Goal: Contribute content: Contribute content

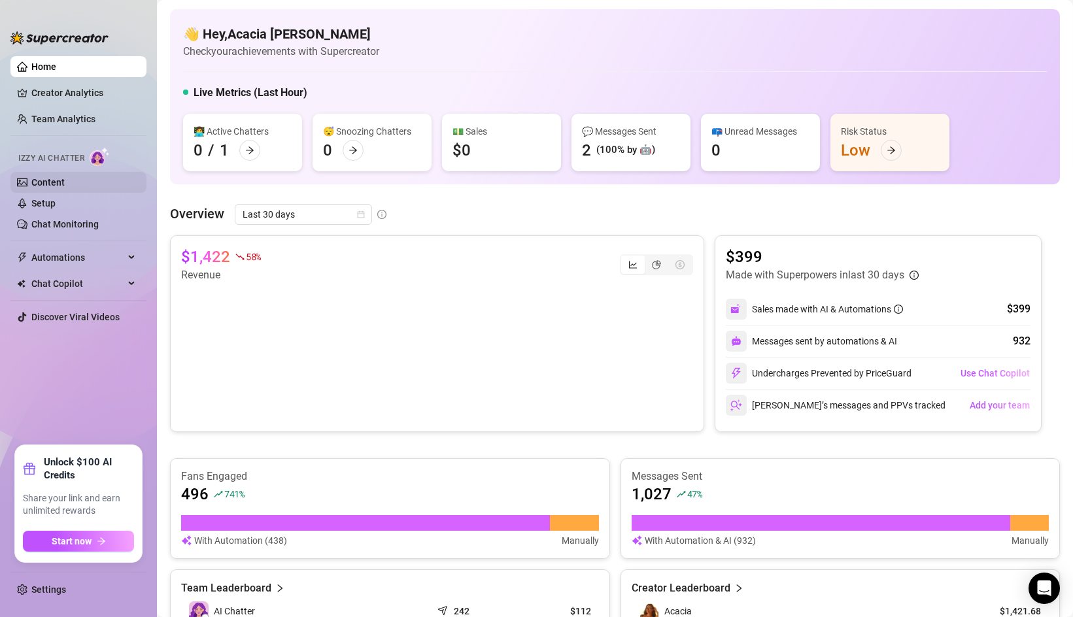
click at [59, 183] on link "Content" at bounding box center [47, 182] width 33 height 10
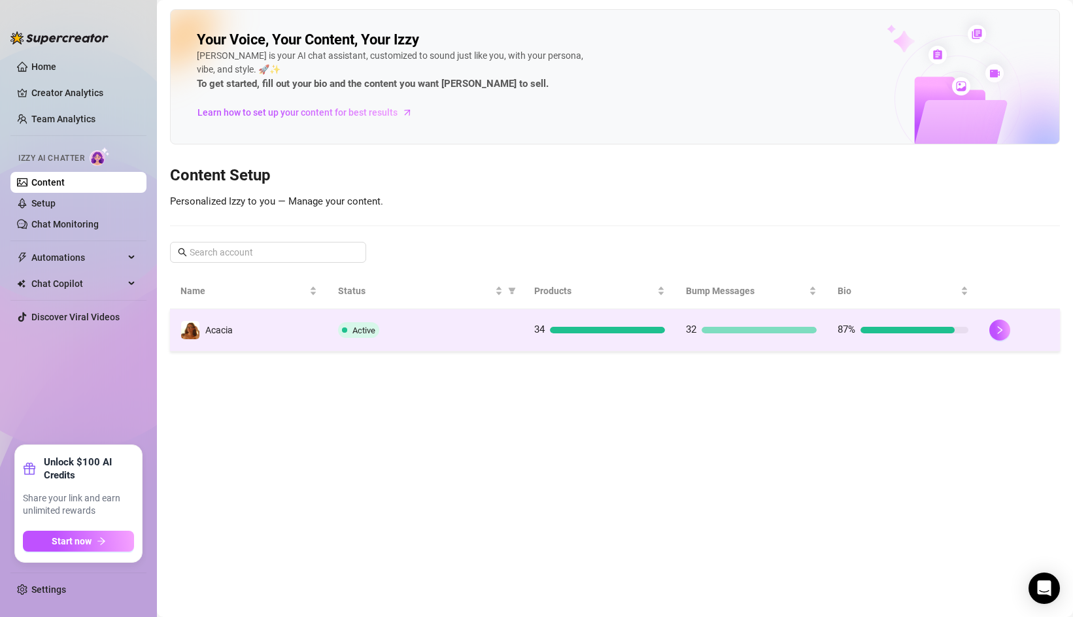
click at [308, 330] on td "Acacia" at bounding box center [249, 330] width 158 height 42
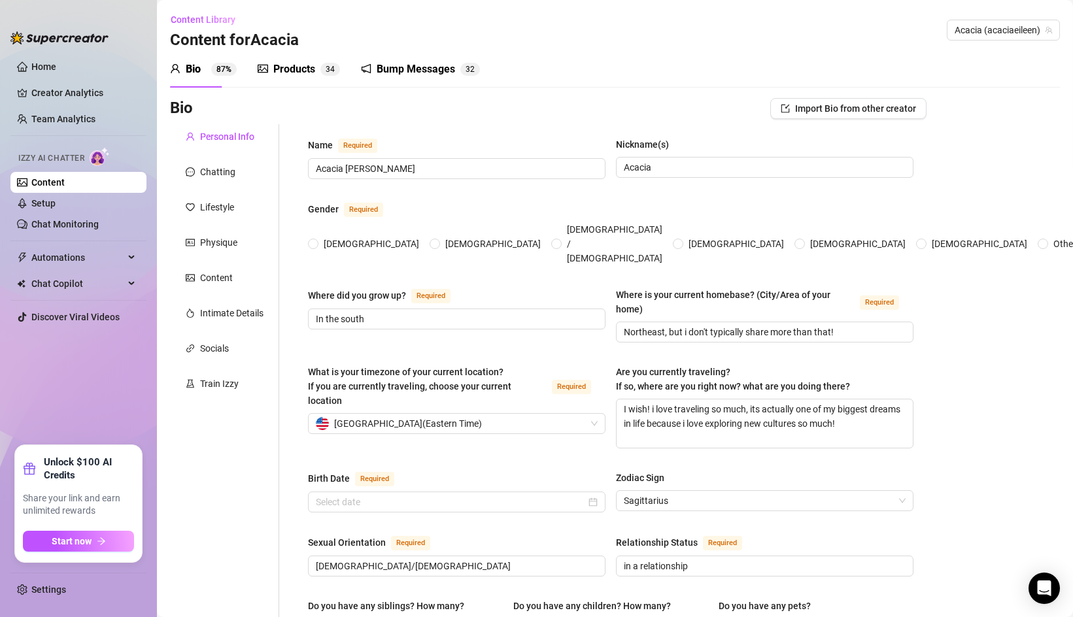
radio input "true"
type input "[DATE]"
click at [90, 229] on link "Chat Monitoring" at bounding box center [64, 224] width 67 height 10
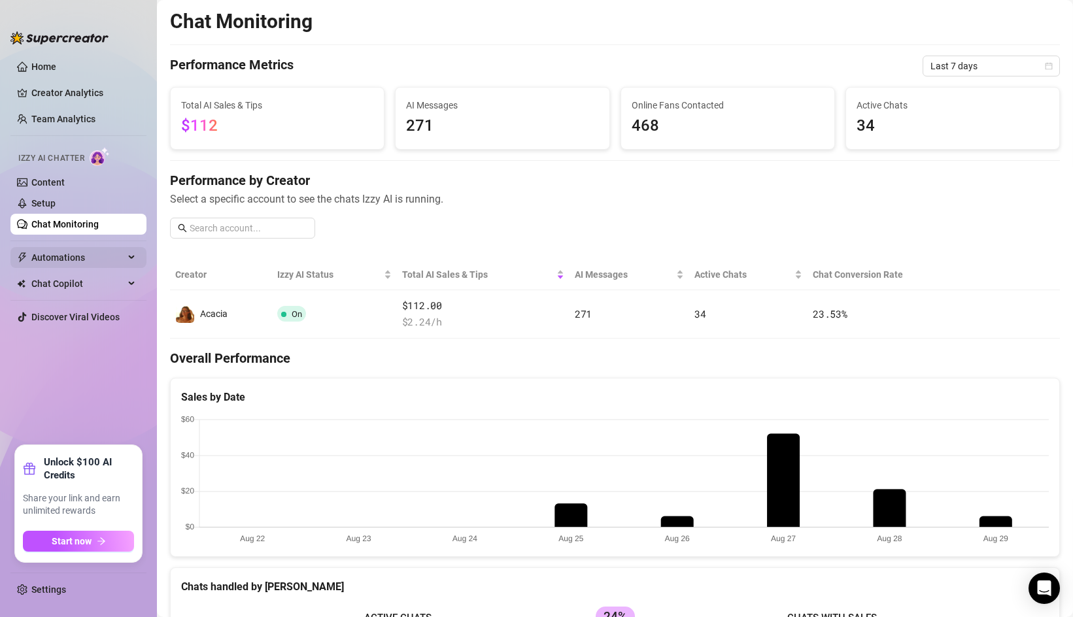
click at [84, 264] on span "Automations" at bounding box center [77, 257] width 93 height 21
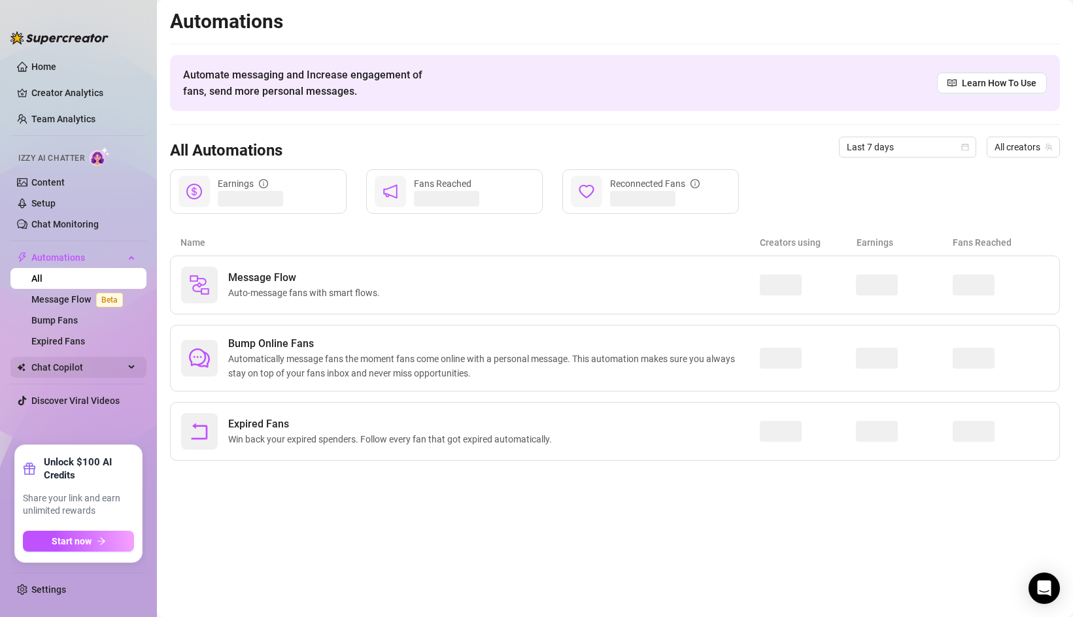
click at [75, 367] on span "Chat Copilot" at bounding box center [77, 367] width 93 height 21
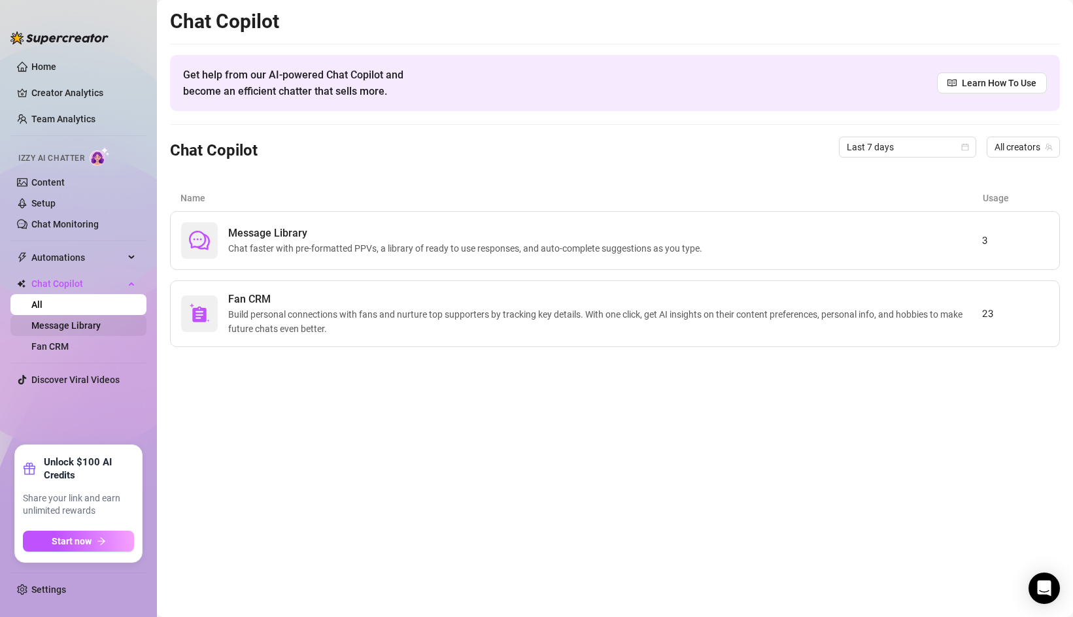
click at [72, 324] on link "Message Library" at bounding box center [65, 325] width 69 height 10
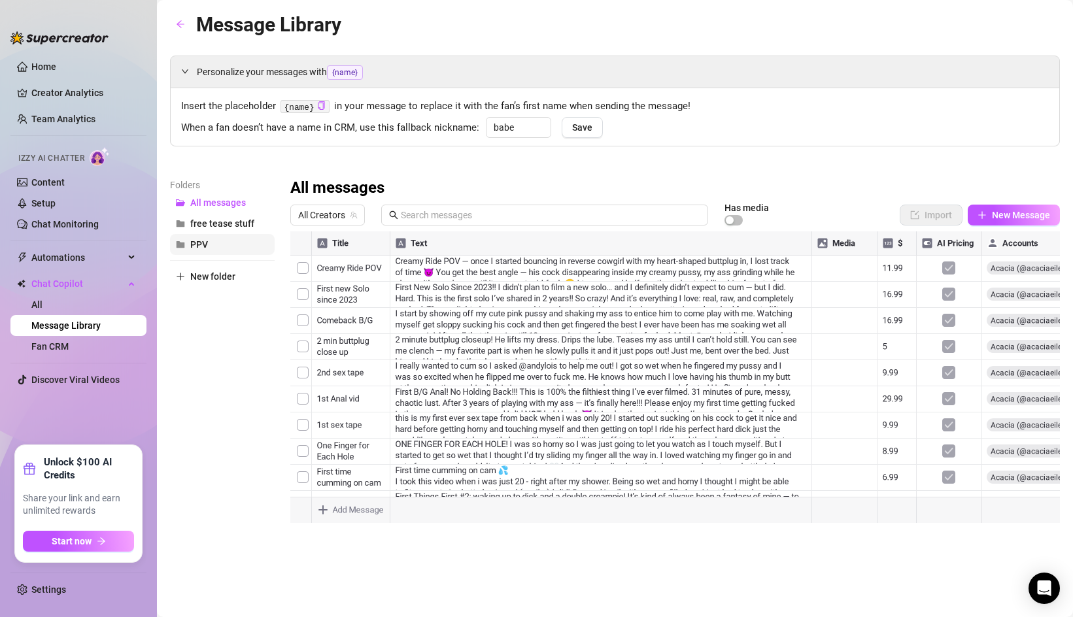
click at [229, 240] on button "PPV" at bounding box center [222, 244] width 105 height 21
click at [983, 215] on icon "plus" at bounding box center [981, 215] width 9 height 9
type textarea "Type your message here..."
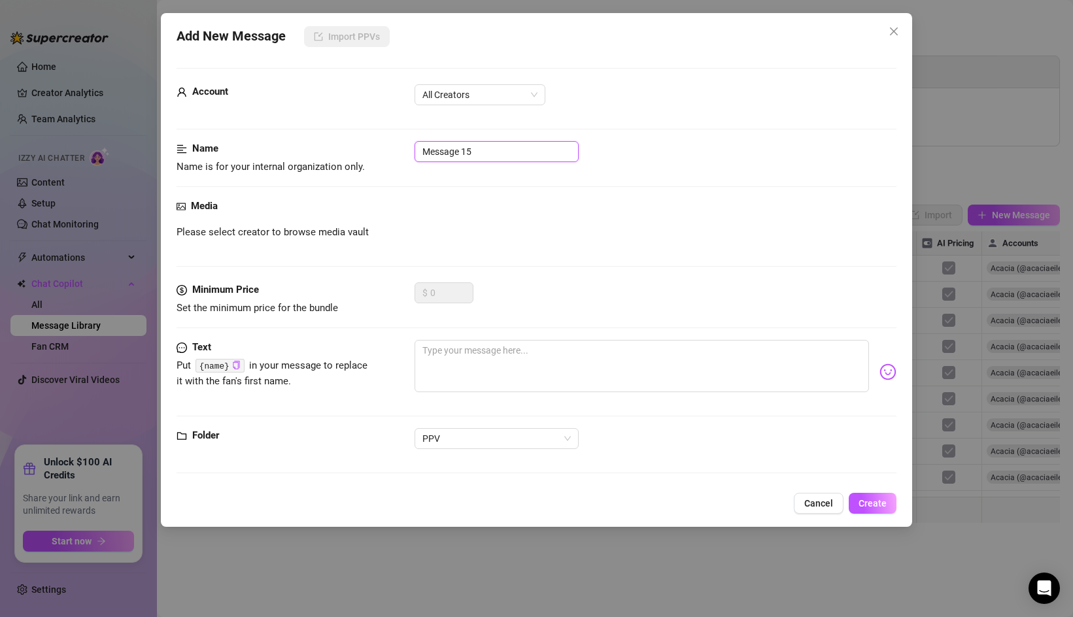
click at [469, 149] on input "Message 15" at bounding box center [497, 151] width 164 height 21
type input "Wild shower fuck"
click at [196, 209] on strong "Media" at bounding box center [204, 206] width 27 height 12
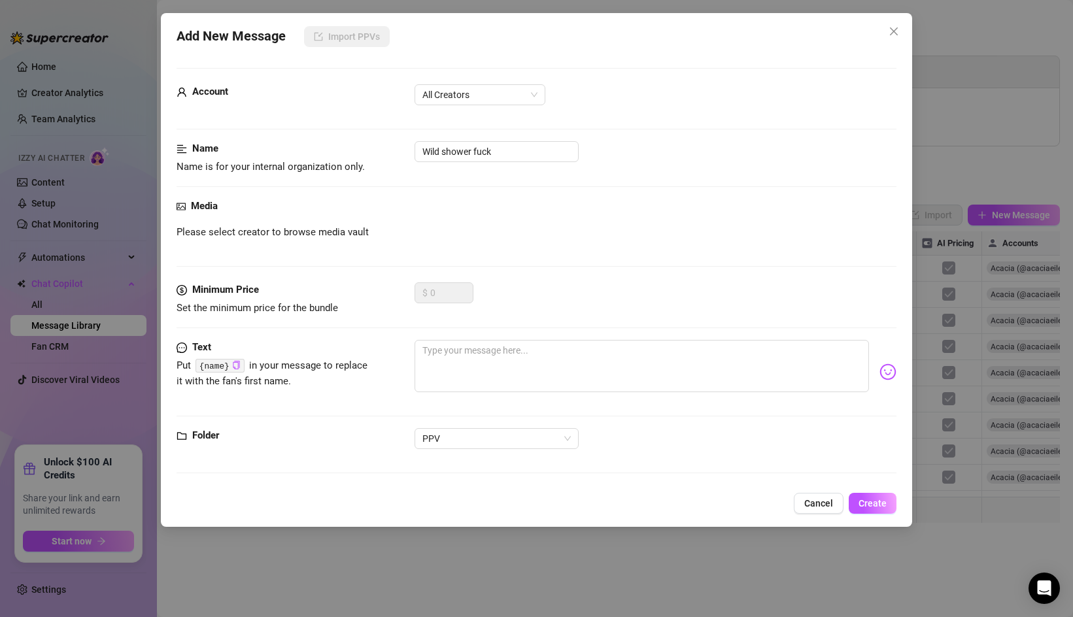
click at [176, 204] on div "Add New Message Import PPVs Account All Creators Name Name is for your internal…" at bounding box center [536, 270] width 751 height 514
click at [316, 240] on div "Media Please select creator to browse media vault" at bounding box center [537, 241] width 720 height 84
click at [808, 501] on span "Cancel" at bounding box center [818, 503] width 29 height 10
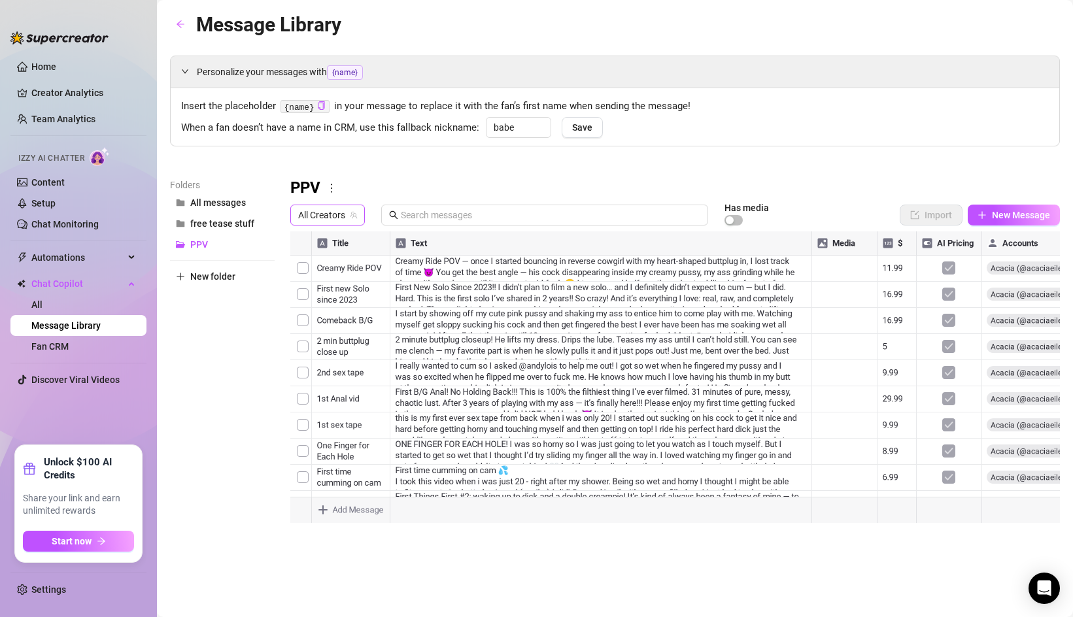
click at [330, 215] on span "All Creators" at bounding box center [327, 215] width 59 height 20
click at [329, 256] on span "Acacia" at bounding box center [335, 263] width 27 height 14
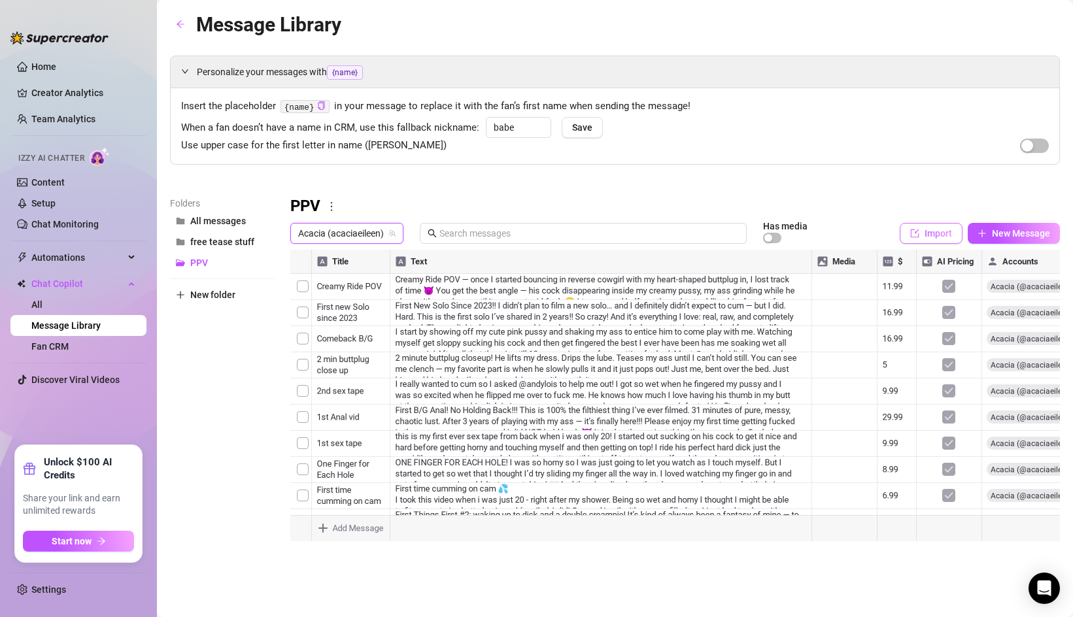
click at [913, 232] on icon "import" at bounding box center [914, 233] width 9 height 9
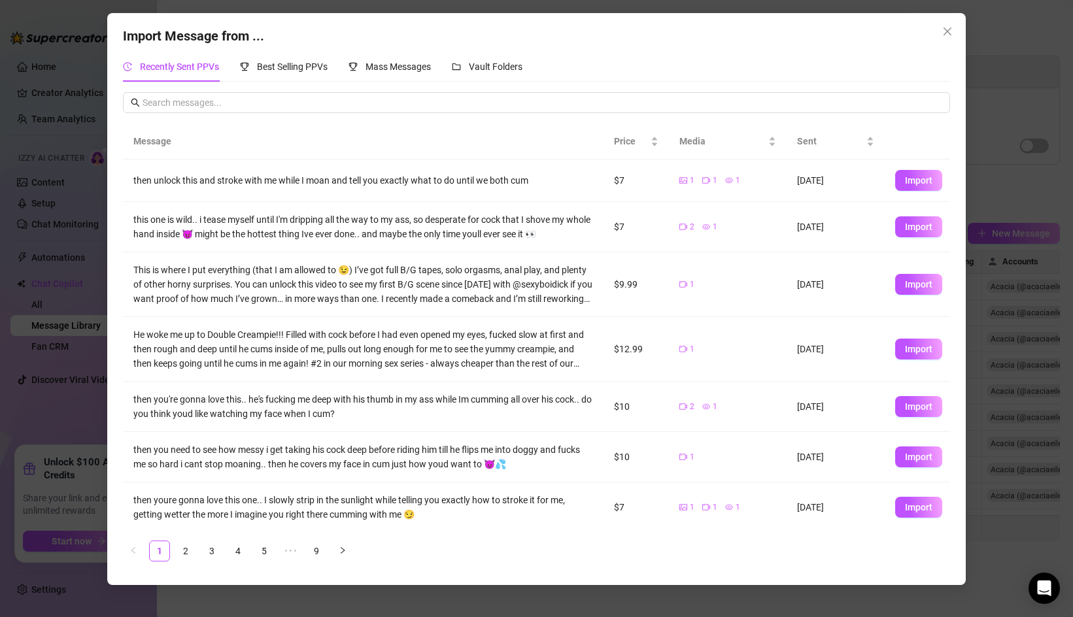
scroll to position [197, 0]
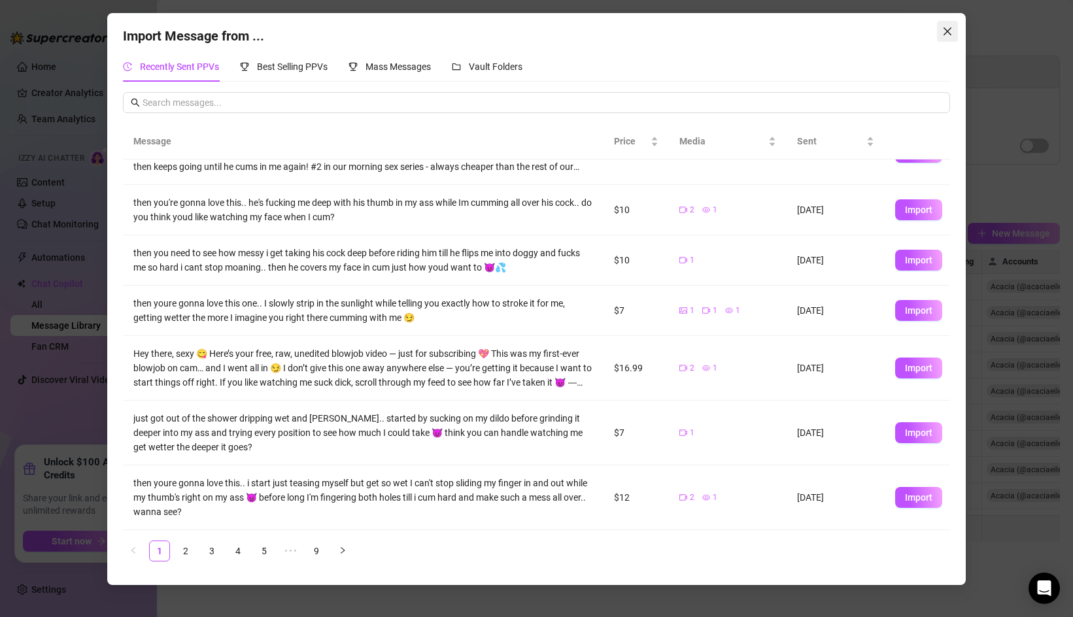
click at [942, 28] on icon "close" at bounding box center [947, 31] width 10 height 10
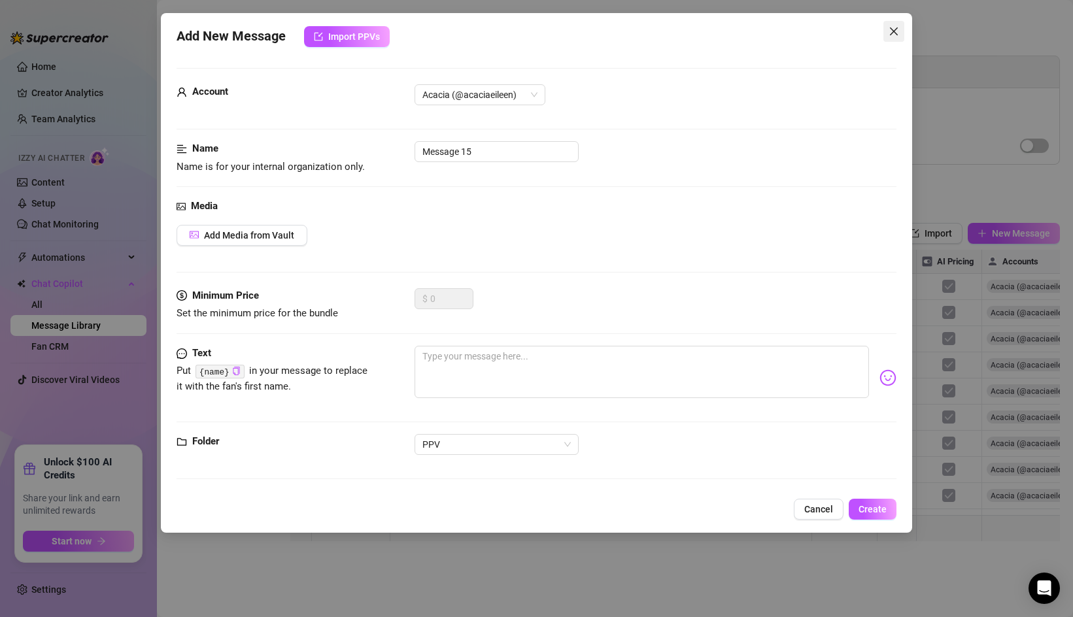
click at [899, 31] on span "Close" at bounding box center [893, 31] width 21 height 10
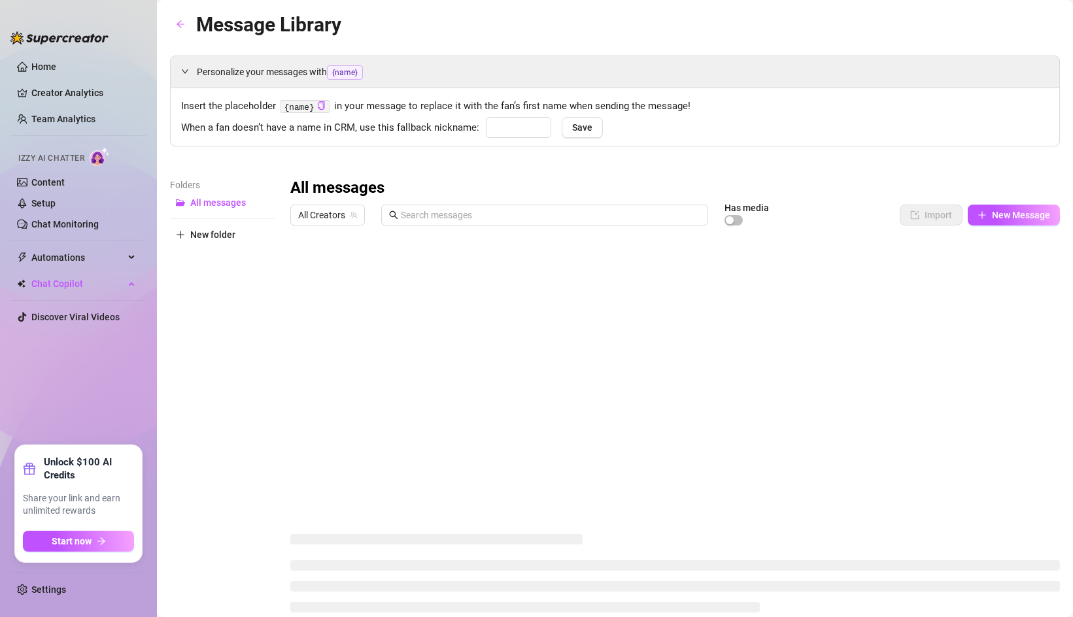
type input "babe"
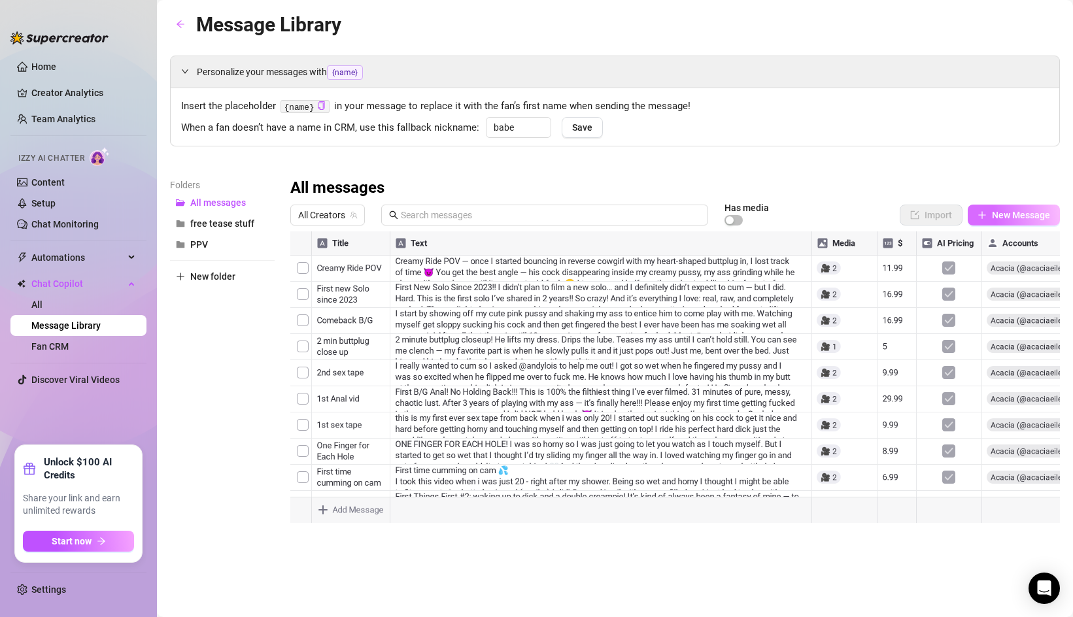
click at [990, 215] on button "New Message" at bounding box center [1014, 215] width 92 height 21
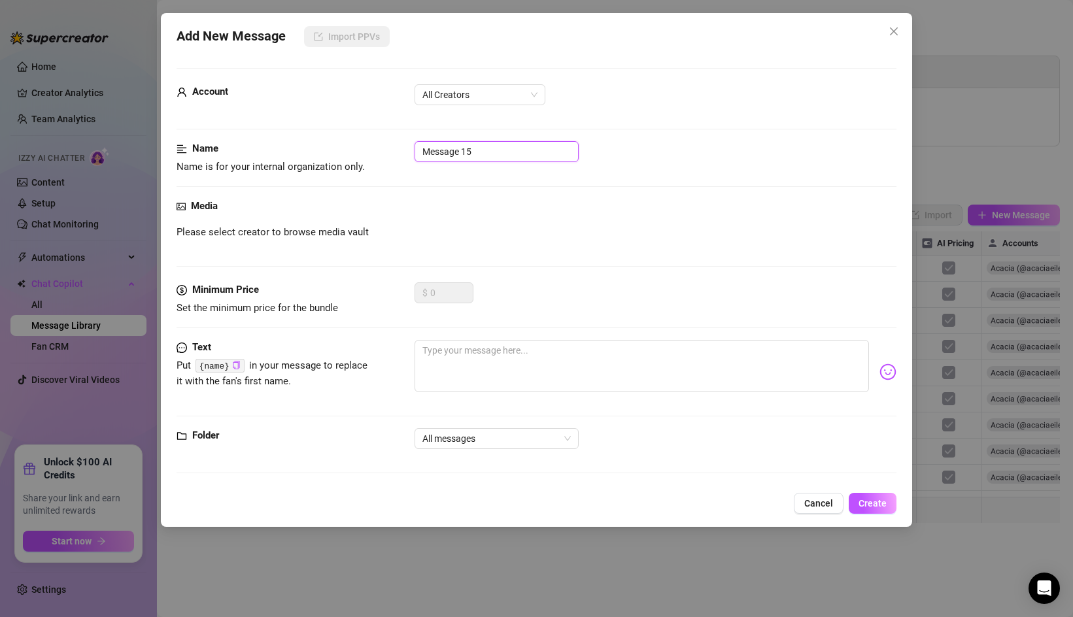
click at [456, 149] on input "Message 15" at bounding box center [497, 151] width 164 height 21
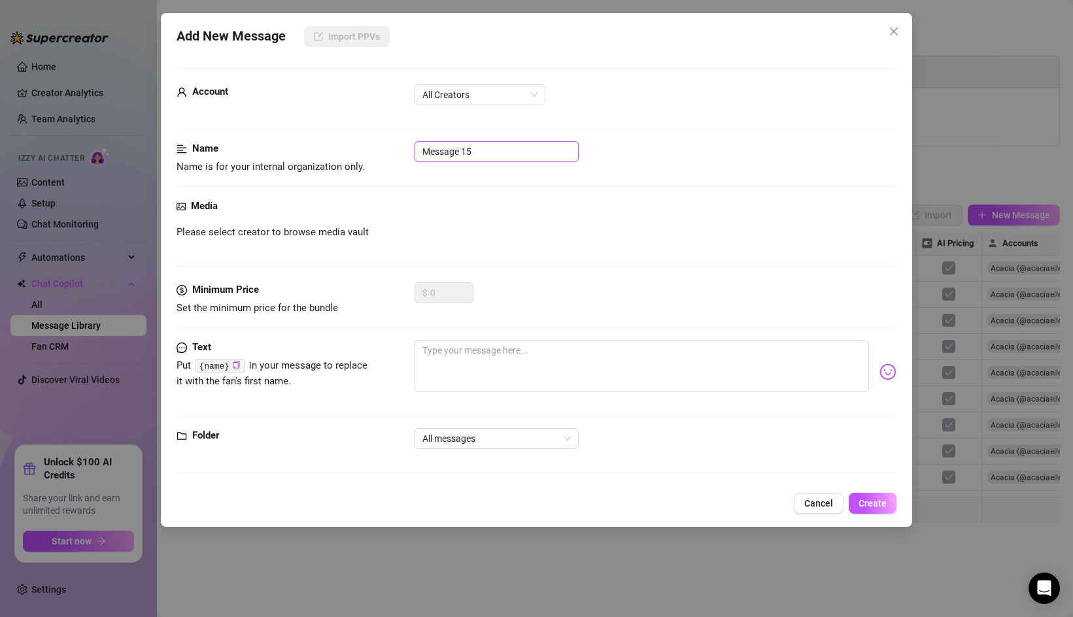
type input "Q"
type input "Wild Shower Fuck"
click at [473, 367] on textarea at bounding box center [642, 366] width 454 height 52
click at [817, 508] on span "Cancel" at bounding box center [818, 503] width 29 height 10
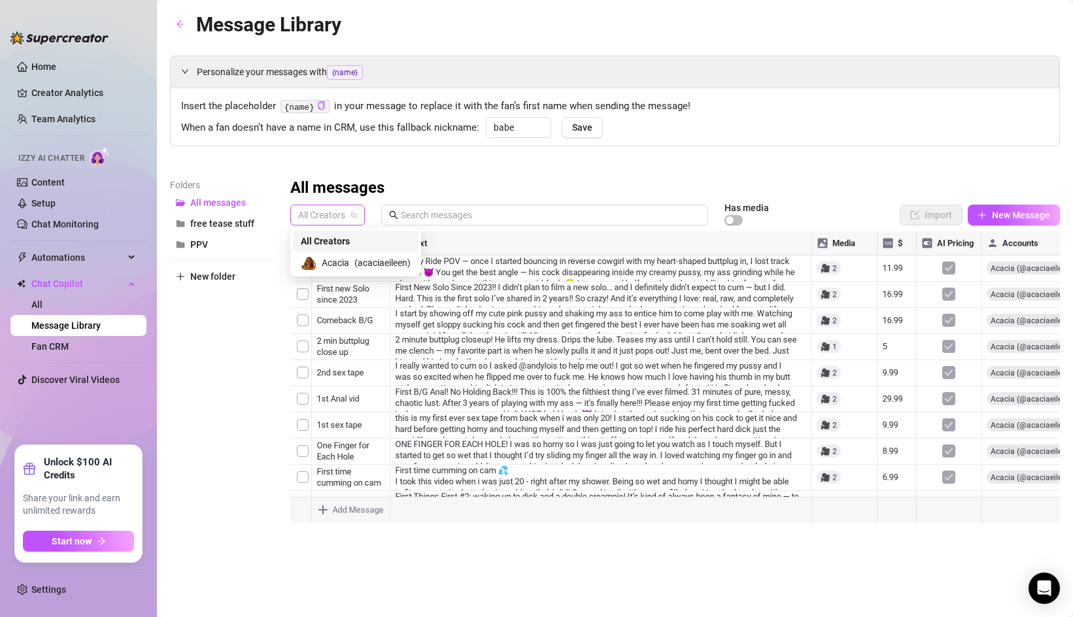
click at [297, 213] on div "All Creators" at bounding box center [327, 215] width 75 height 21
click at [331, 260] on span "Acacia" at bounding box center [335, 263] width 27 height 14
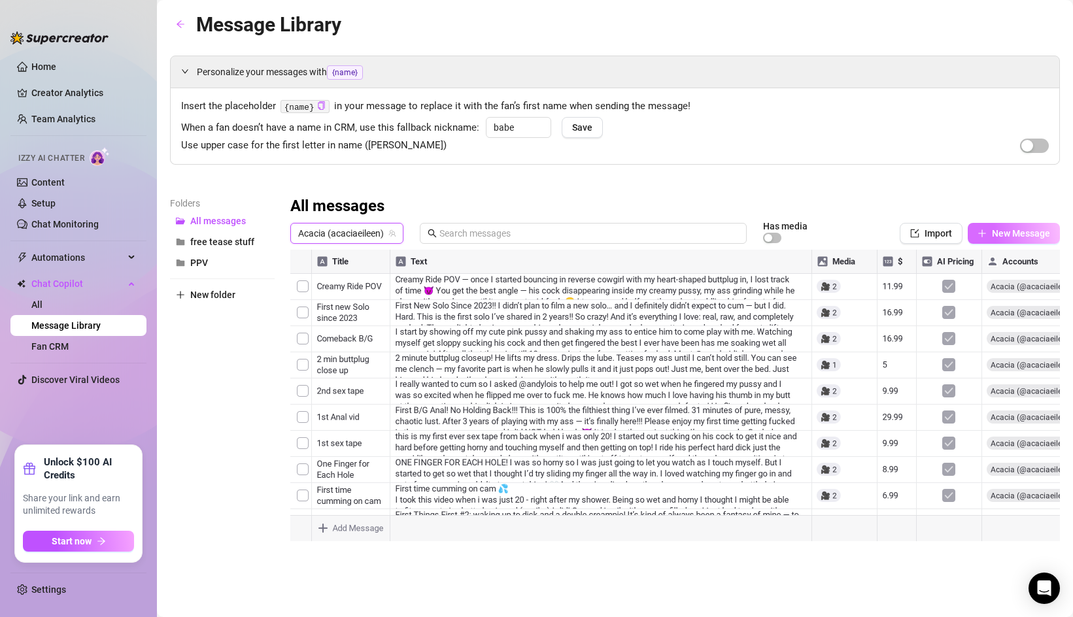
click at [993, 231] on span "New Message" at bounding box center [1021, 233] width 58 height 10
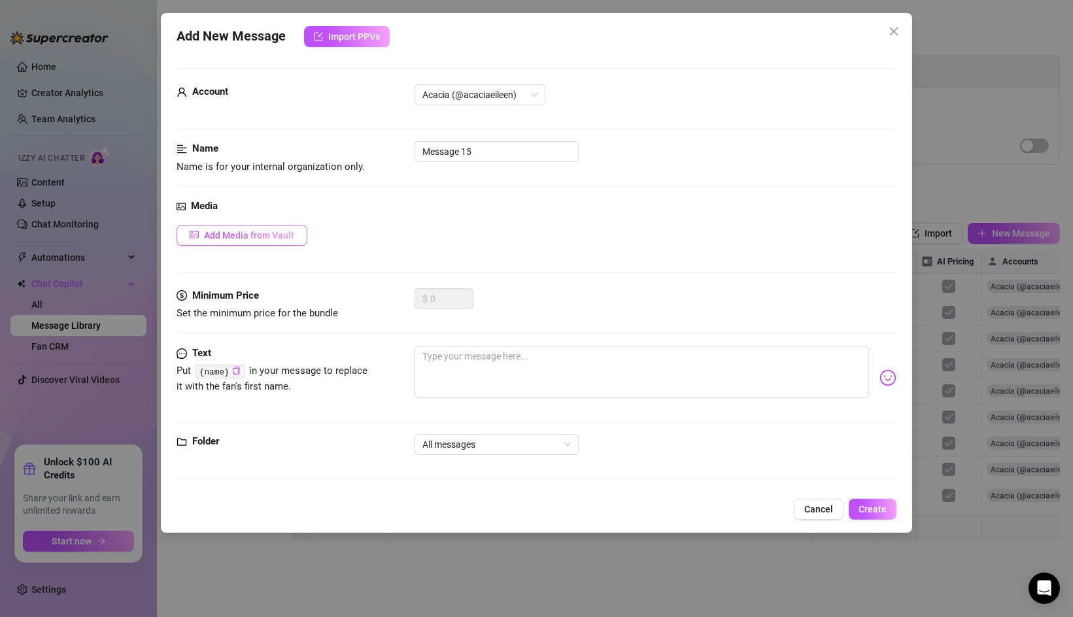
click at [235, 238] on span "Add Media from Vault" at bounding box center [249, 235] width 90 height 10
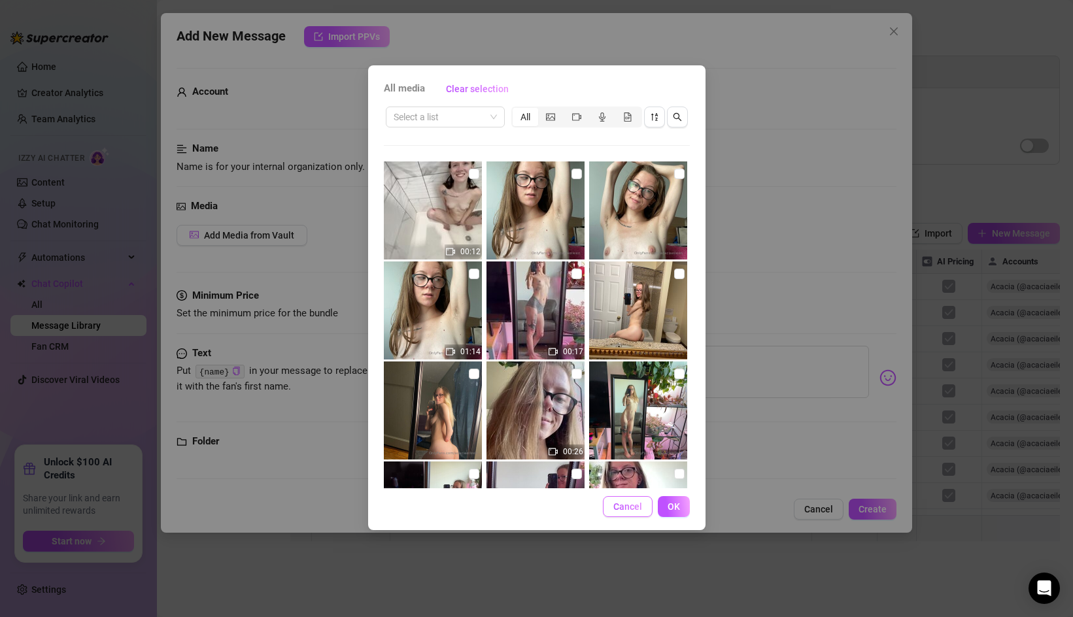
click at [615, 501] on span "Cancel" at bounding box center [627, 506] width 29 height 10
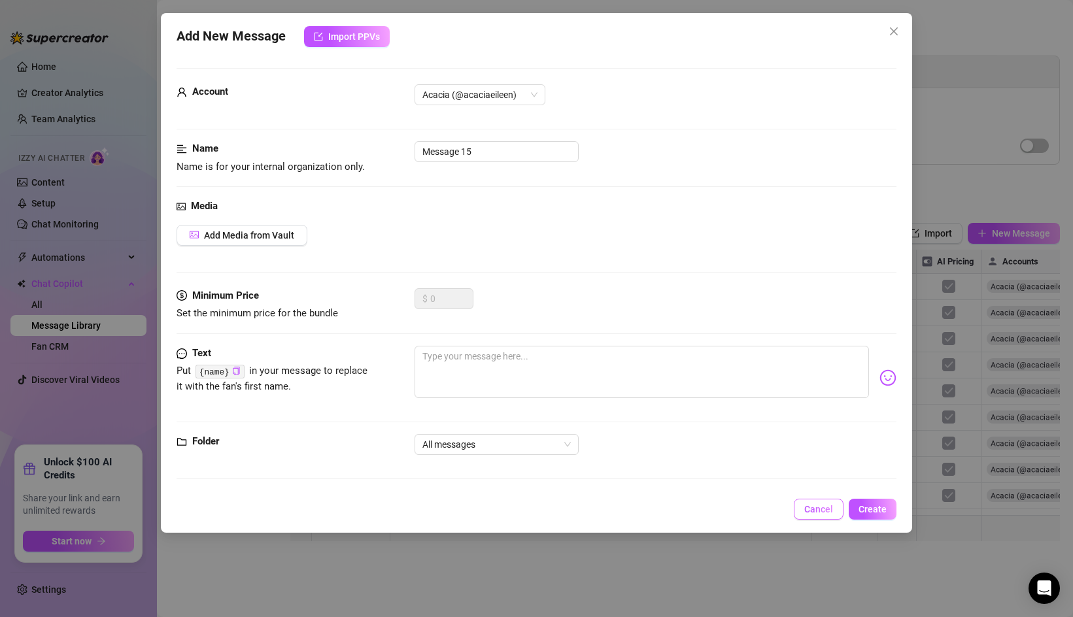
click at [805, 503] on button "Cancel" at bounding box center [819, 509] width 50 height 21
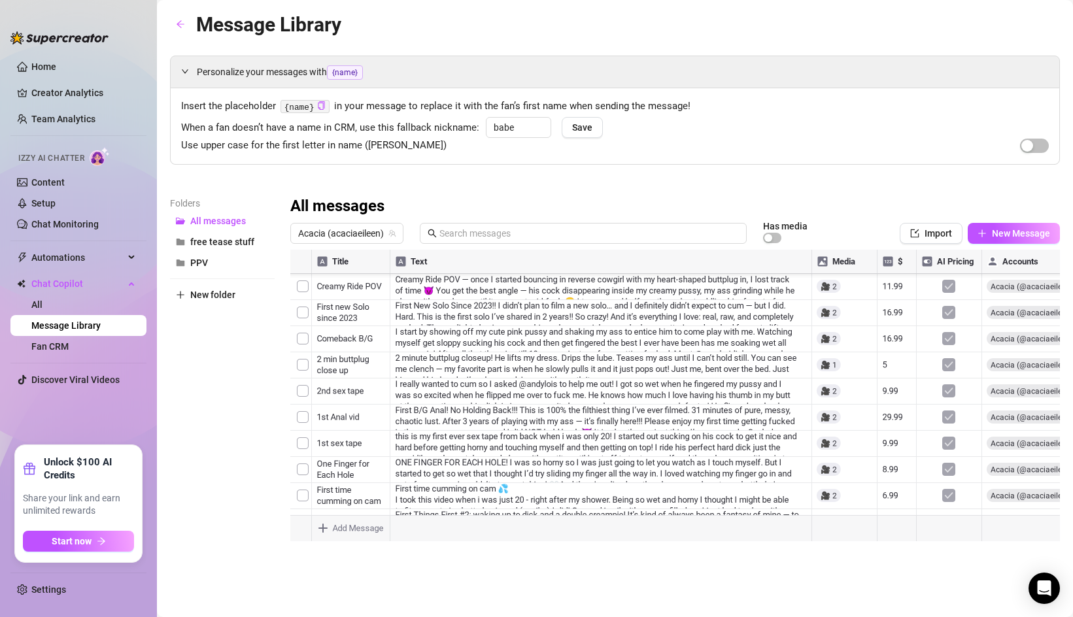
scroll to position [84, 0]
click at [65, 182] on link "Content" at bounding box center [47, 182] width 33 height 10
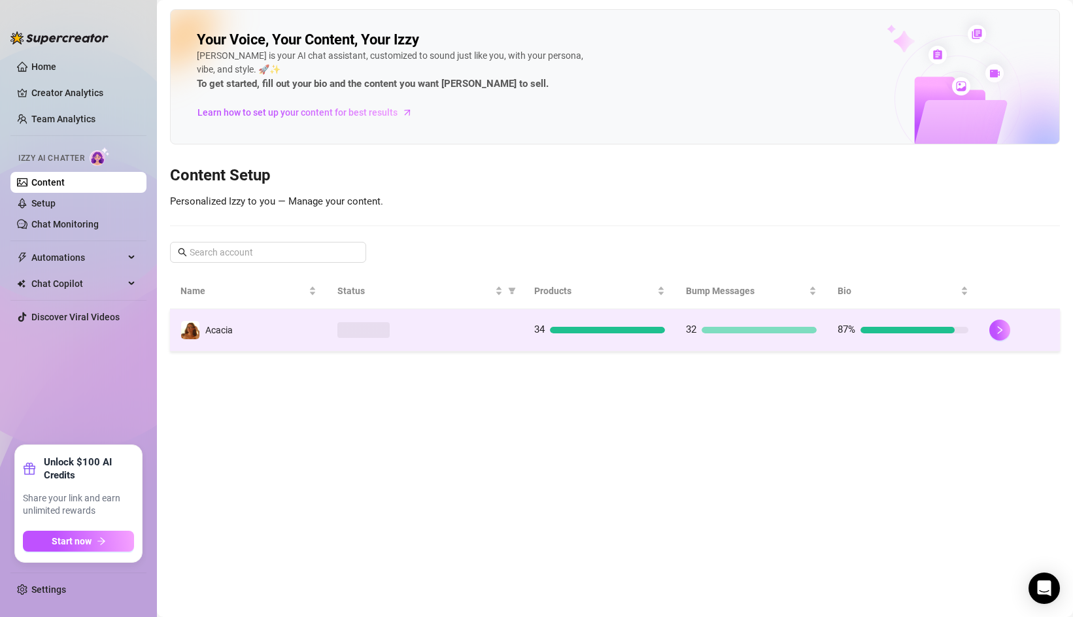
click at [478, 339] on td at bounding box center [425, 330] width 197 height 42
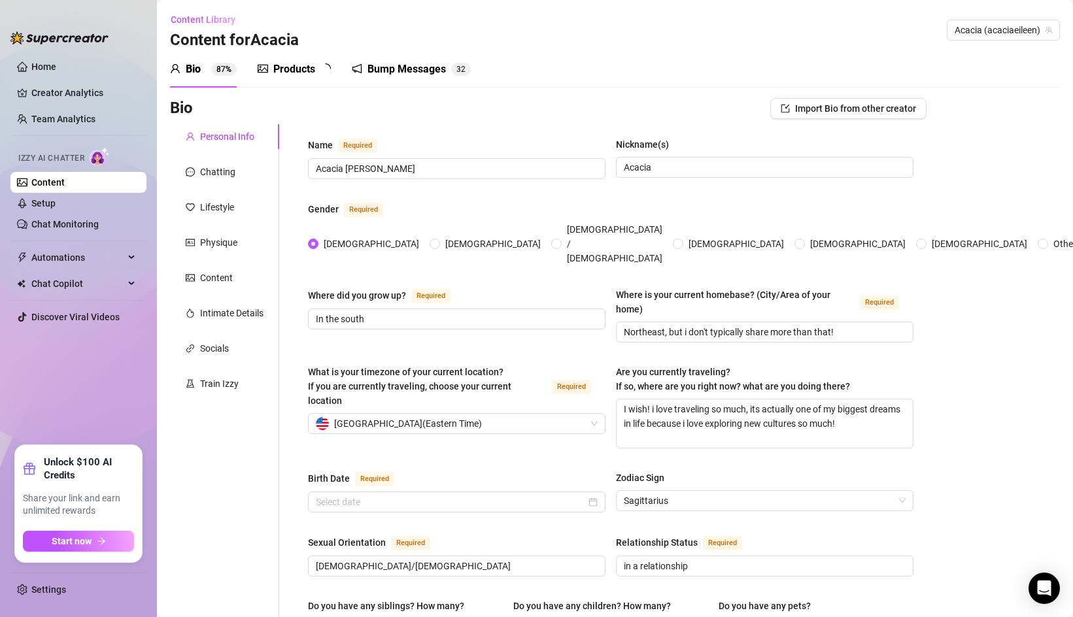
type input "[DATE]"
click at [298, 79] on div "Products 3 4" at bounding box center [299, 69] width 82 height 37
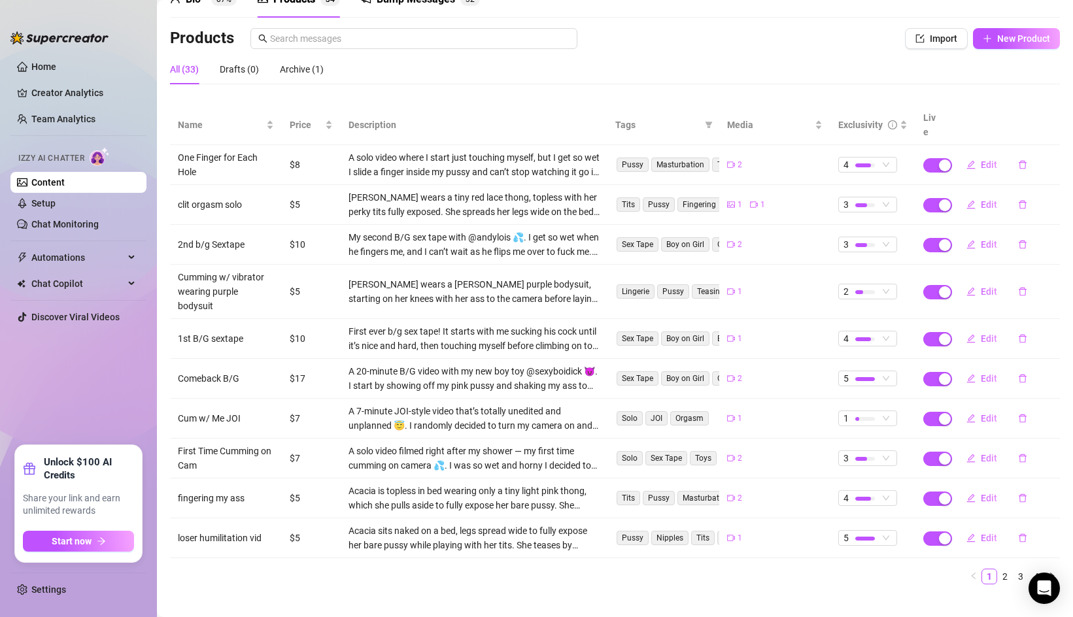
scroll to position [73, 0]
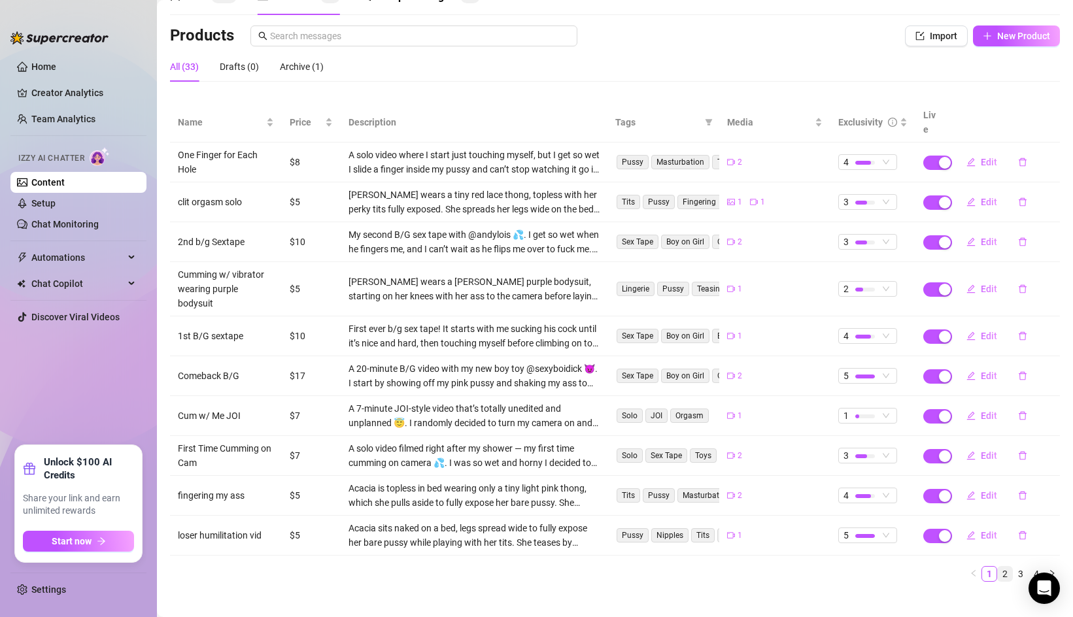
click at [1002, 567] on link "2" at bounding box center [1005, 574] width 14 height 14
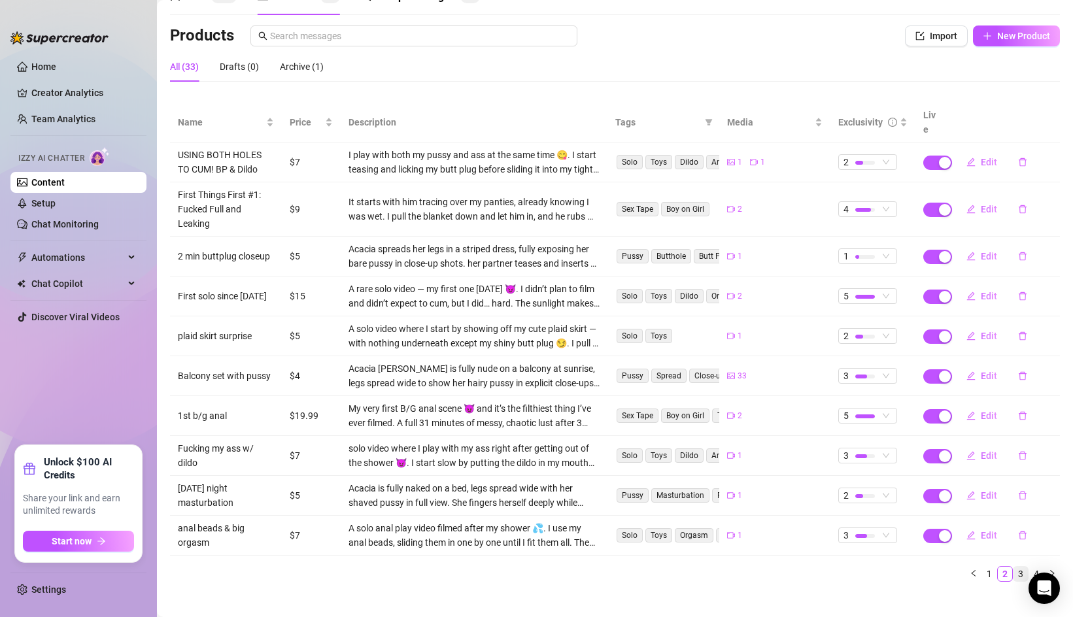
click at [1020, 567] on link "3" at bounding box center [1020, 574] width 14 height 14
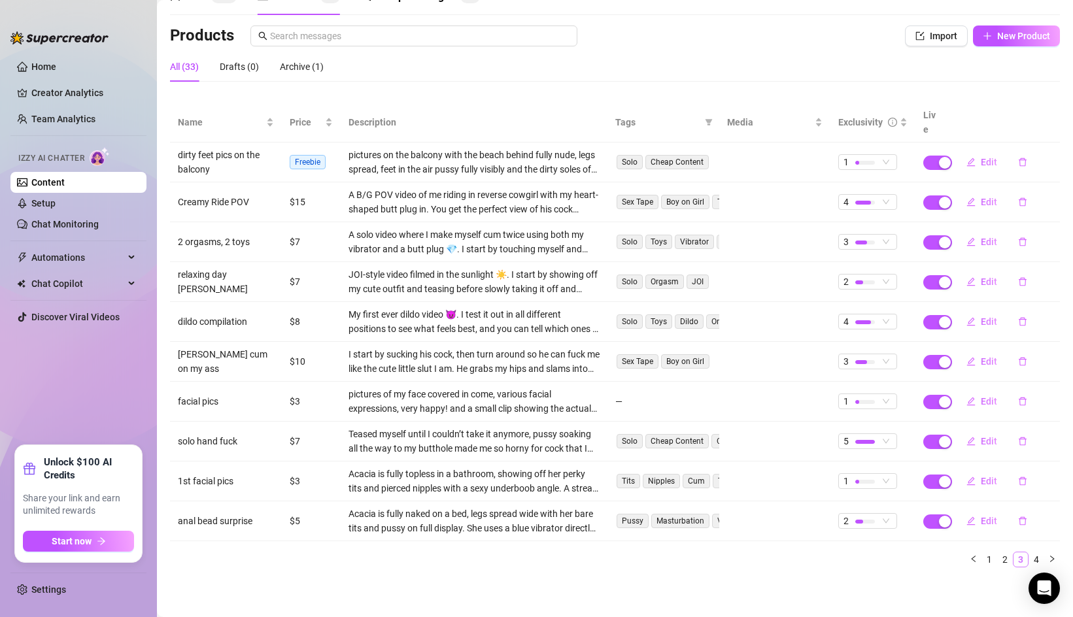
scroll to position [58, 0]
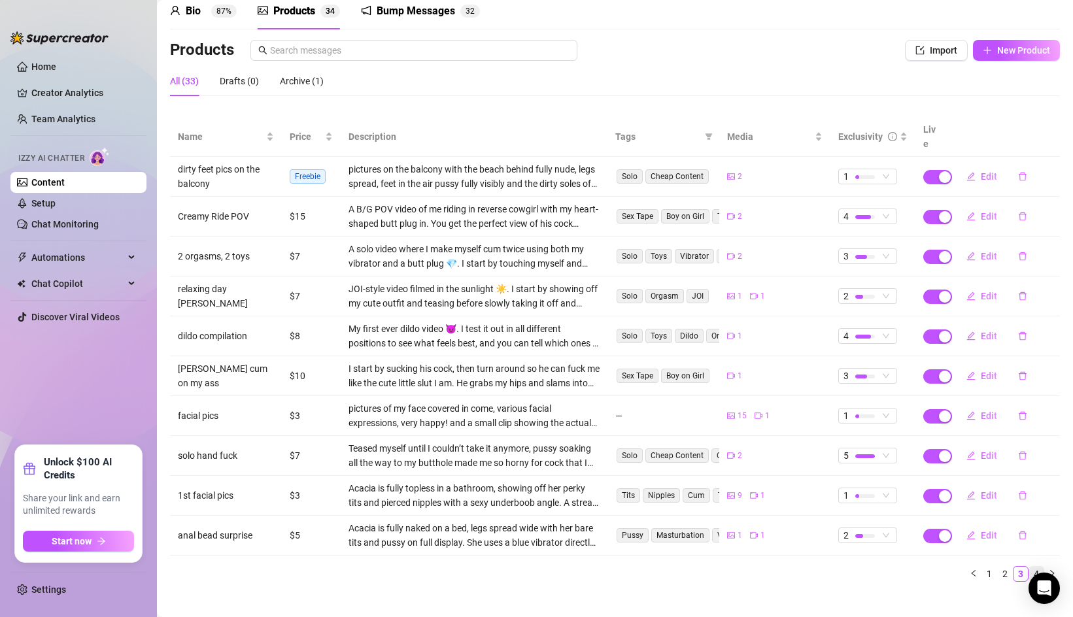
click at [1034, 567] on link "4" at bounding box center [1036, 574] width 14 height 14
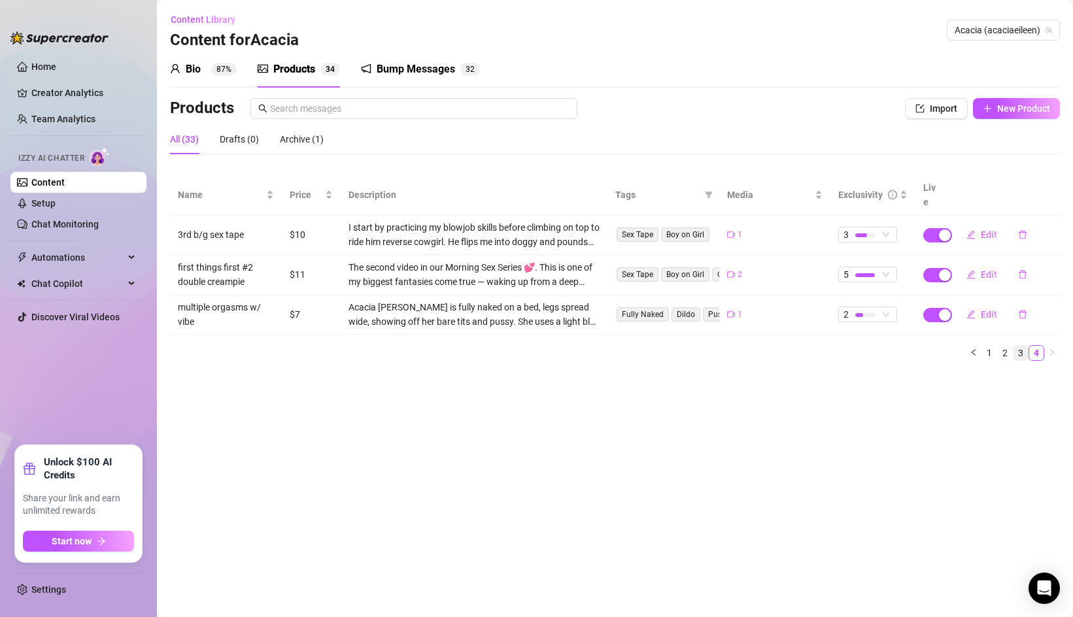
click at [1024, 346] on link "3" at bounding box center [1020, 353] width 14 height 14
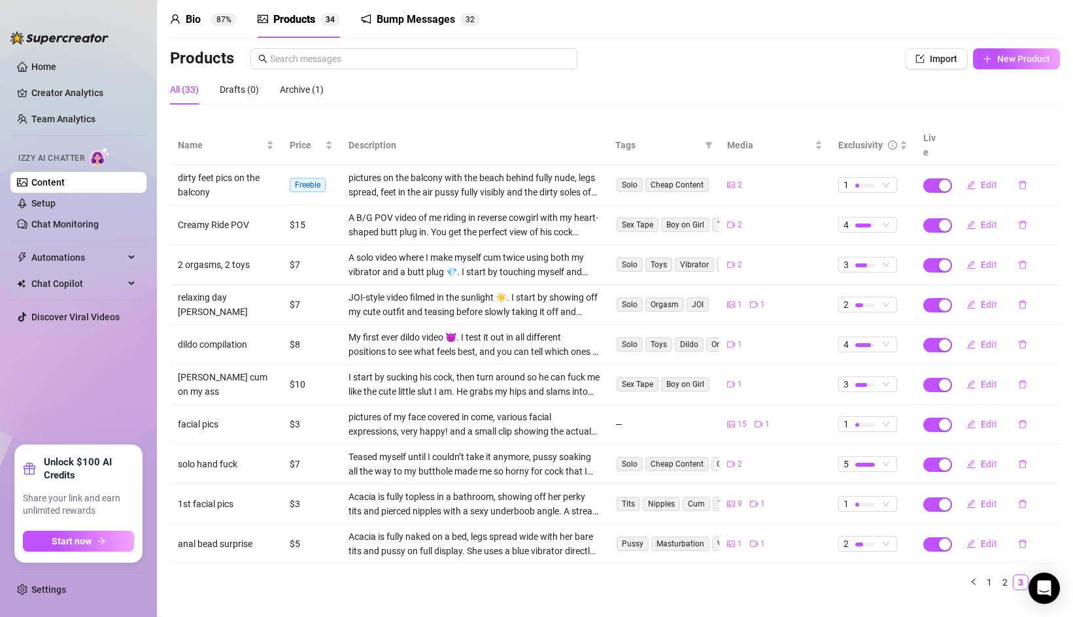
scroll to position [58, 0]
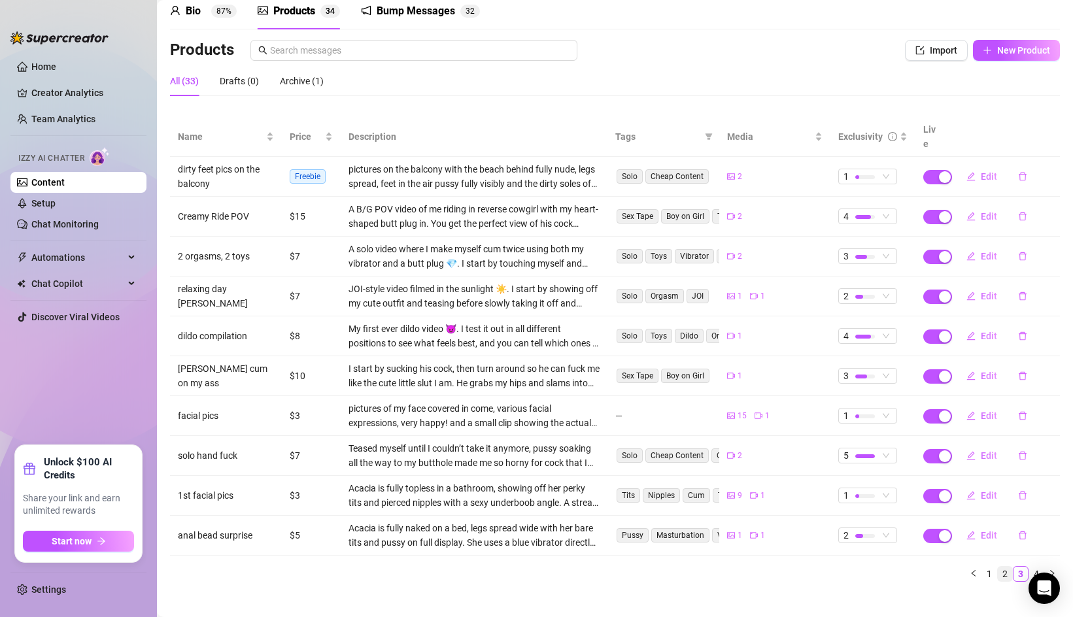
click at [1005, 567] on link "2" at bounding box center [1005, 574] width 14 height 14
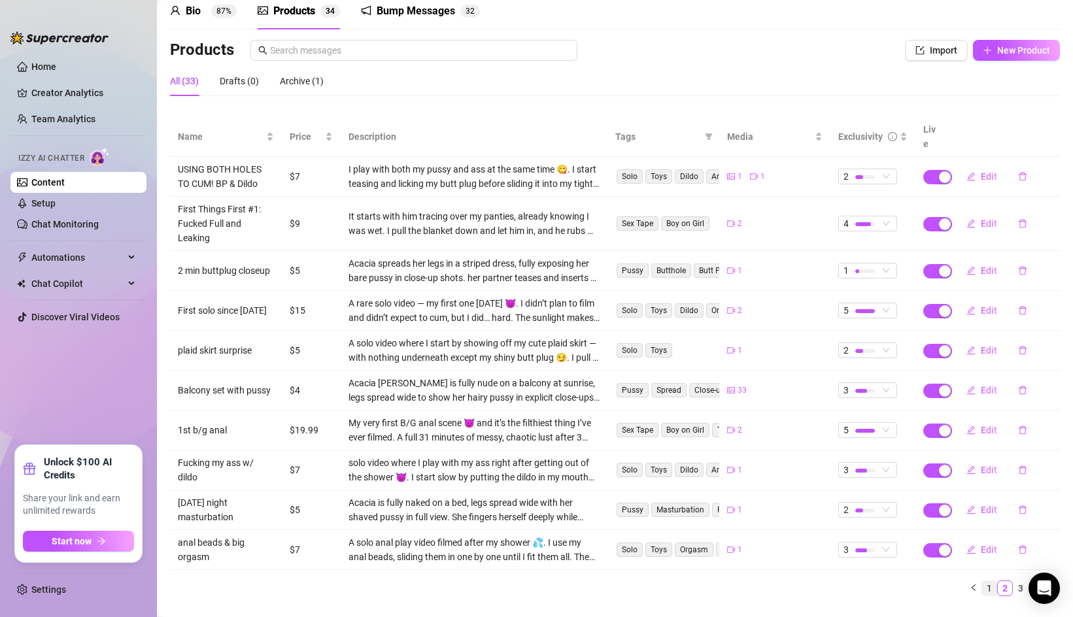
click at [990, 581] on link "1" at bounding box center [989, 588] width 14 height 14
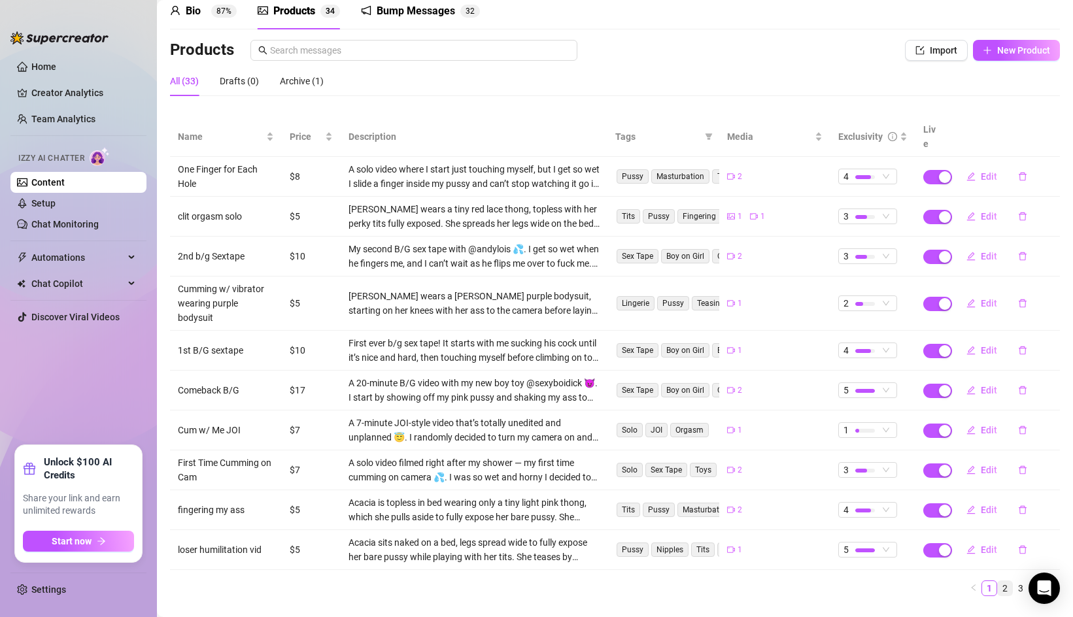
click at [1011, 581] on link "2" at bounding box center [1005, 588] width 14 height 14
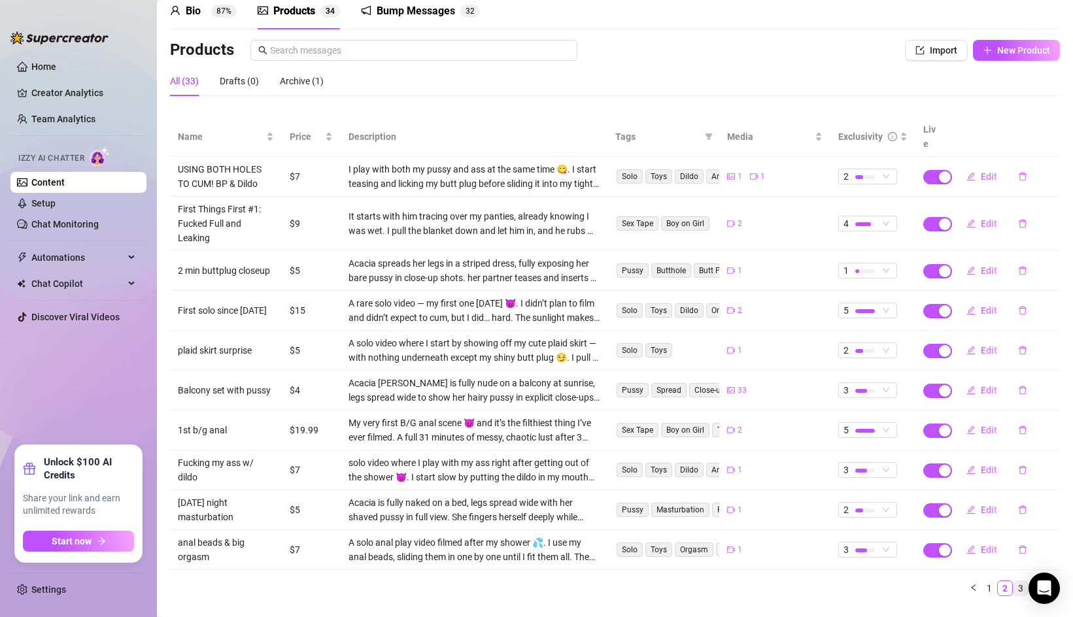
click at [1018, 581] on link "3" at bounding box center [1020, 588] width 14 height 14
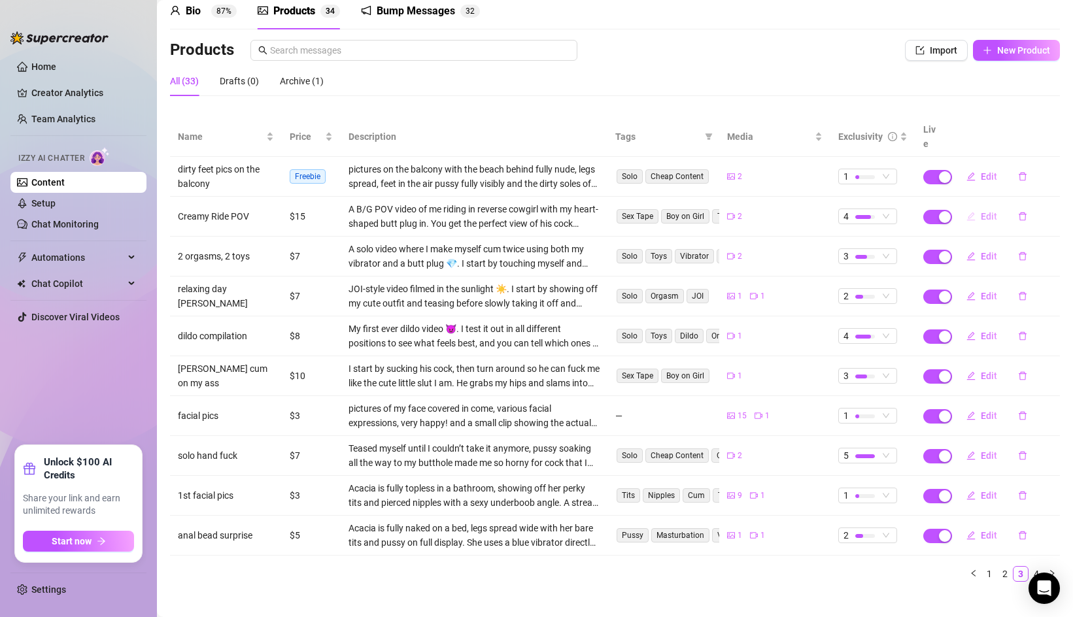
click at [981, 211] on span "Edit" at bounding box center [989, 216] width 16 height 10
type textarea "Once I start bouncing in reverse cowgirl with my cute plug in, I lose myself 😈 …"
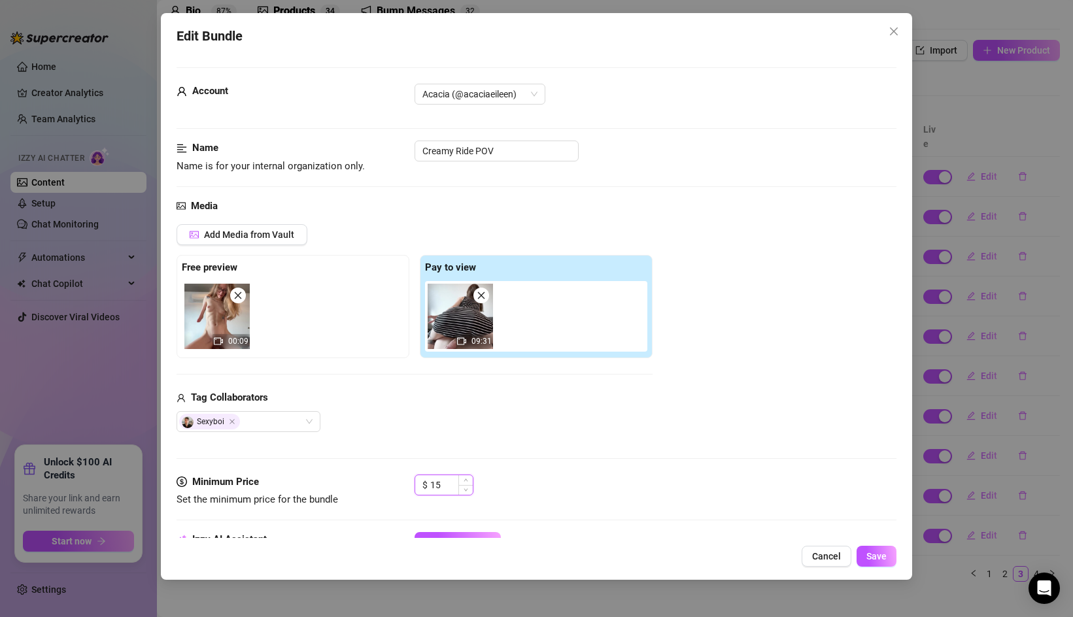
click at [442, 483] on input "15" at bounding box center [451, 485] width 42 height 20
type input "10"
click at [885, 556] on span "Save" at bounding box center [876, 556] width 20 height 10
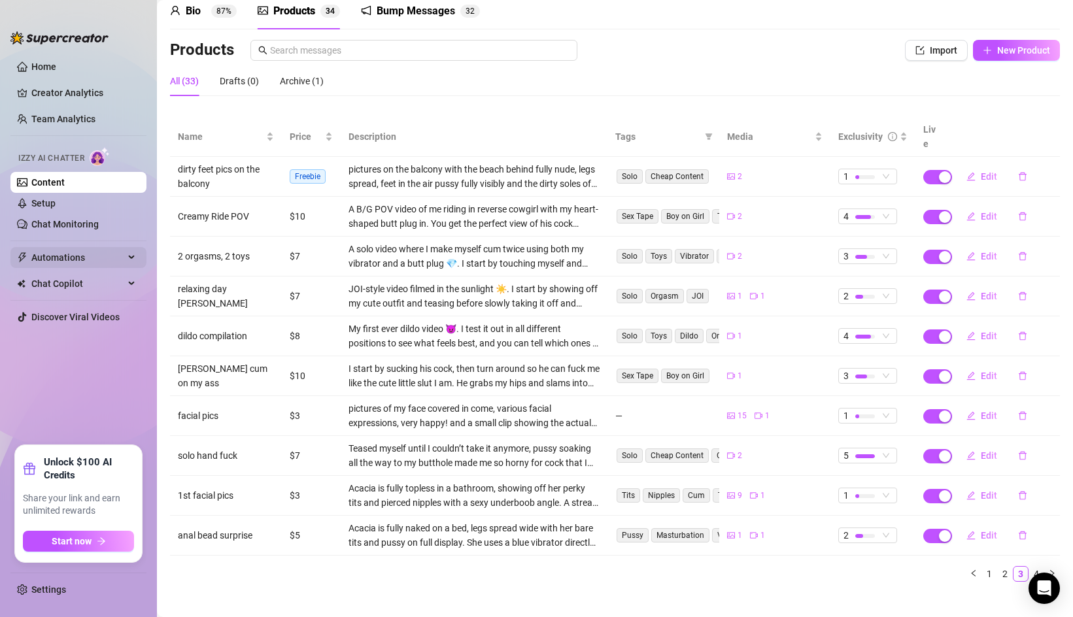
click at [99, 256] on span "Automations" at bounding box center [77, 257] width 93 height 21
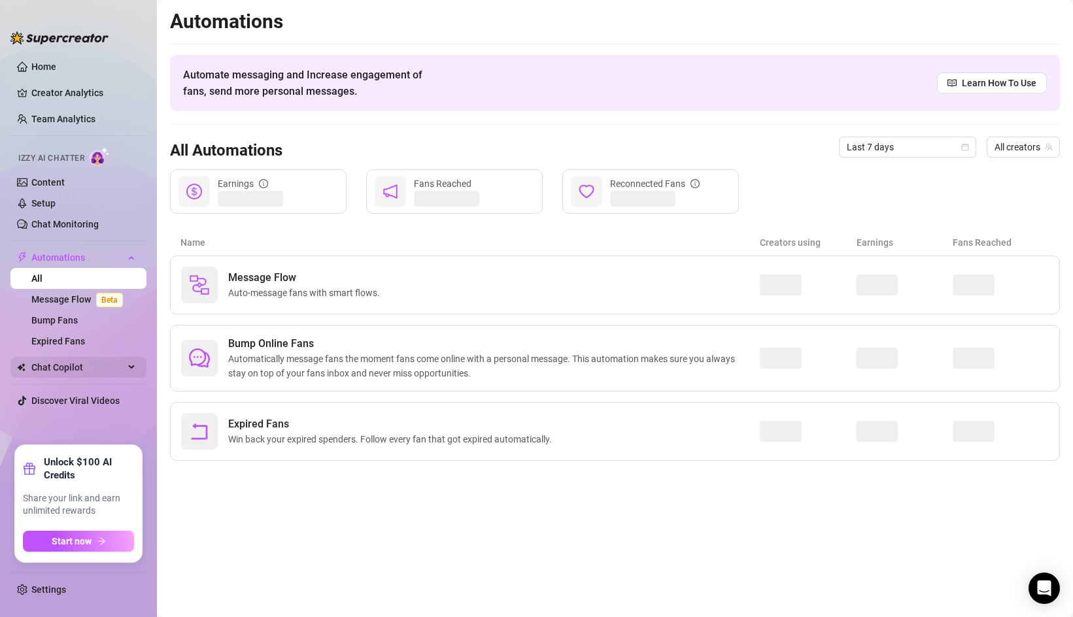
click at [99, 360] on span "Chat Copilot" at bounding box center [77, 367] width 93 height 21
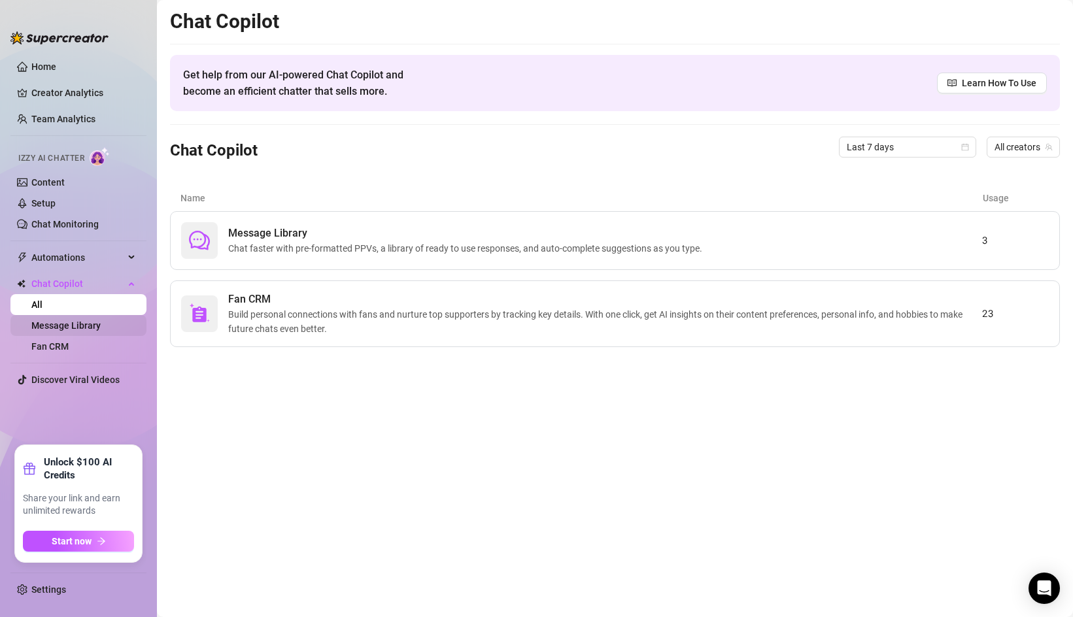
click at [95, 320] on link "Message Library" at bounding box center [65, 325] width 69 height 10
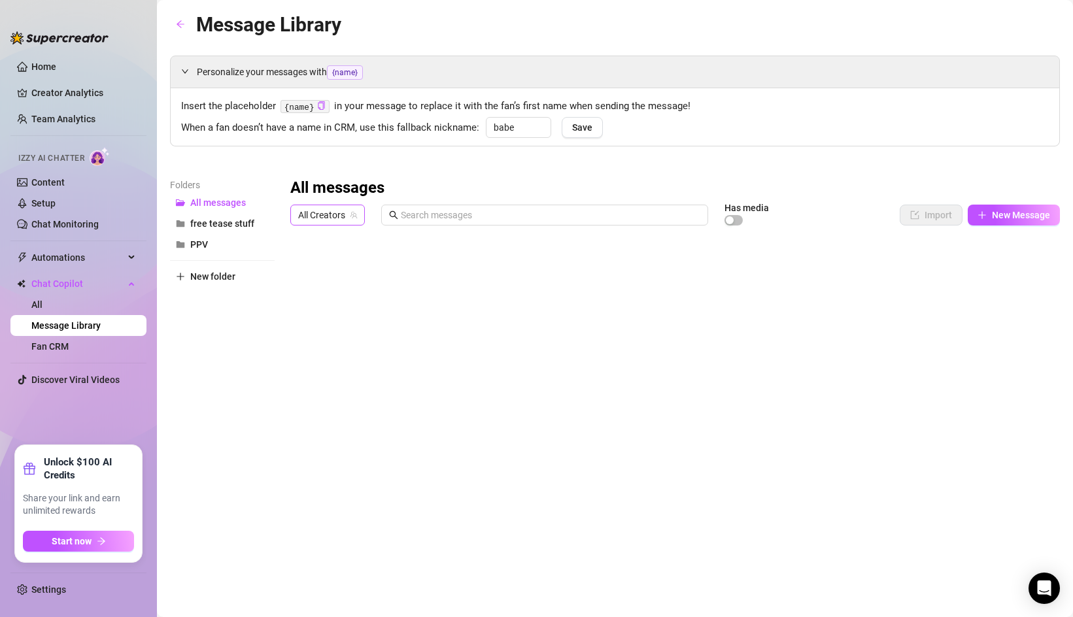
click at [351, 211] on icon "team" at bounding box center [354, 215] width 8 height 8
click at [324, 216] on span "All Creators" at bounding box center [327, 215] width 59 height 20
click at [326, 256] on span "Acacia" at bounding box center [335, 263] width 27 height 14
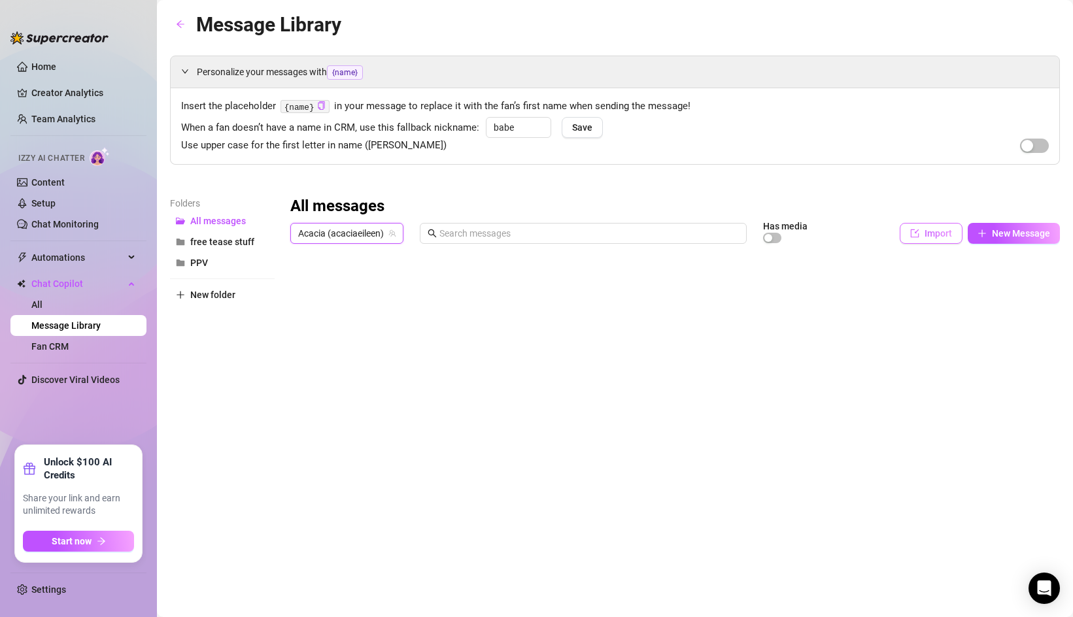
click at [913, 237] on icon "import" at bounding box center [914, 233] width 9 height 9
type textarea "Type your message here..."
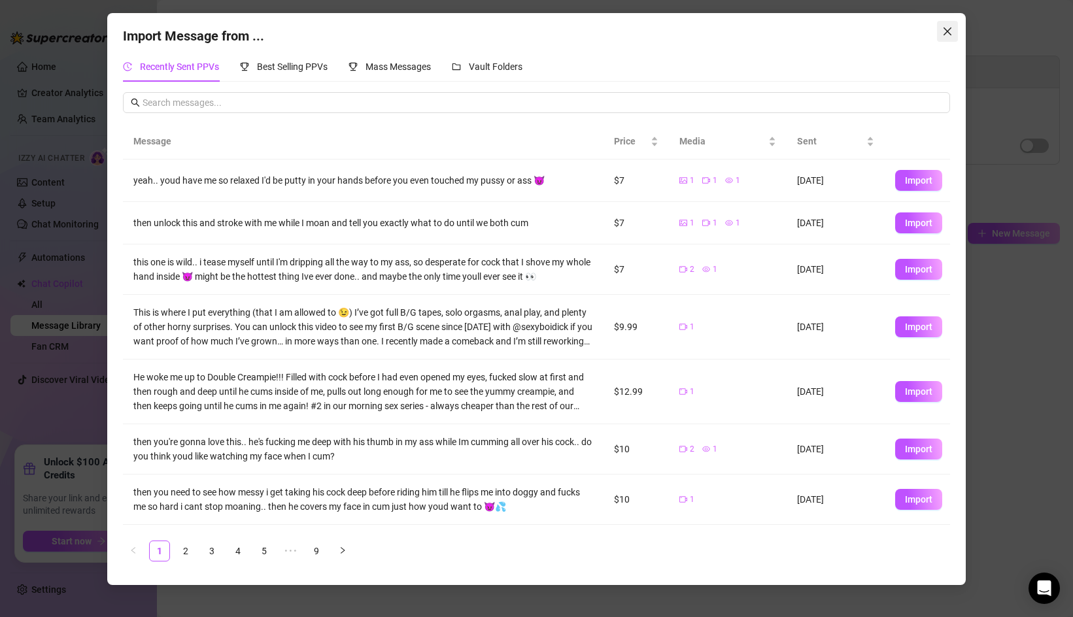
click at [947, 29] on icon "close" at bounding box center [947, 31] width 10 height 10
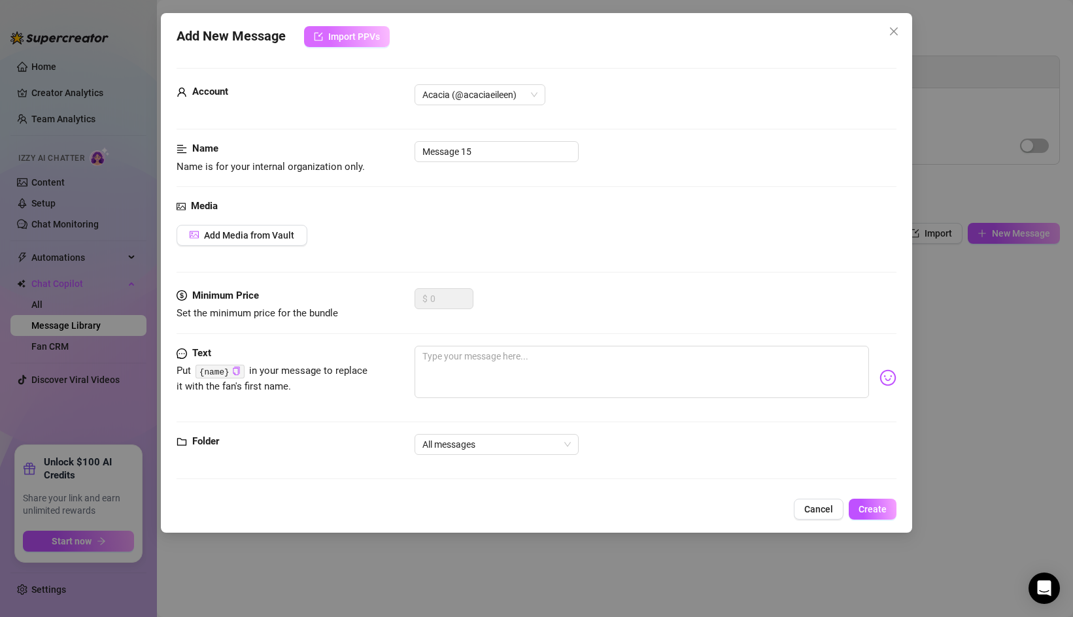
click at [352, 37] on span "Import PPVs" at bounding box center [354, 36] width 52 height 10
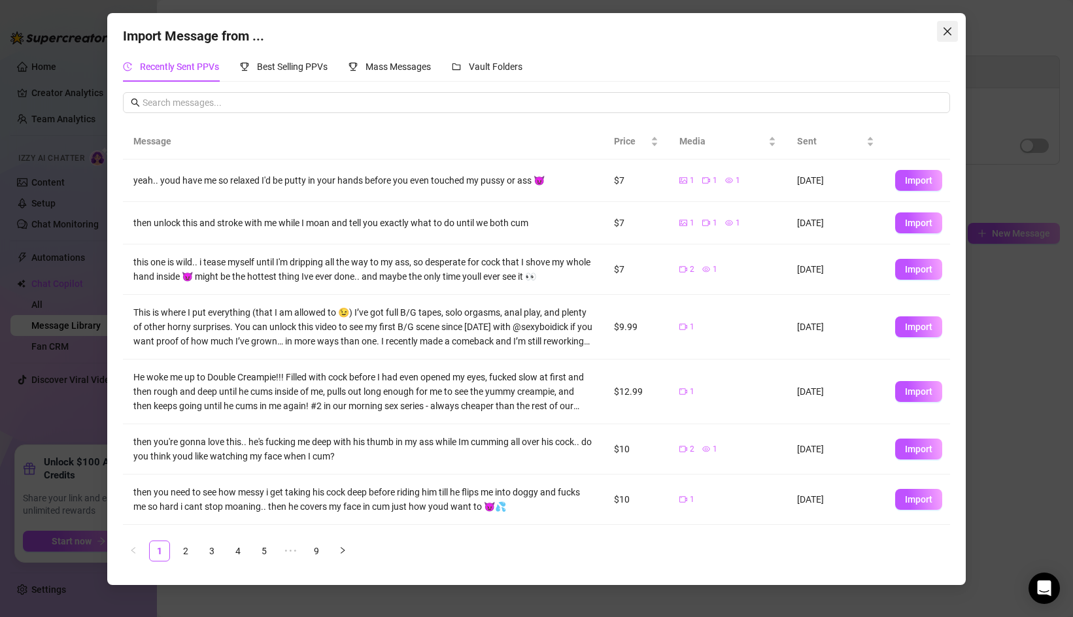
click at [949, 32] on icon "close" at bounding box center [947, 31] width 8 height 8
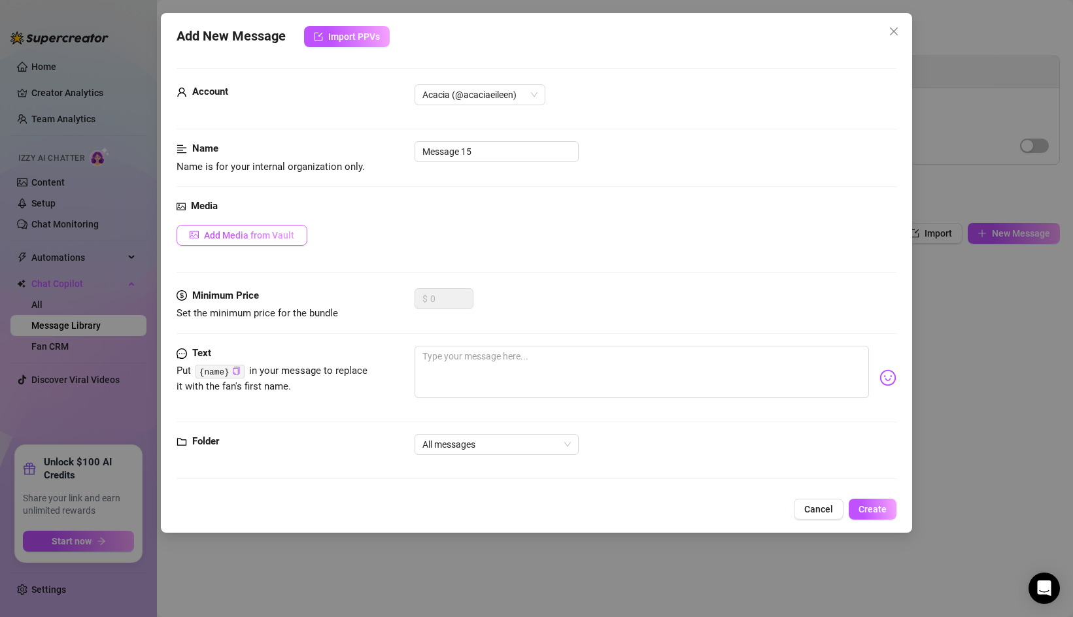
click at [244, 233] on span "Add Media from Vault" at bounding box center [249, 235] width 90 height 10
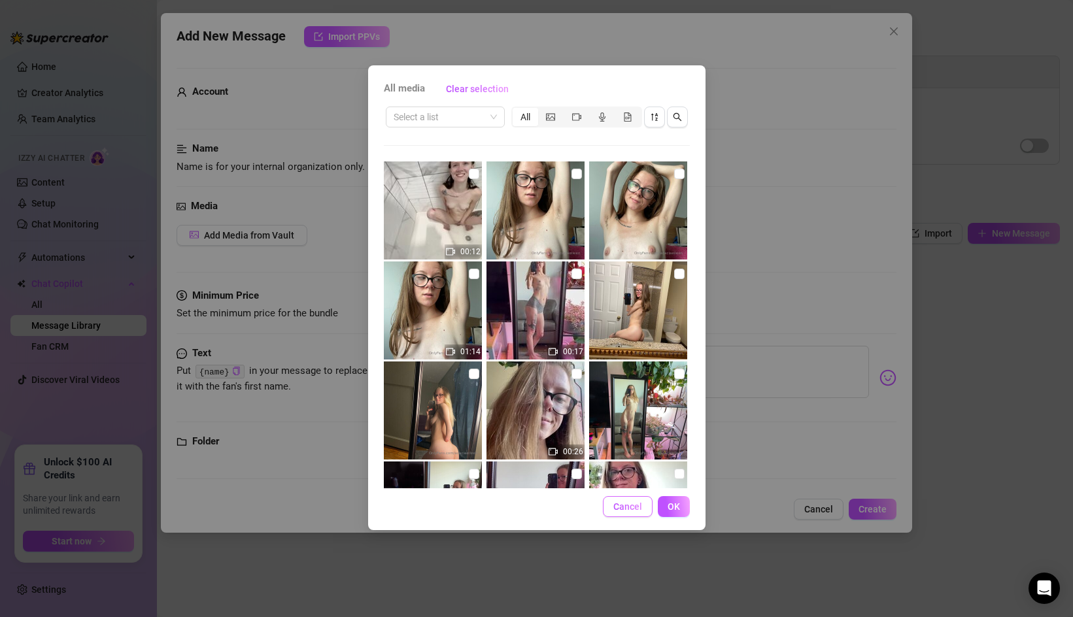
click at [614, 501] on span "Cancel" at bounding box center [627, 506] width 29 height 10
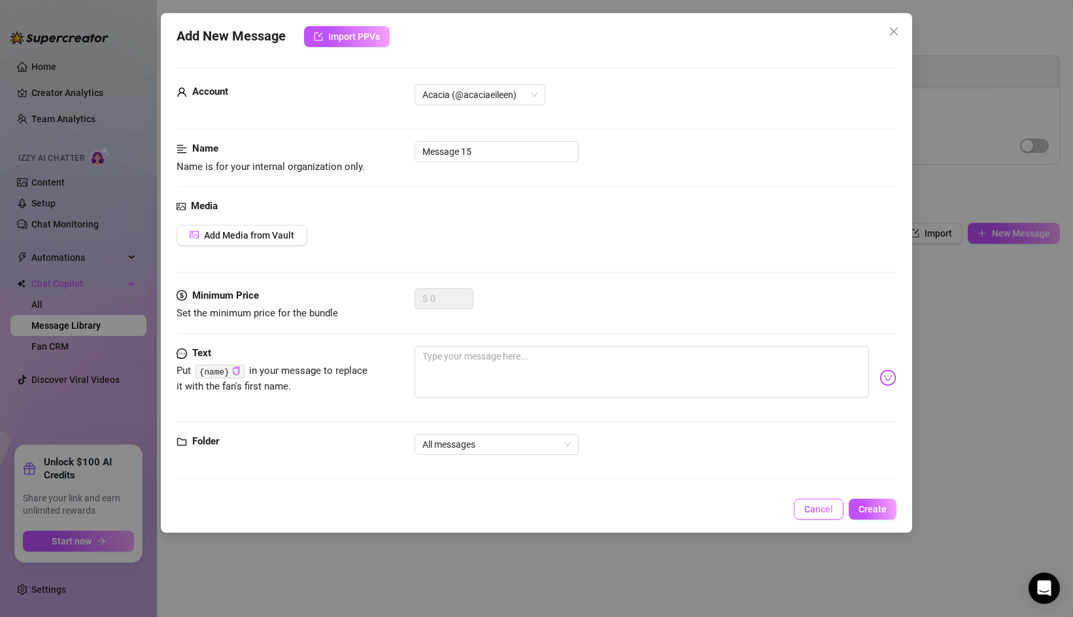
click at [821, 505] on span "Cancel" at bounding box center [818, 509] width 29 height 10
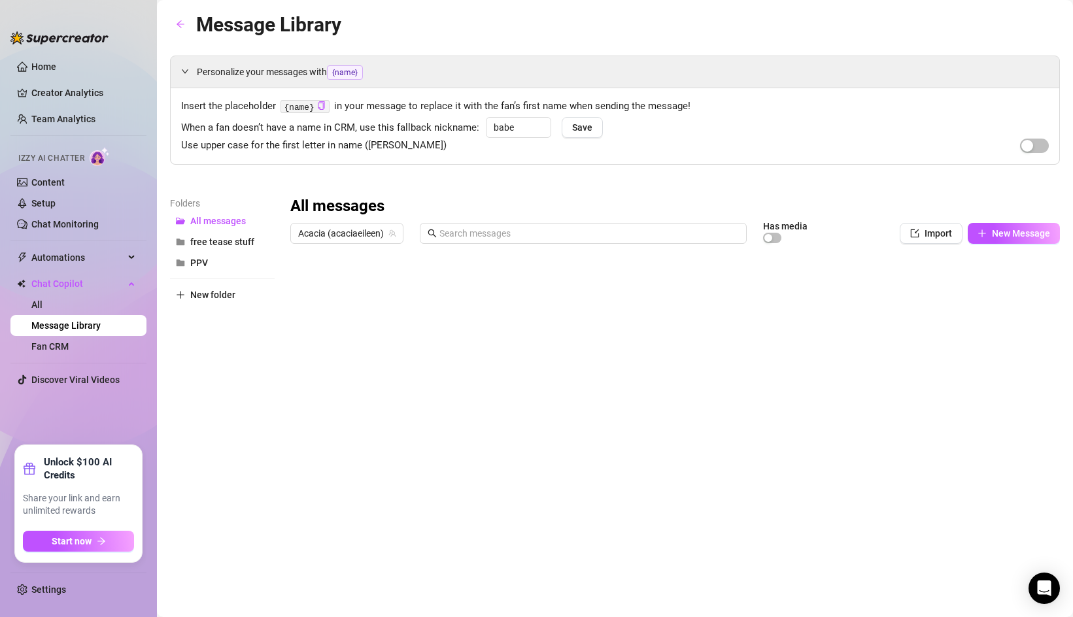
click at [898, 413] on div at bounding box center [675, 396] width 770 height 292
click at [890, 416] on div at bounding box center [675, 396] width 770 height 292
type textarea "19.99"
click at [850, 565] on div "Message Library Personalize your messages with {name} Insert the placeholder {n…" at bounding box center [615, 293] width 890 height 569
click at [65, 180] on link "Content" at bounding box center [47, 182] width 33 height 10
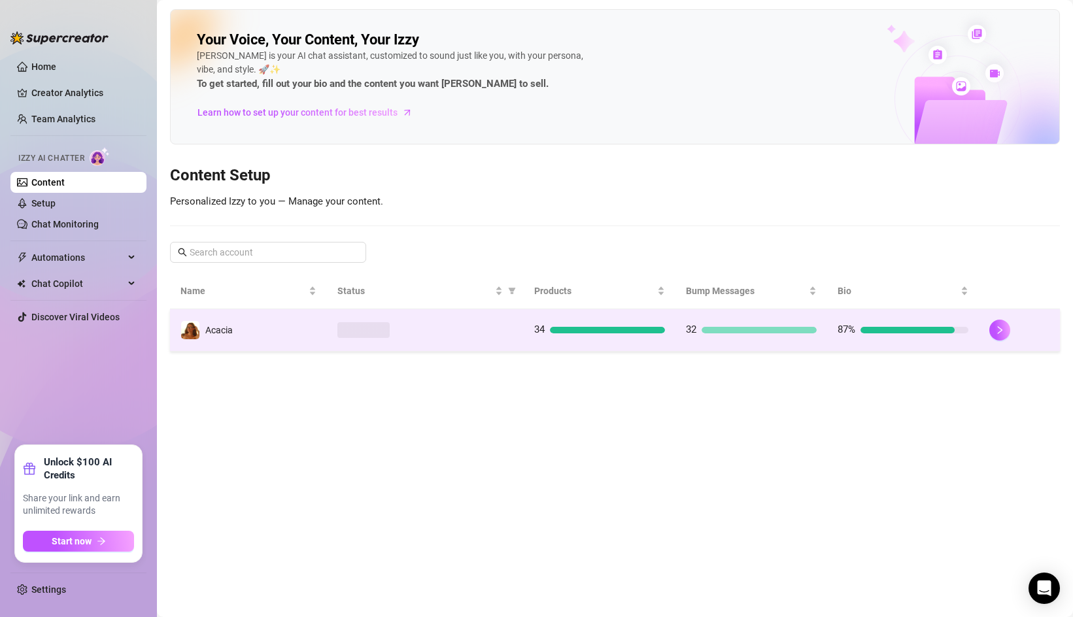
click at [418, 326] on div at bounding box center [425, 330] width 176 height 16
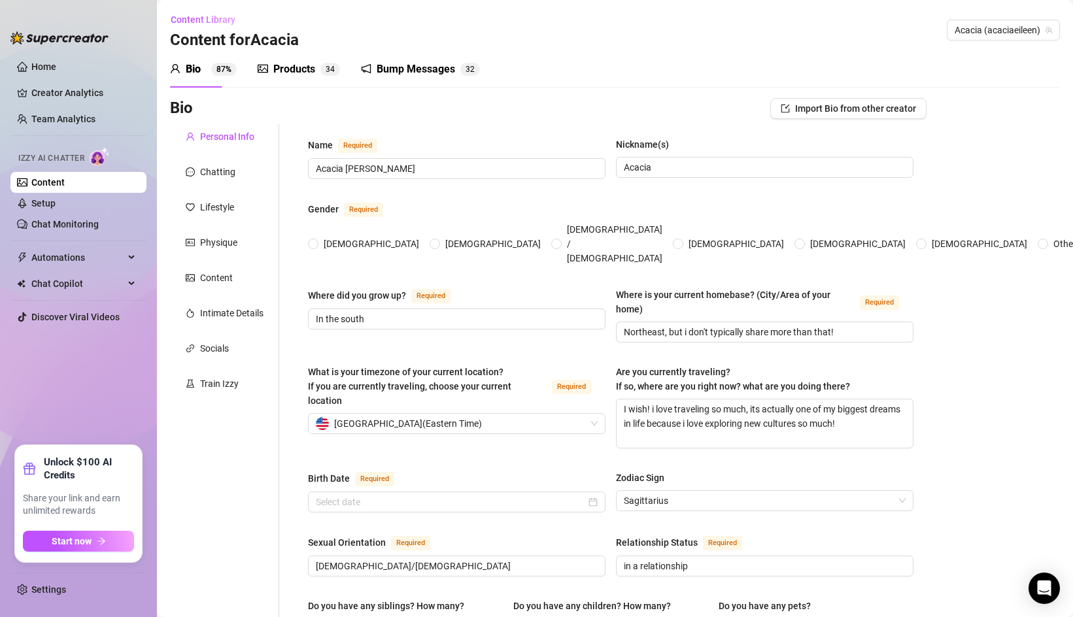
radio input "true"
type input "[DATE]"
click at [295, 75] on div "Products" at bounding box center [294, 69] width 42 height 16
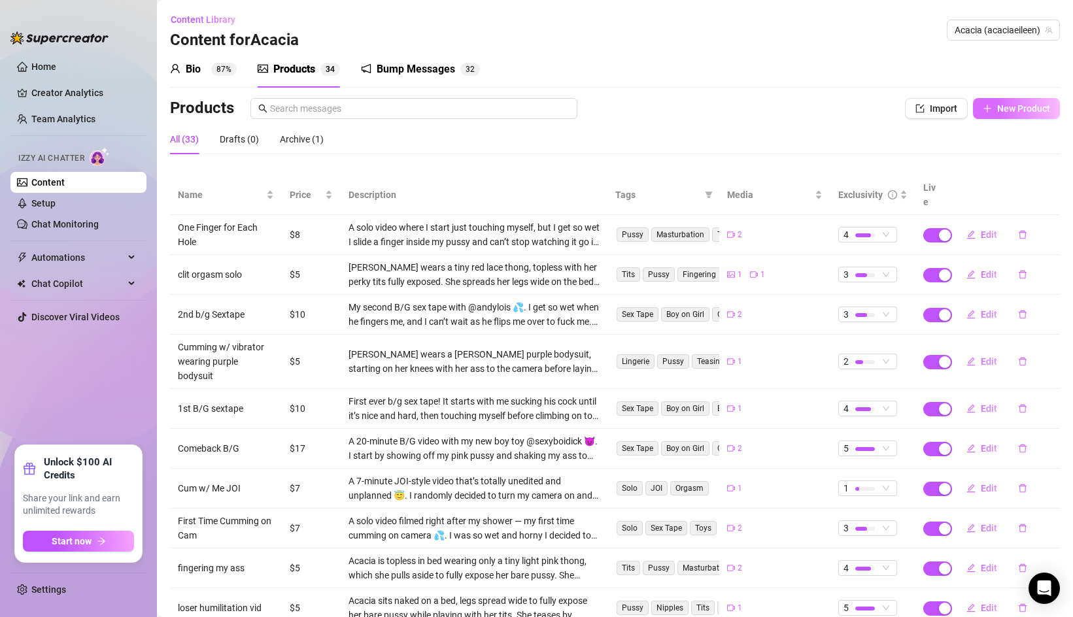
click at [989, 104] on icon "plus" at bounding box center [987, 108] width 9 height 9
type textarea "Type your message here..."
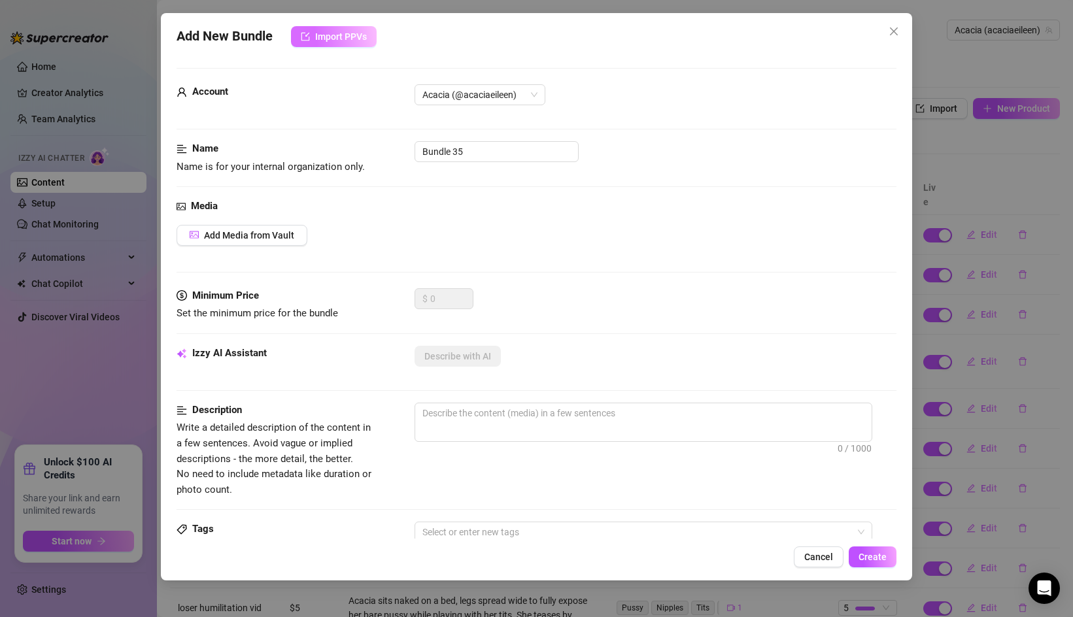
click at [332, 42] on button "Import PPVs" at bounding box center [334, 36] width 86 height 21
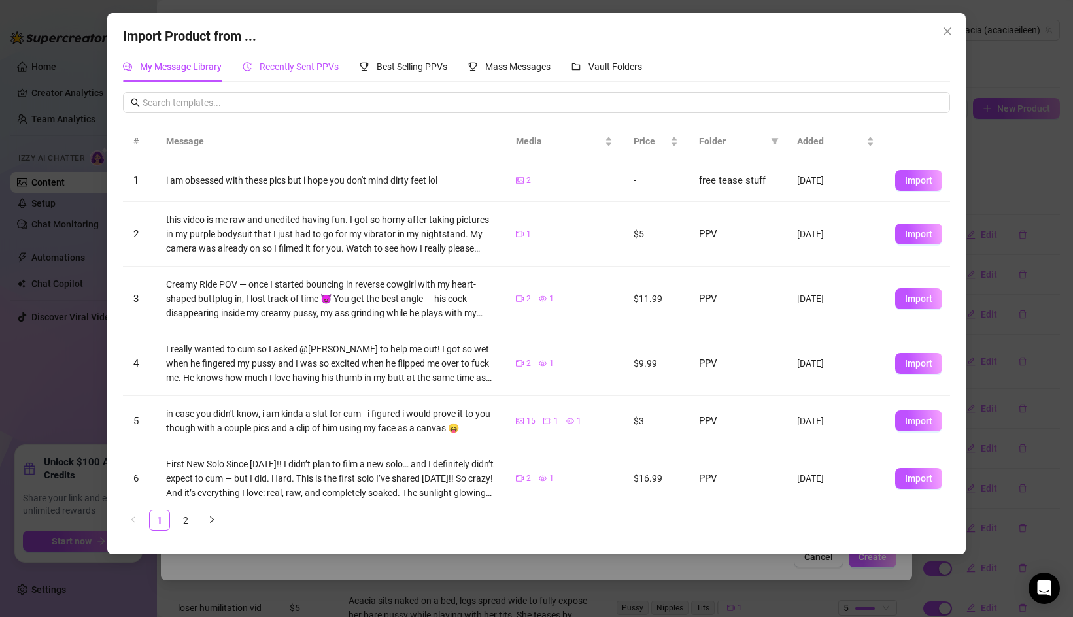
click at [290, 71] on span "Recently Sent PPVs" at bounding box center [299, 66] width 79 height 10
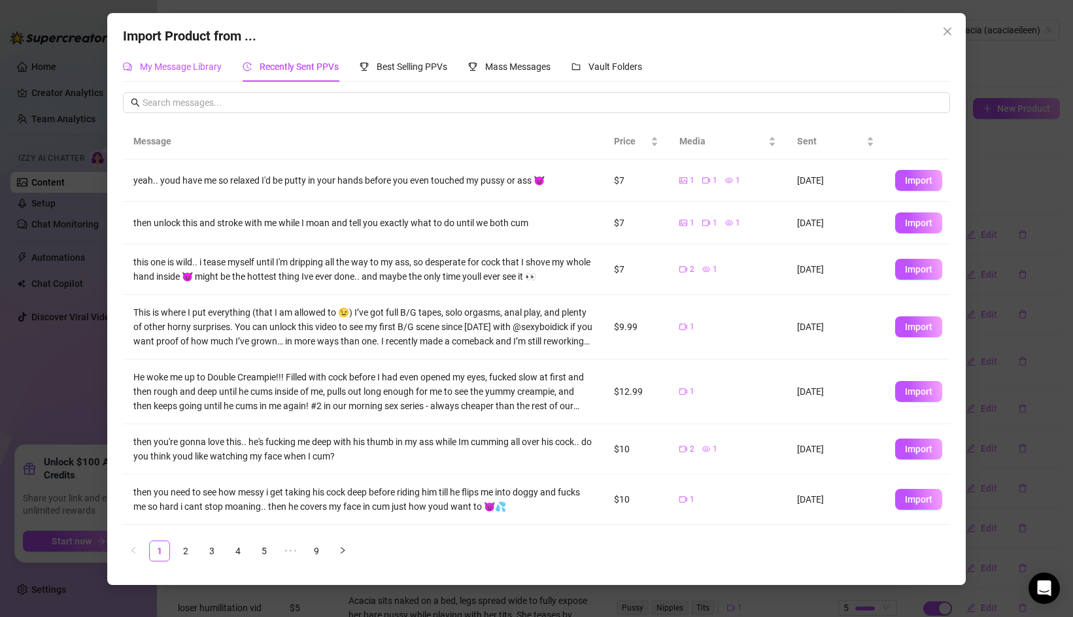
click at [189, 61] on span "My Message Library" at bounding box center [181, 66] width 82 height 10
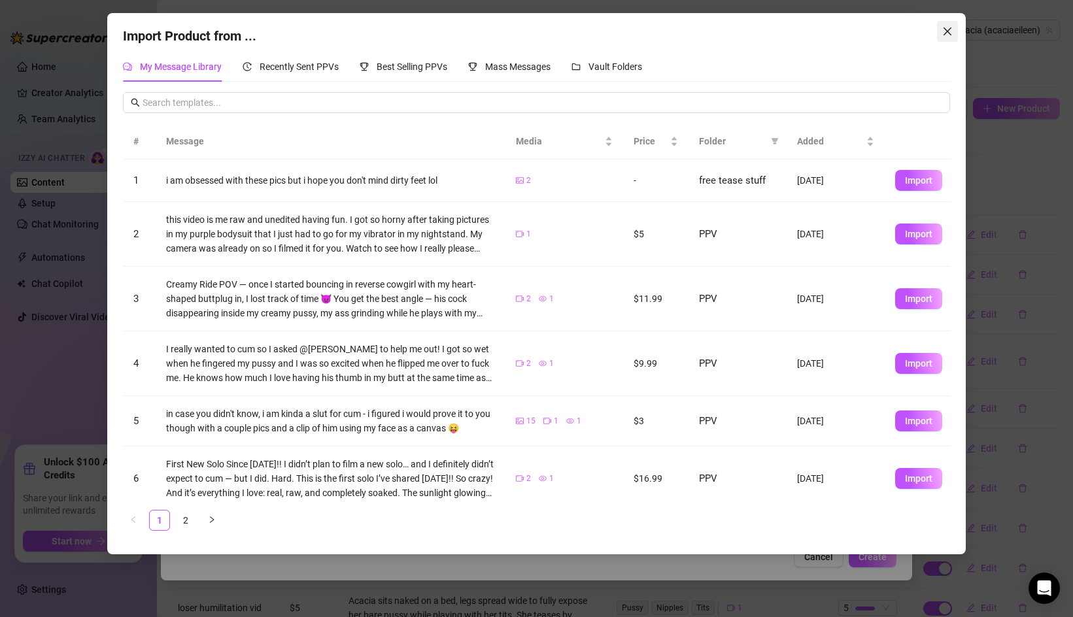
click at [951, 31] on icon "close" at bounding box center [947, 31] width 10 height 10
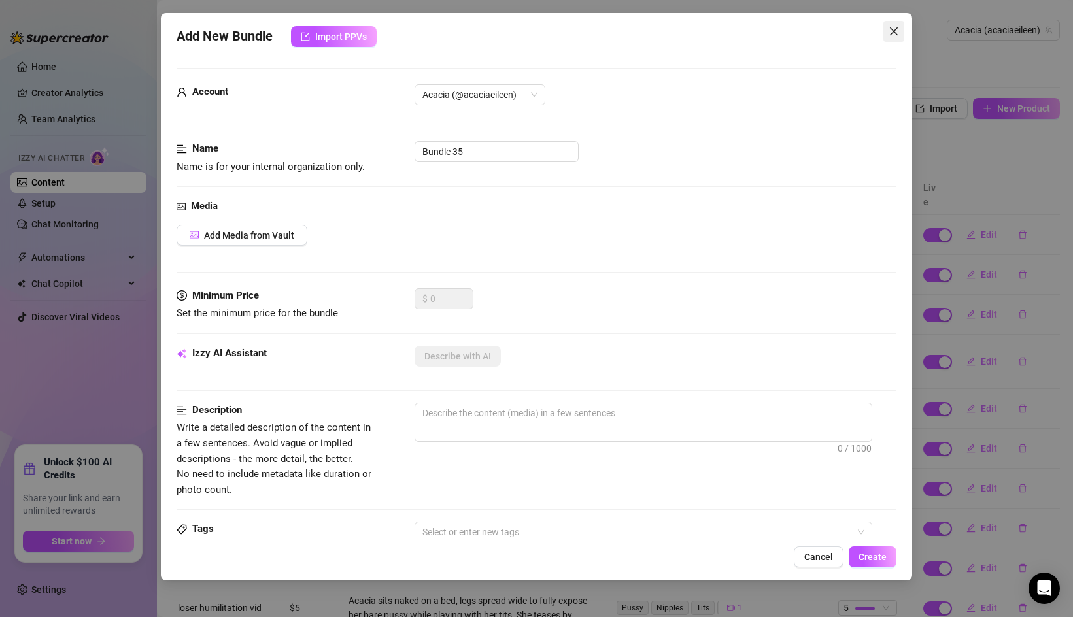
click at [900, 27] on span "Close" at bounding box center [893, 31] width 21 height 10
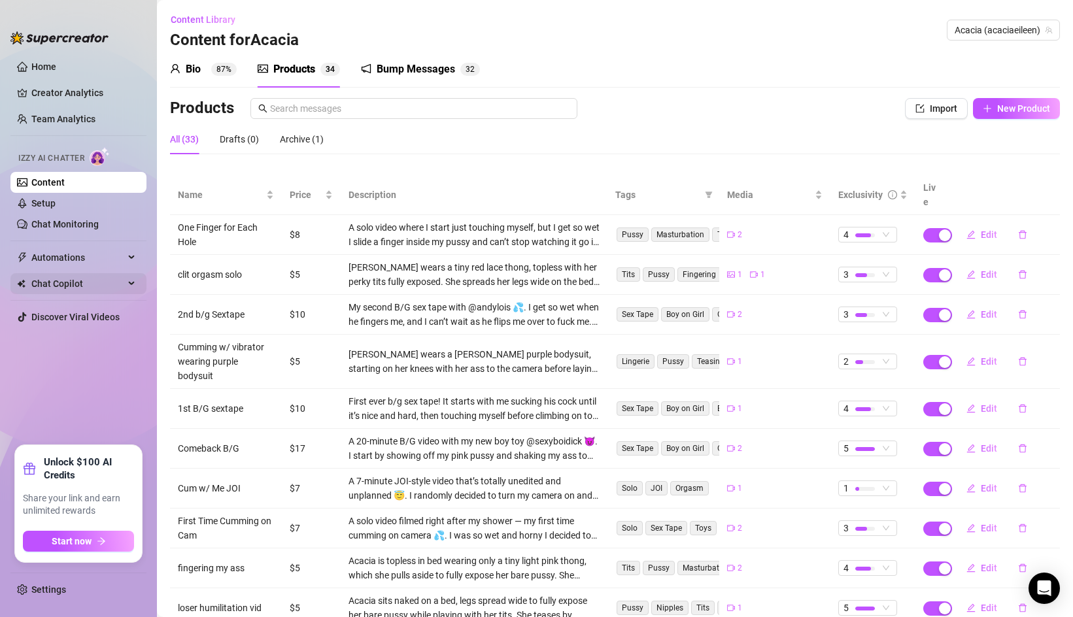
click at [71, 282] on span "Chat Copilot" at bounding box center [77, 283] width 93 height 21
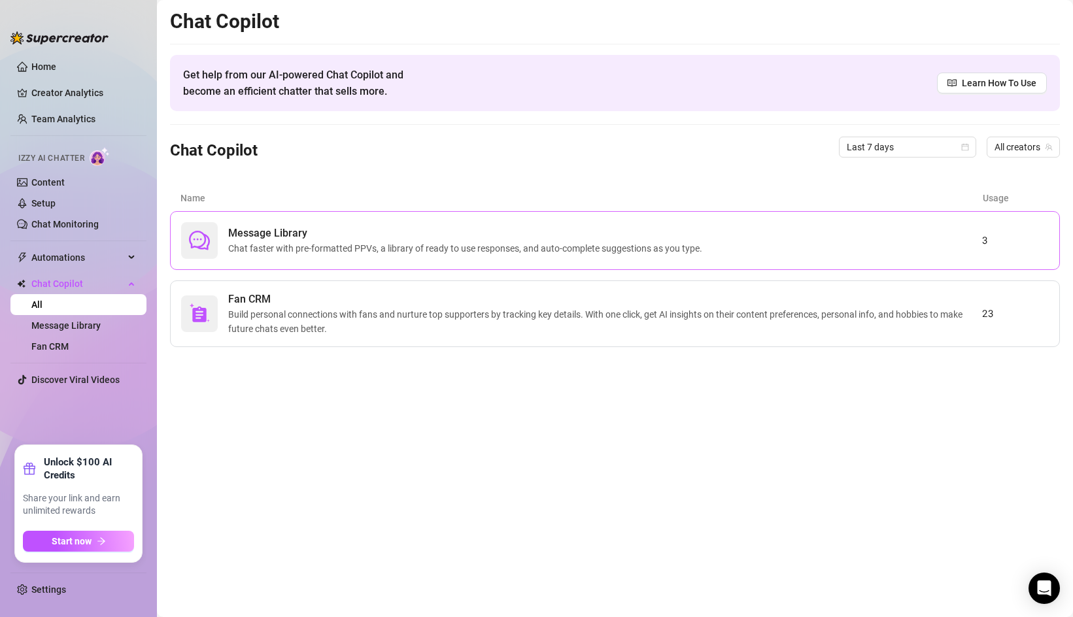
click at [264, 236] on span "Message Library" at bounding box center [467, 234] width 479 height 16
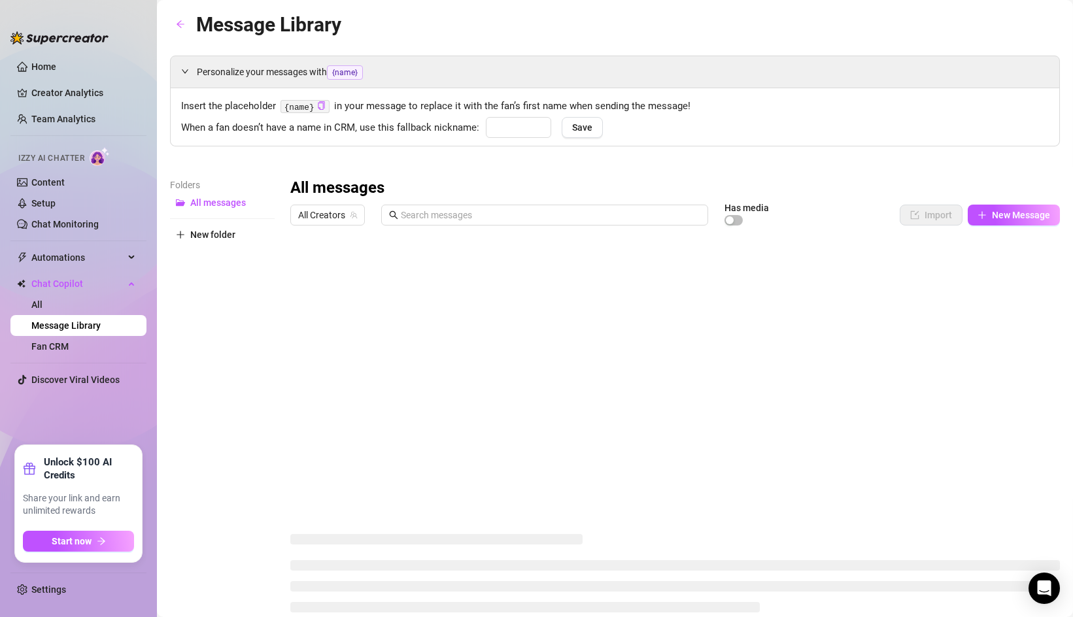
type input "babe"
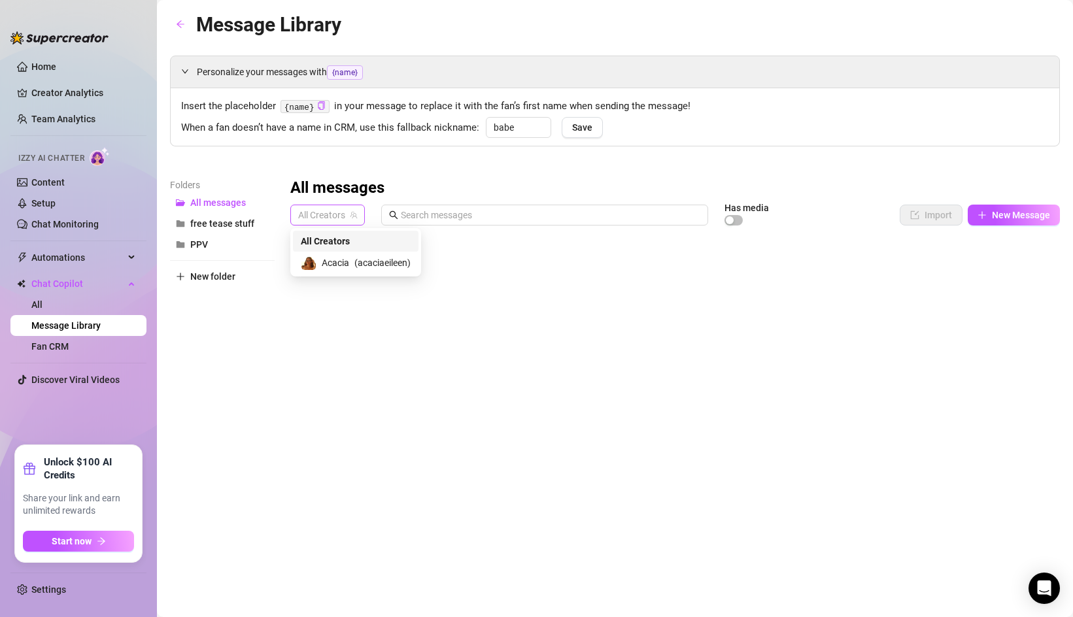
click at [332, 224] on span "All Creators" at bounding box center [327, 215] width 59 height 20
click at [345, 275] on div "All Creators Acacia ( acaciaeileen )" at bounding box center [355, 252] width 131 height 48
click at [347, 260] on span "Acacia" at bounding box center [335, 263] width 27 height 14
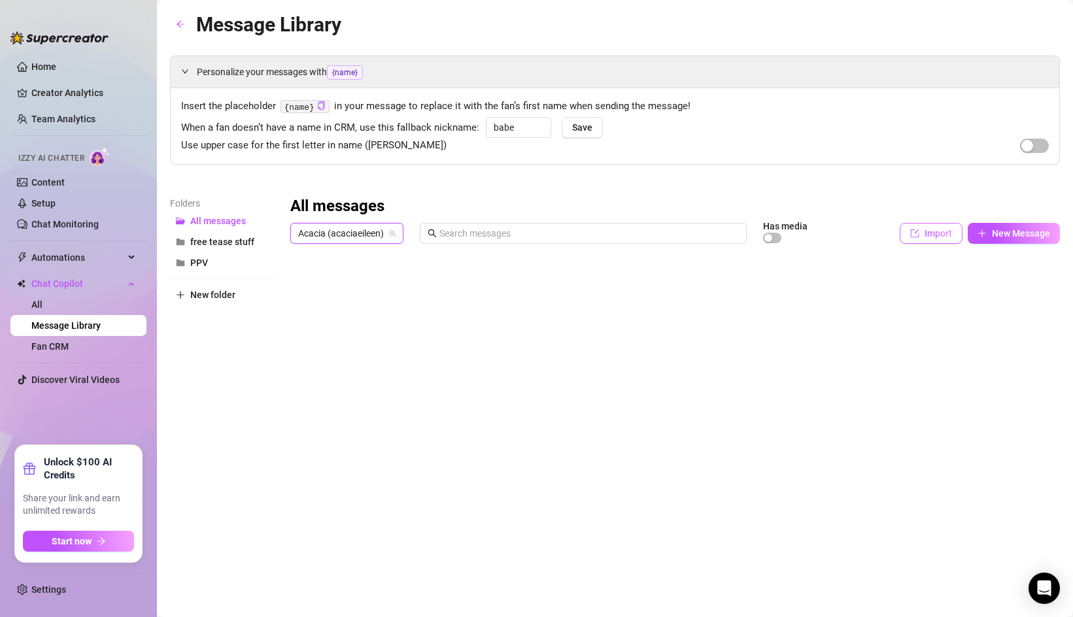
click at [942, 238] on span "Import" at bounding box center [937, 233] width 27 height 10
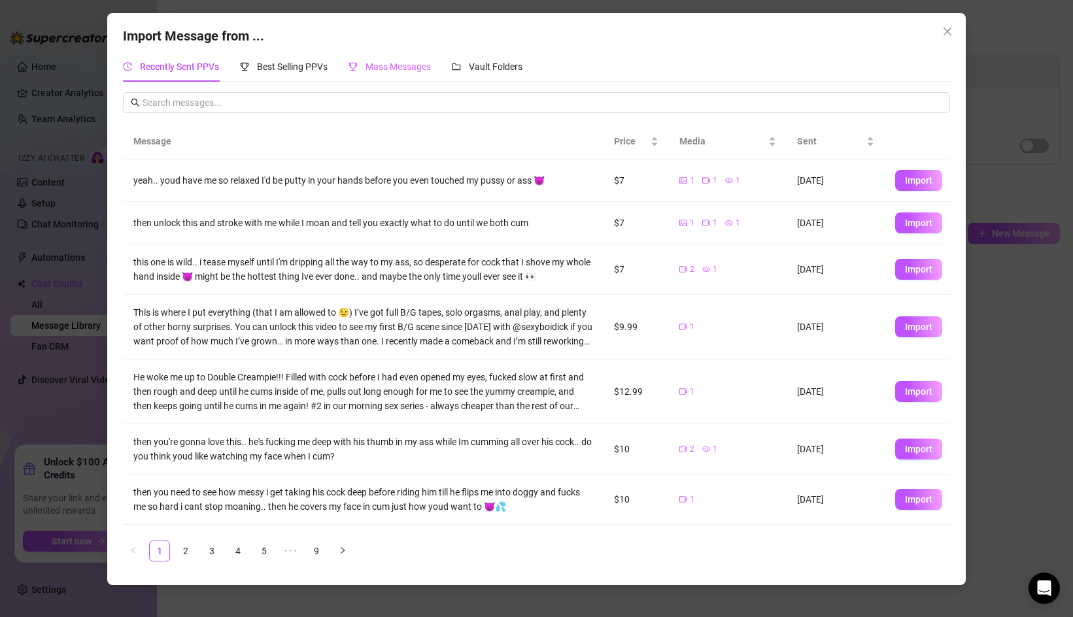
click at [388, 59] on div "Mass Messages" at bounding box center [389, 67] width 82 height 30
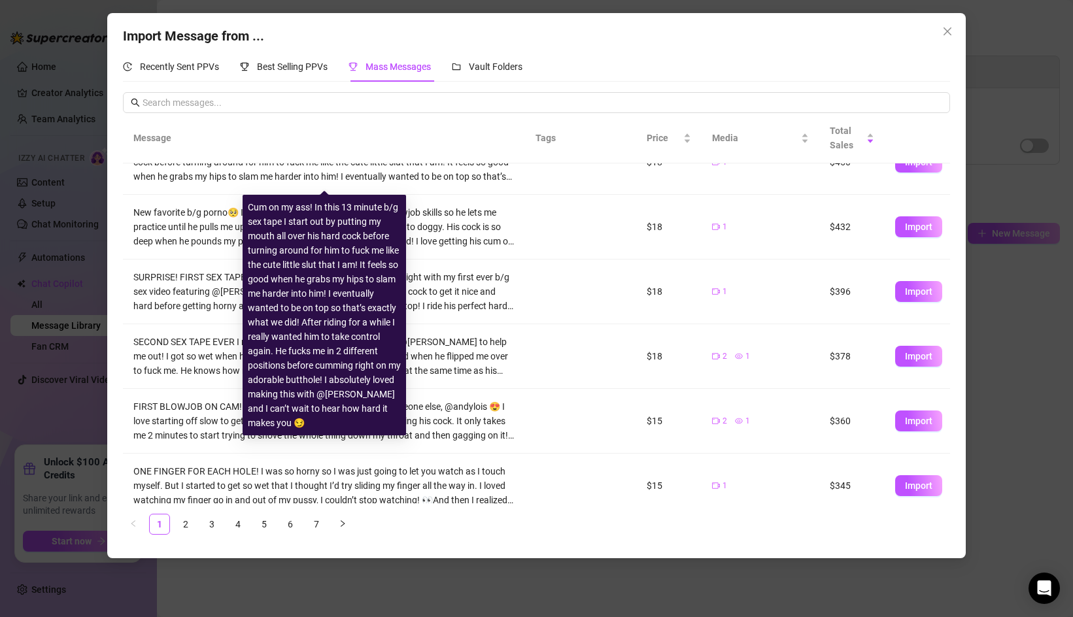
scroll to position [105, 0]
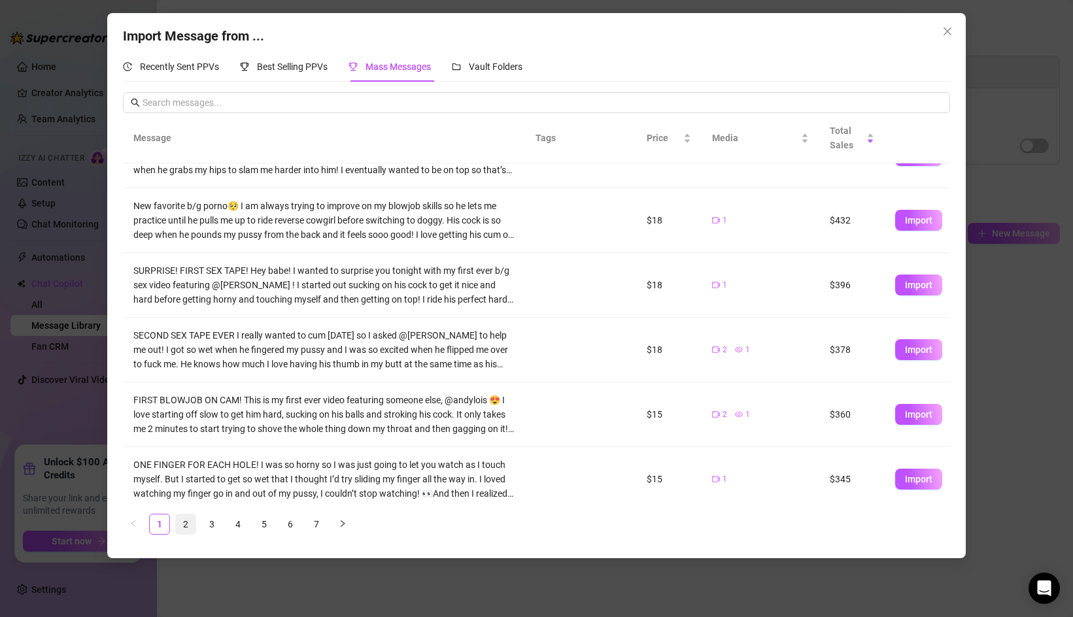
click at [186, 522] on link "2" at bounding box center [186, 525] width 20 height 20
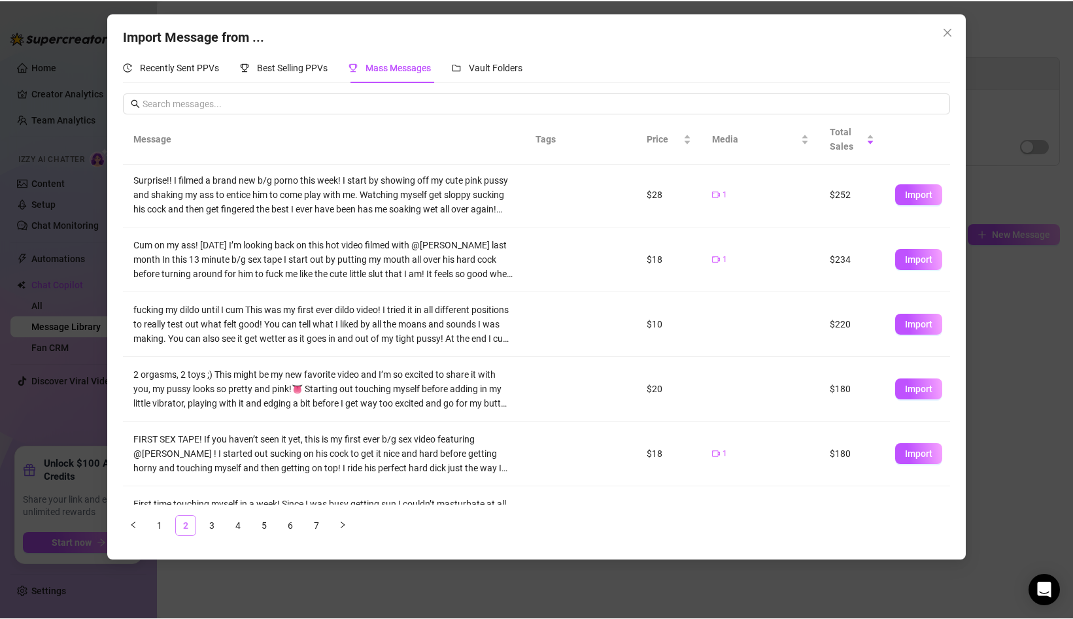
scroll to position [0, 0]
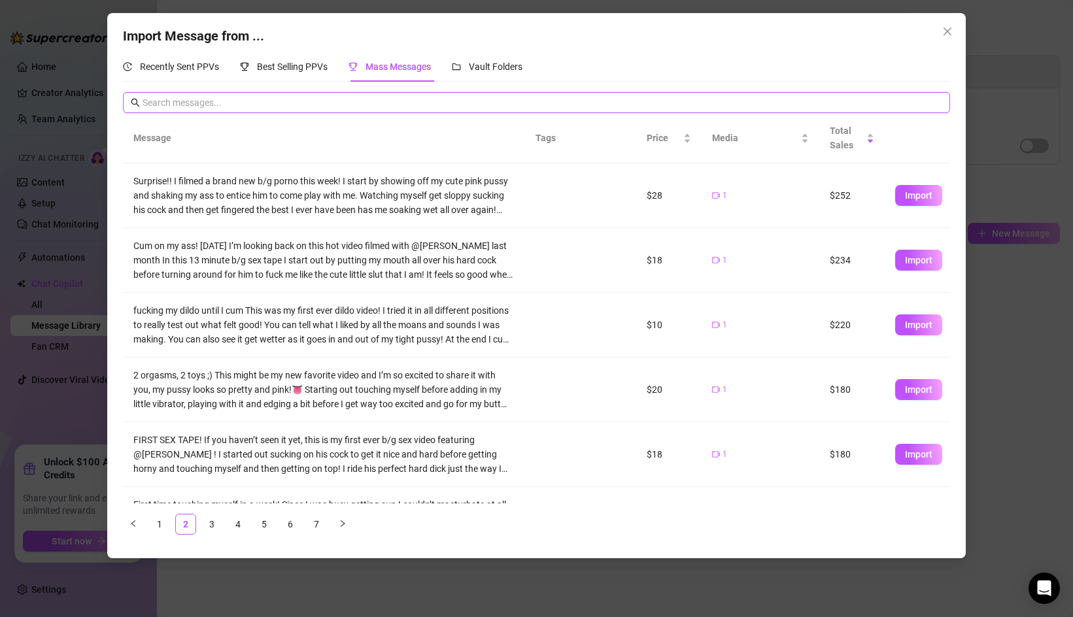
click at [192, 101] on input "text" at bounding box center [543, 102] width 800 height 14
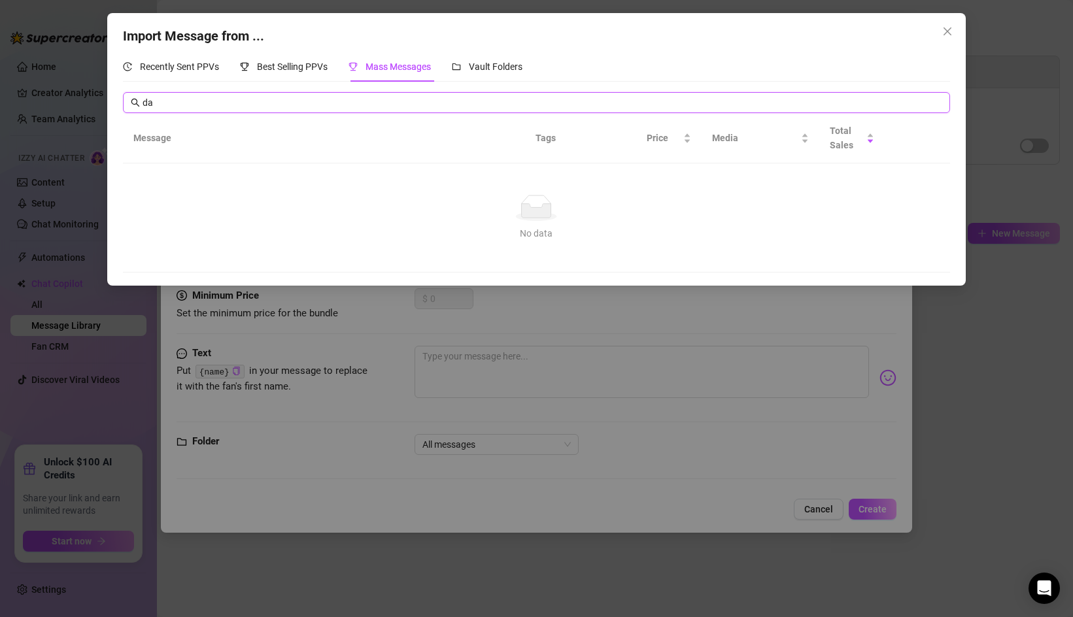
type input "d"
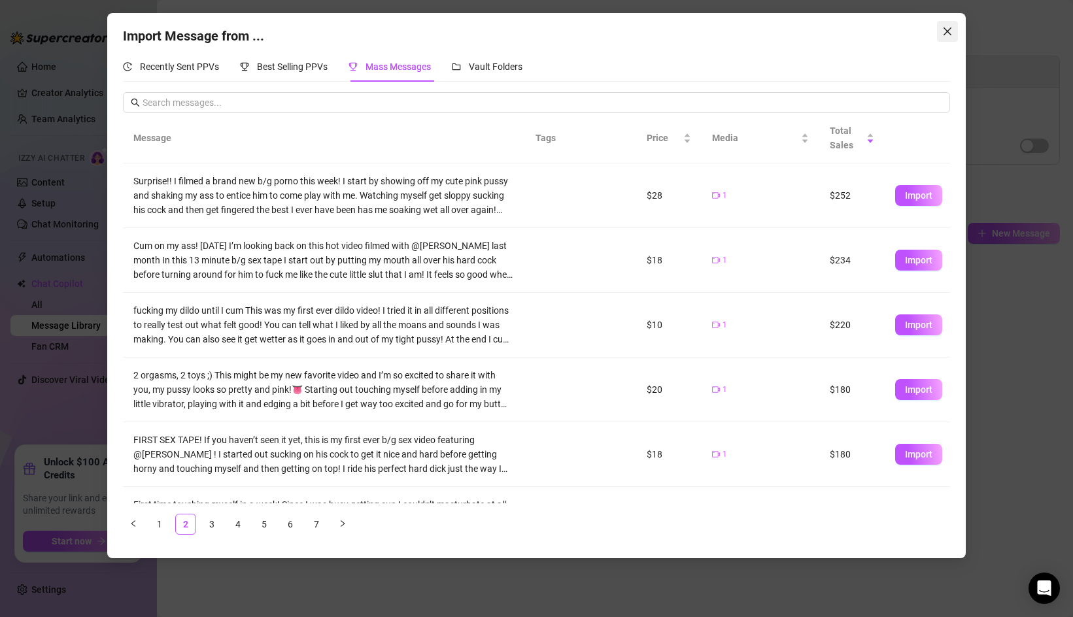
click at [945, 34] on icon "close" at bounding box center [947, 31] width 10 height 10
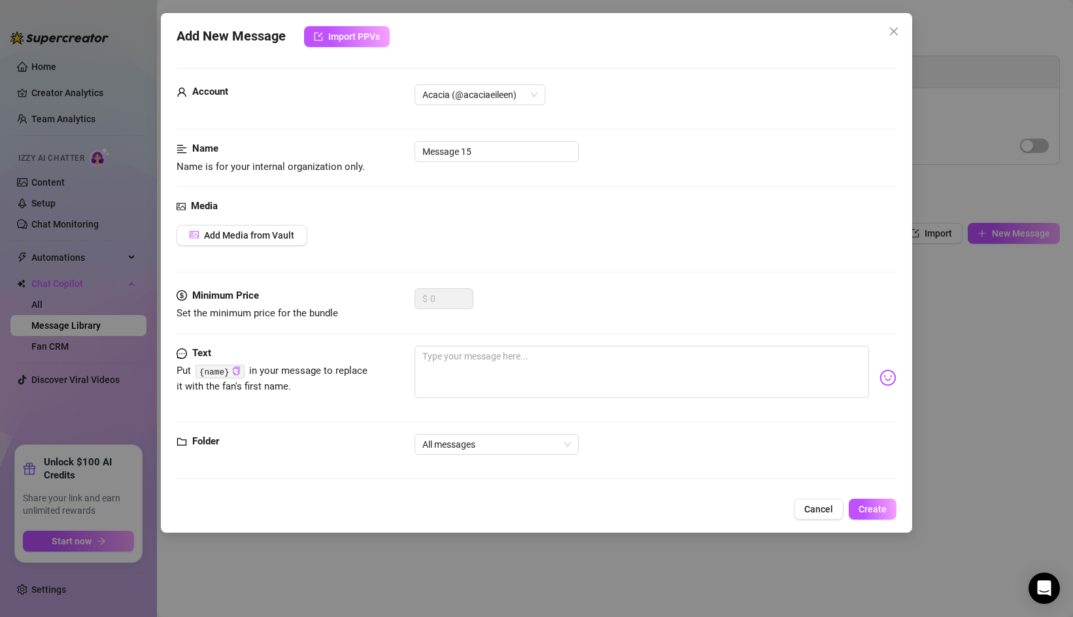
click at [905, 27] on div "Add New Message Import PPVs Account Acacia (@acaciaeileen) Name Name is for you…" at bounding box center [536, 273] width 751 height 520
click at [887, 31] on span "Close" at bounding box center [893, 31] width 21 height 10
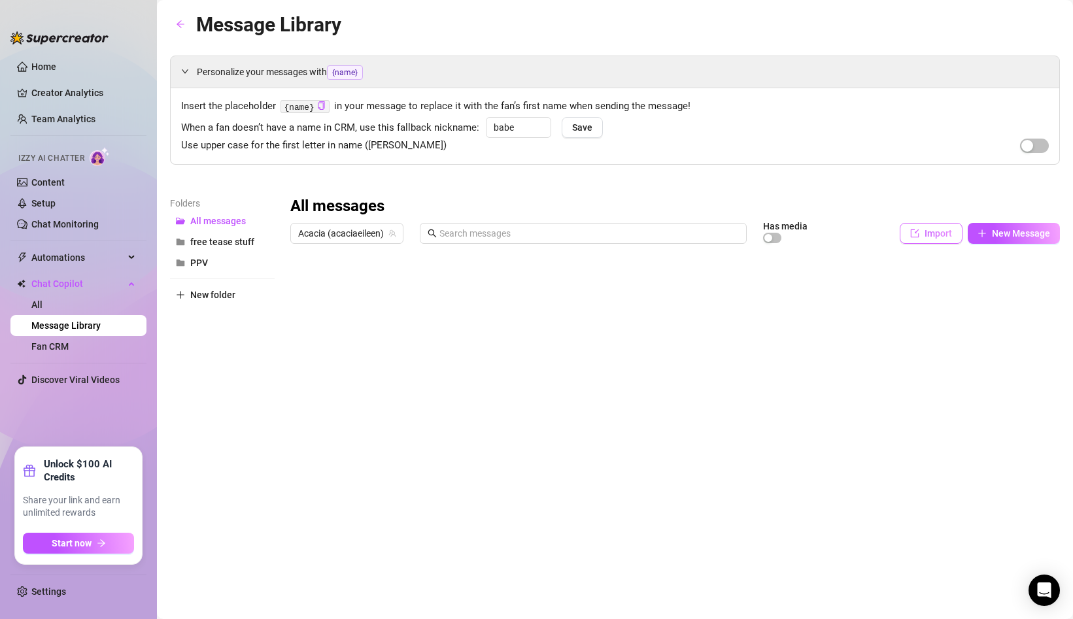
click at [928, 230] on span "Import" at bounding box center [937, 233] width 27 height 10
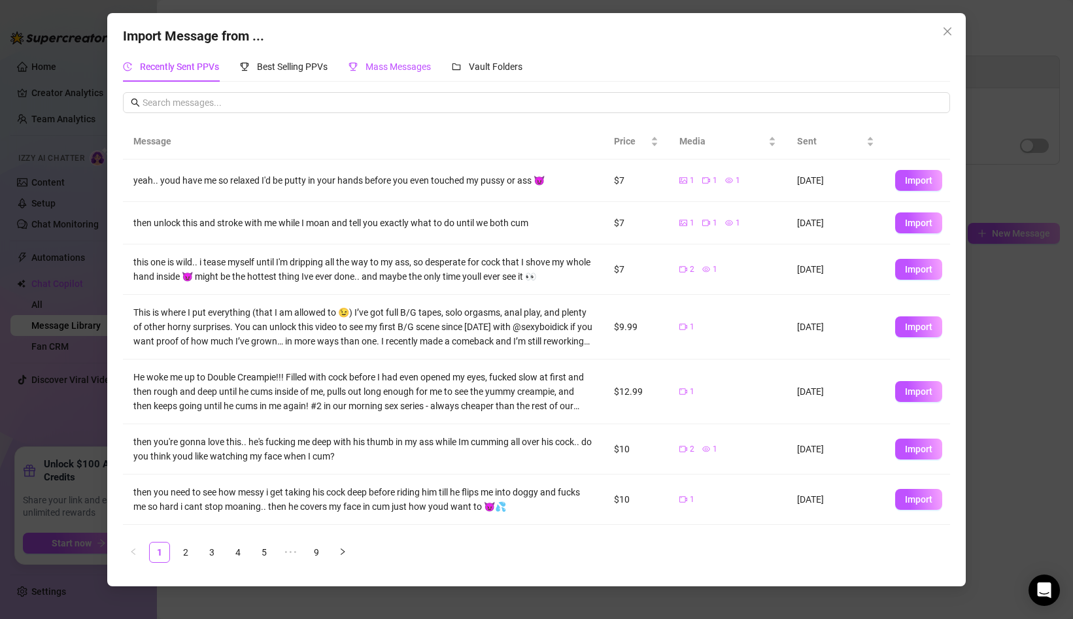
click at [401, 72] on div "Mass Messages" at bounding box center [389, 66] width 82 height 14
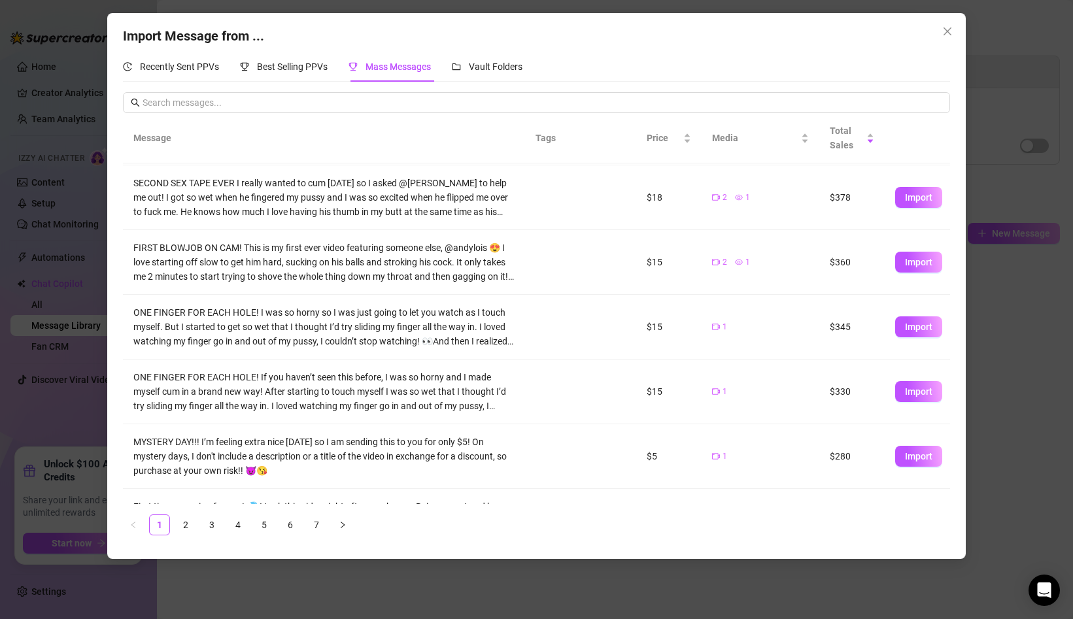
scroll to position [307, 0]
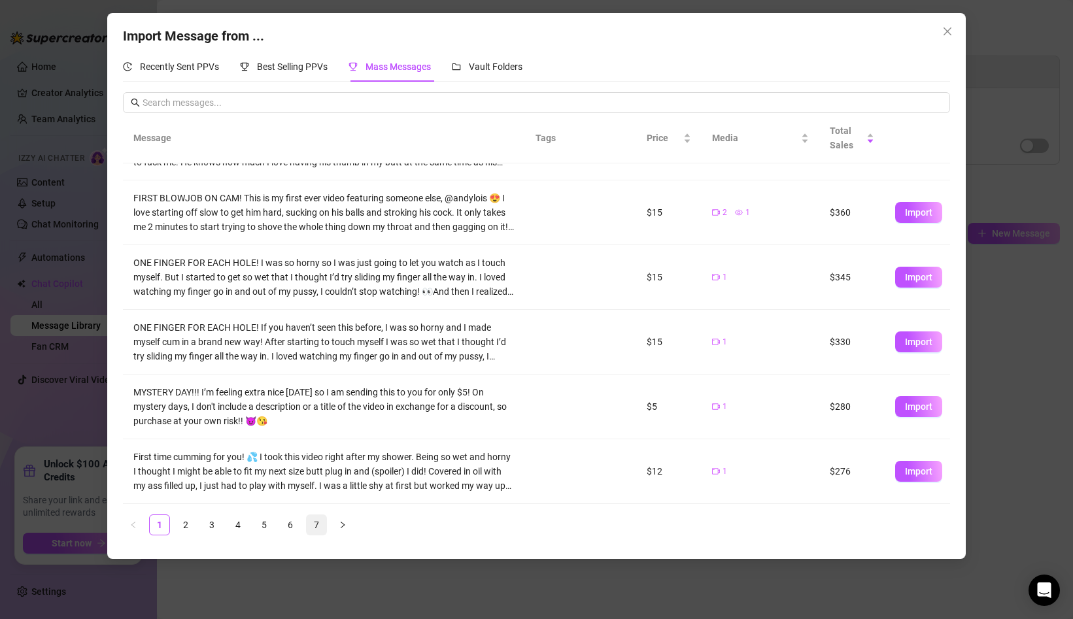
click at [316, 524] on link "7" at bounding box center [317, 525] width 20 height 20
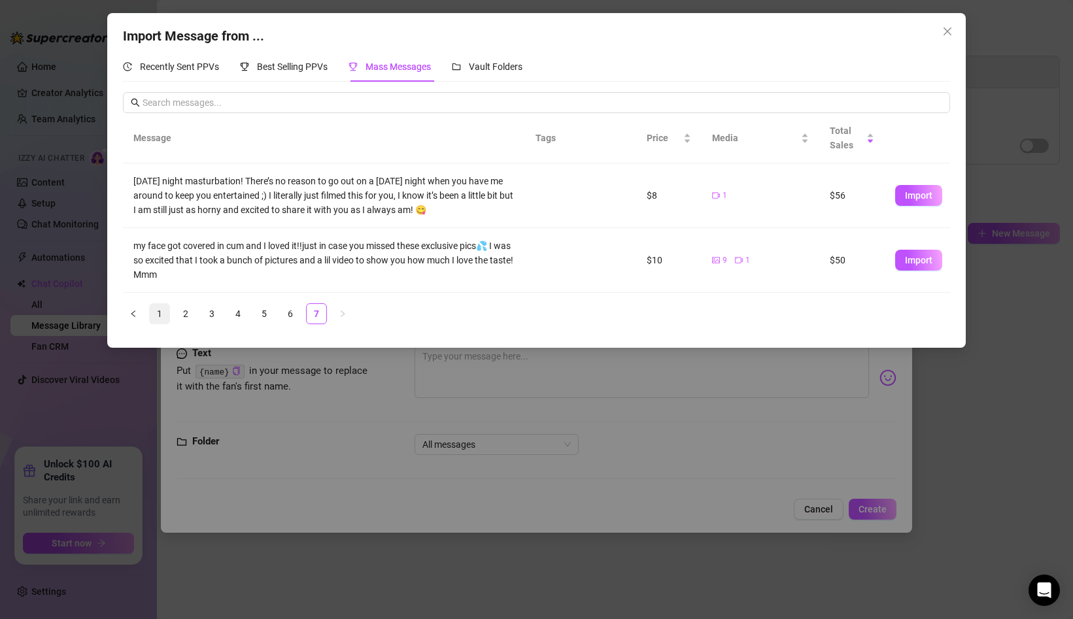
click at [161, 318] on link "1" at bounding box center [160, 314] width 20 height 20
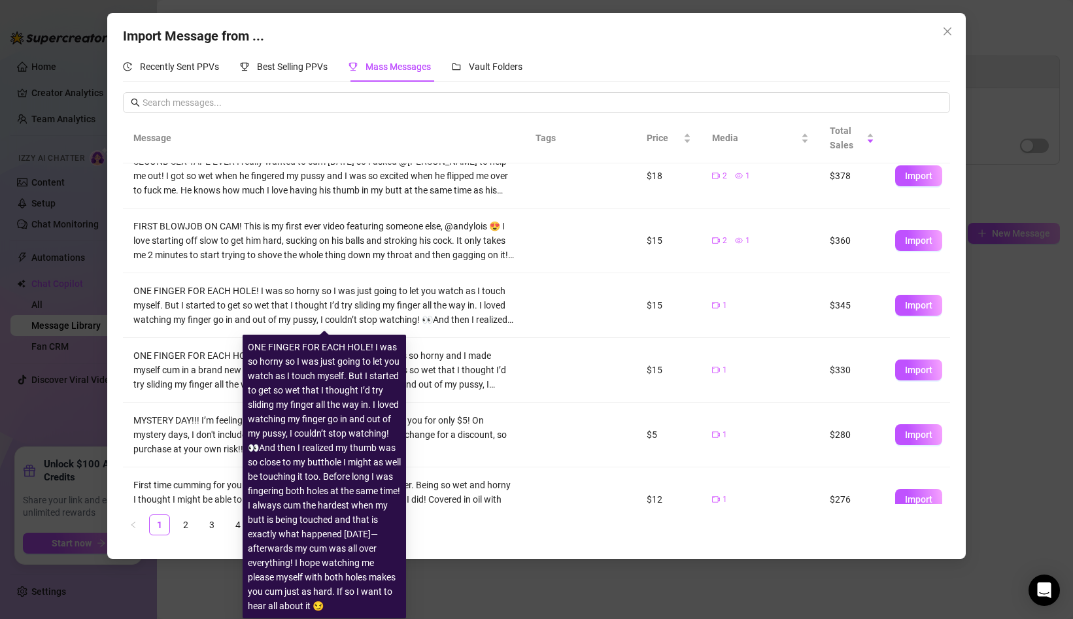
scroll to position [307, 0]
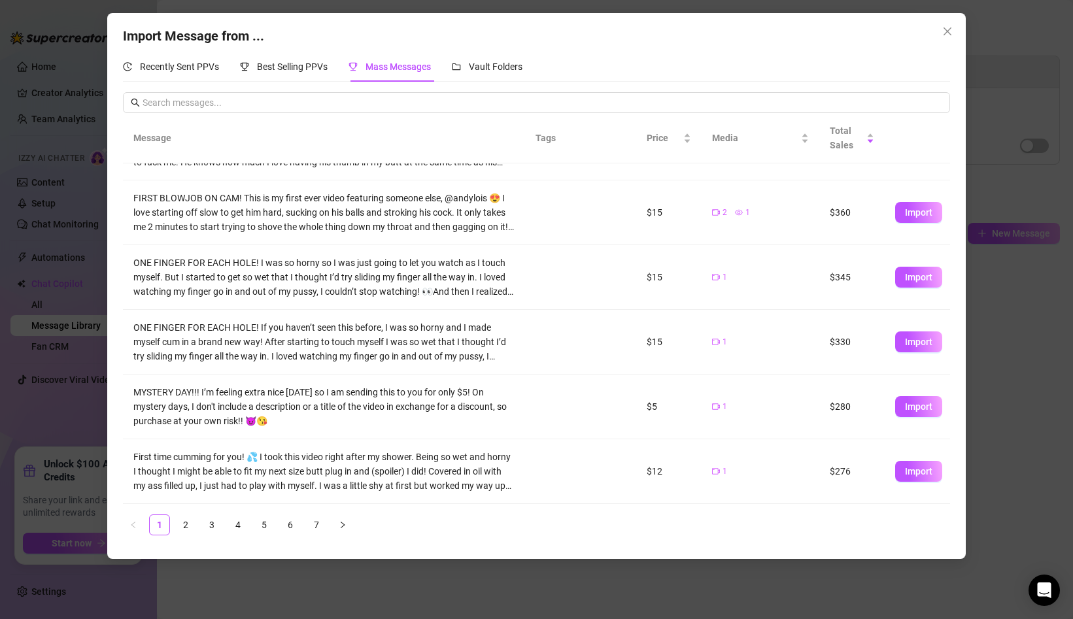
click at [190, 514] on div "Message Tags Price Media Total Sales $35 2 1 $455 Import Cum on my ass! In this…" at bounding box center [536, 324] width 827 height 422
click at [189, 524] on link "2" at bounding box center [186, 525] width 20 height 20
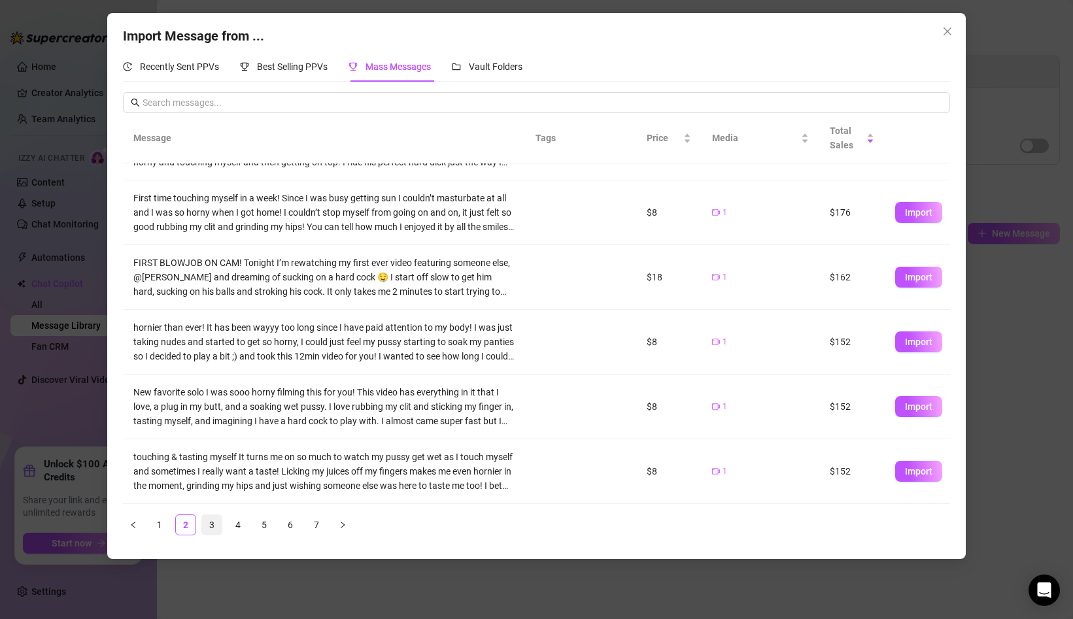
click at [215, 519] on link "3" at bounding box center [212, 525] width 20 height 20
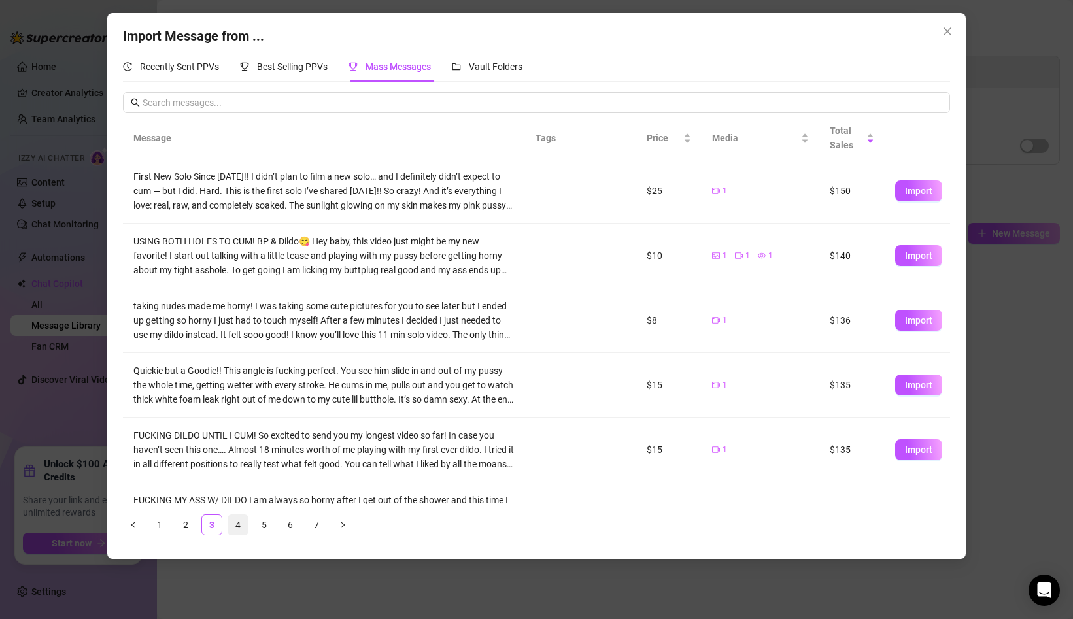
scroll to position [0, 0]
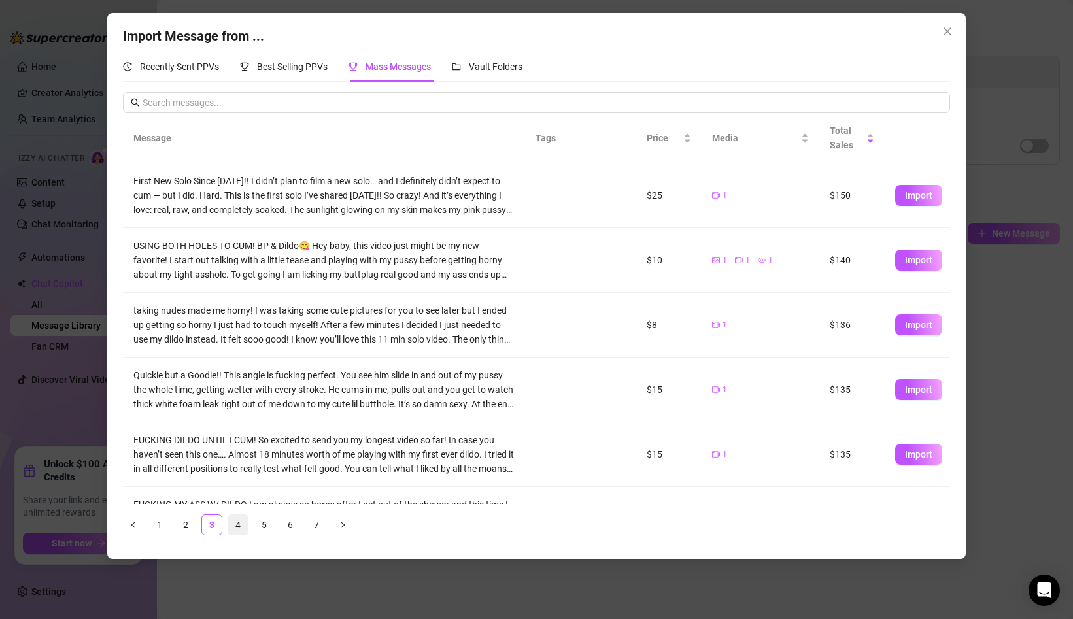
click at [242, 526] on link "4" at bounding box center [238, 525] width 20 height 20
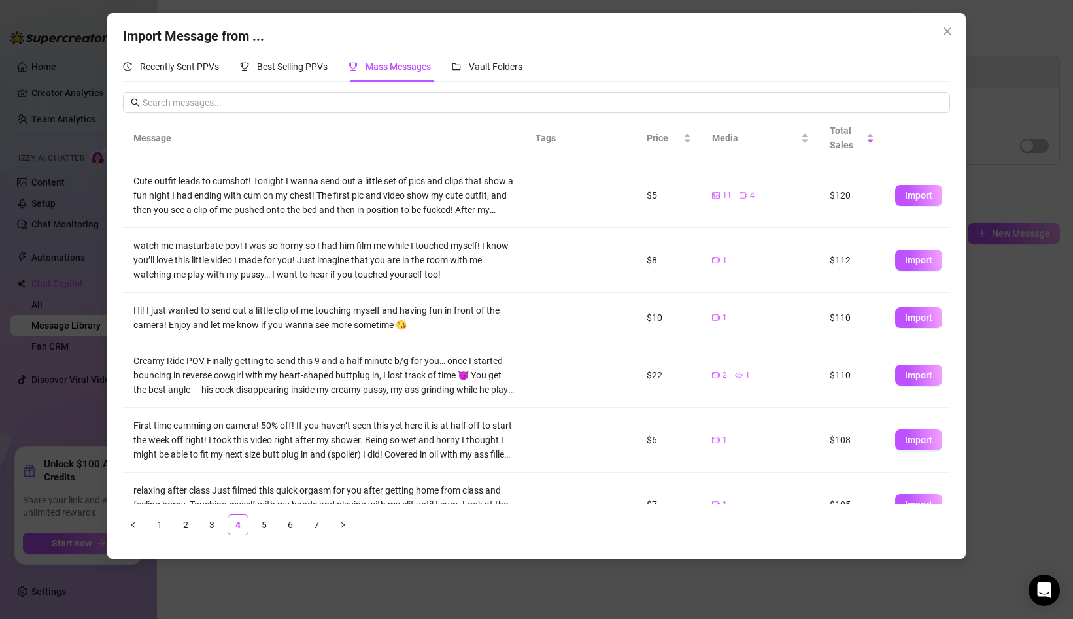
click at [252, 524] on ul "1 2 3 4 5 6 7" at bounding box center [536, 525] width 827 height 21
click at [261, 523] on link "5" at bounding box center [264, 525] width 20 height 20
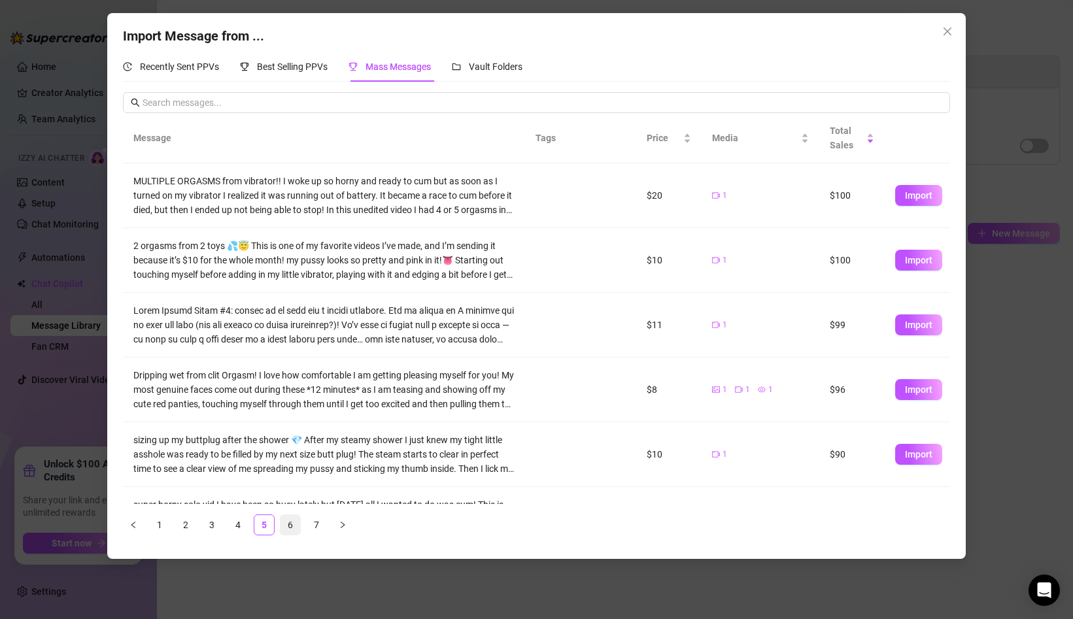
click at [288, 524] on link "6" at bounding box center [290, 525] width 20 height 20
click at [308, 524] on link "7" at bounding box center [317, 525] width 20 height 20
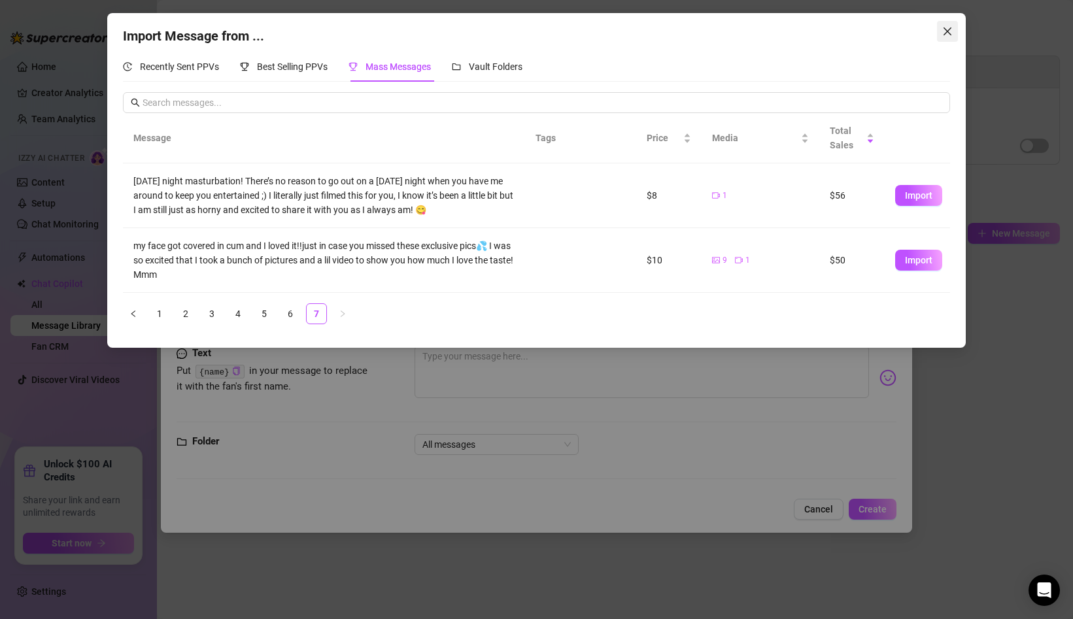
click at [949, 30] on icon "close" at bounding box center [947, 31] width 8 height 8
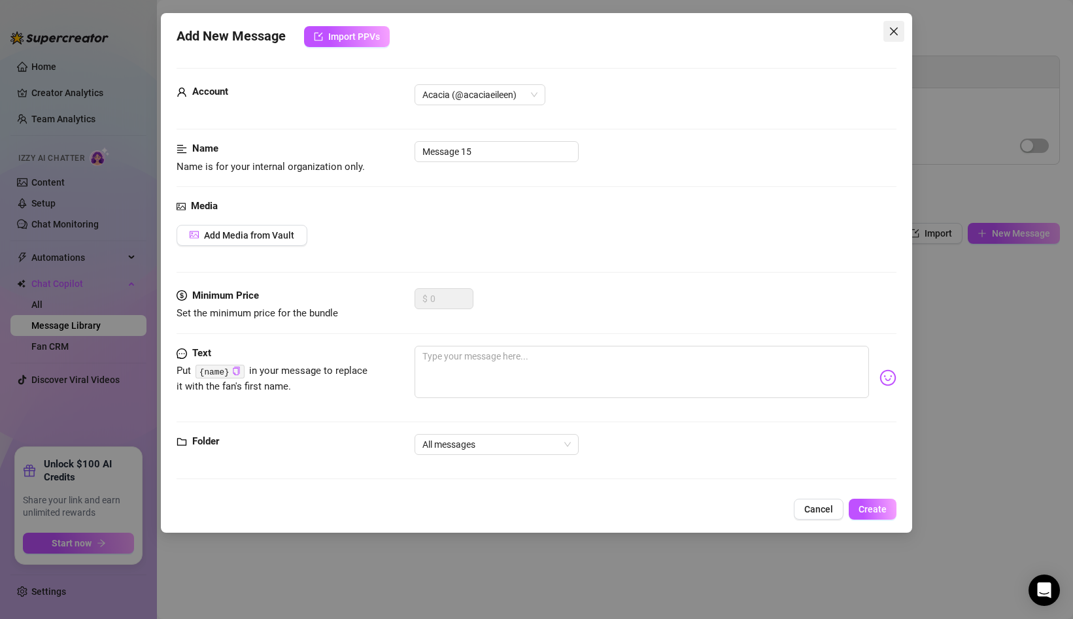
click at [892, 37] on button "Close" at bounding box center [893, 31] width 21 height 21
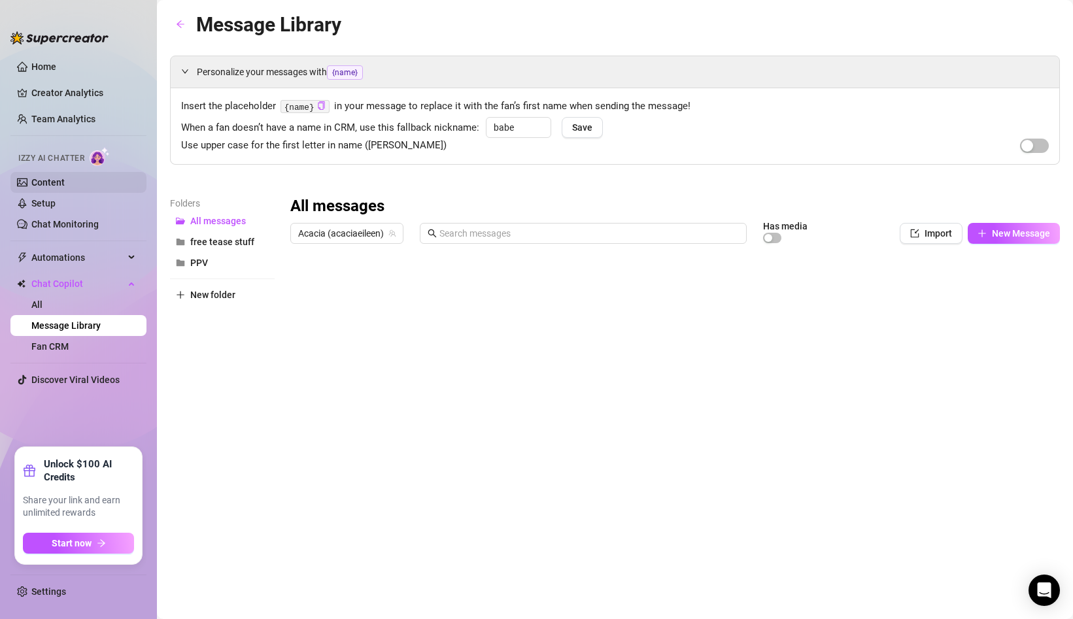
click at [65, 185] on link "Content" at bounding box center [47, 182] width 33 height 10
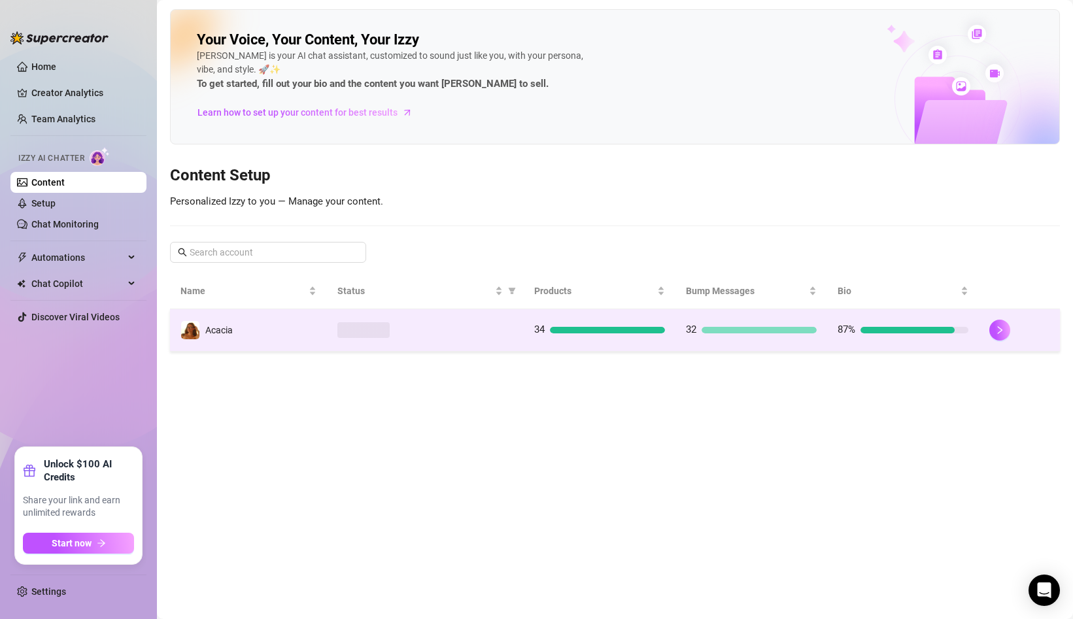
click at [413, 337] on div at bounding box center [425, 330] width 176 height 16
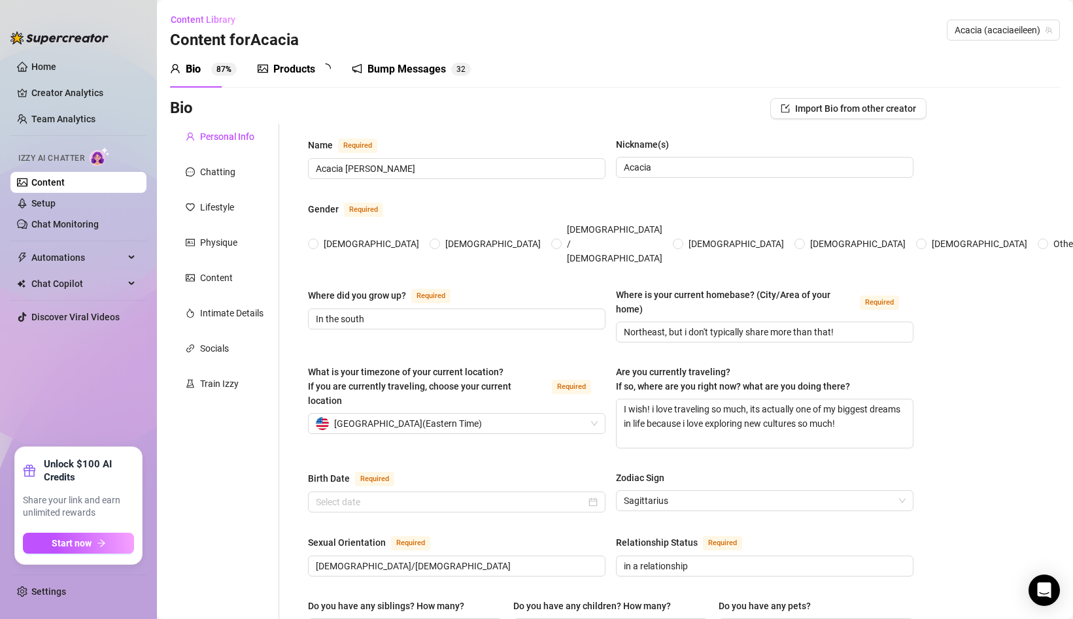
radio input "true"
type input "[DATE]"
click at [284, 71] on div "Products" at bounding box center [294, 69] width 42 height 16
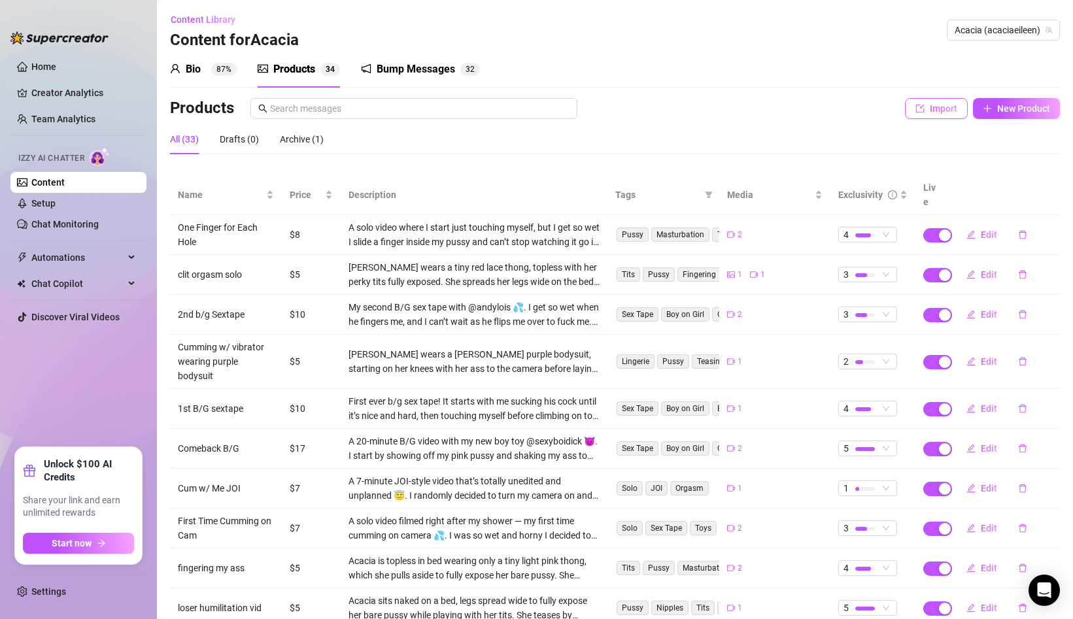
click at [944, 106] on span "Import" at bounding box center [943, 108] width 27 height 10
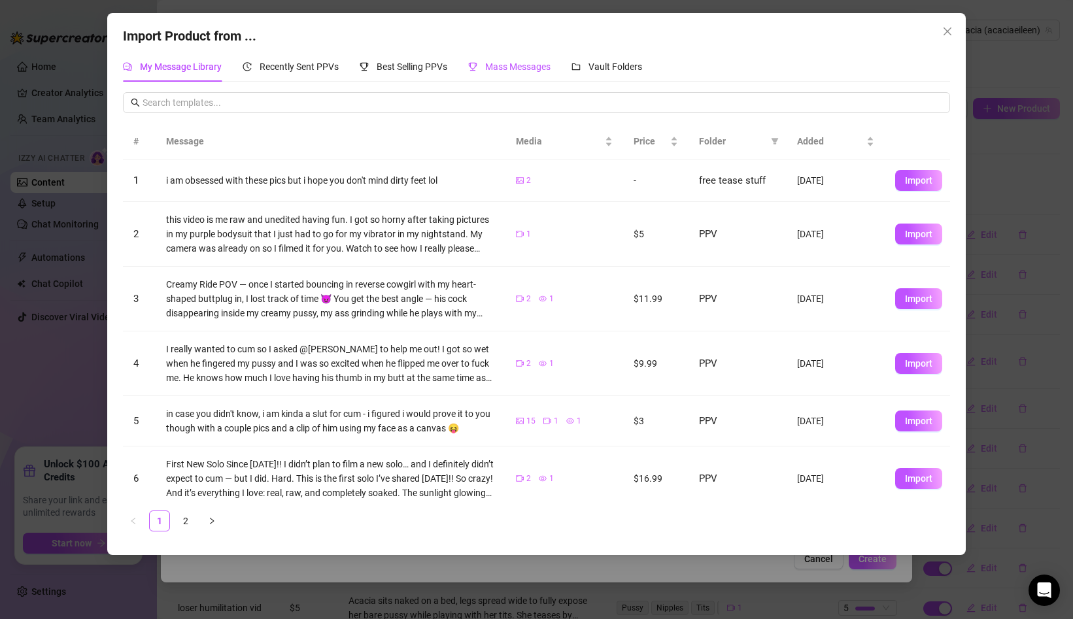
click at [497, 60] on div "Mass Messages" at bounding box center [509, 66] width 82 height 14
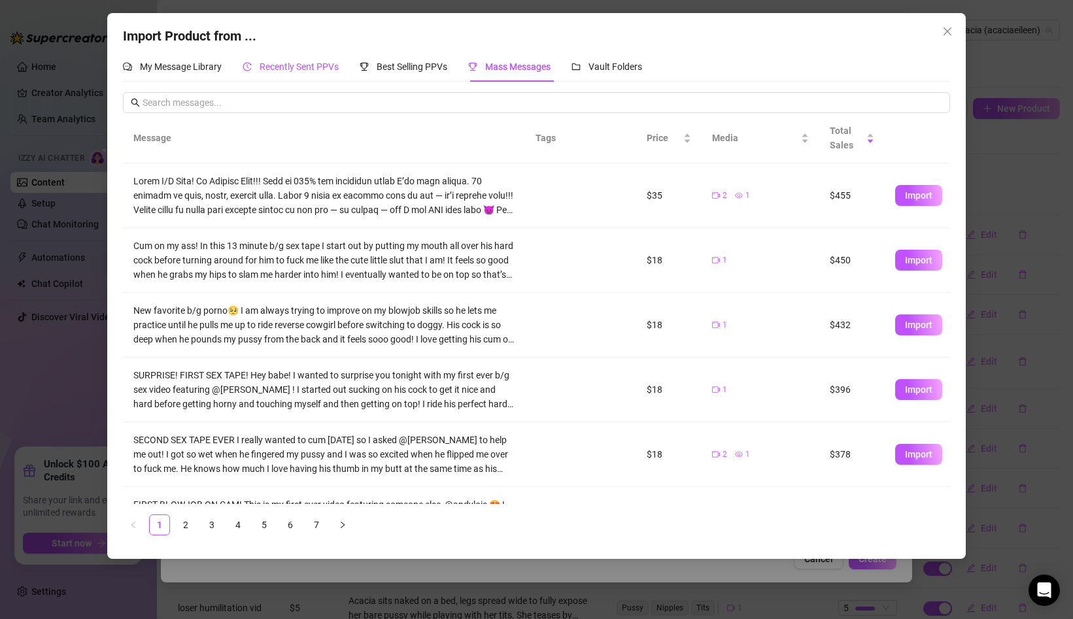
click at [284, 63] on span "Recently Sent PPVs" at bounding box center [299, 66] width 79 height 10
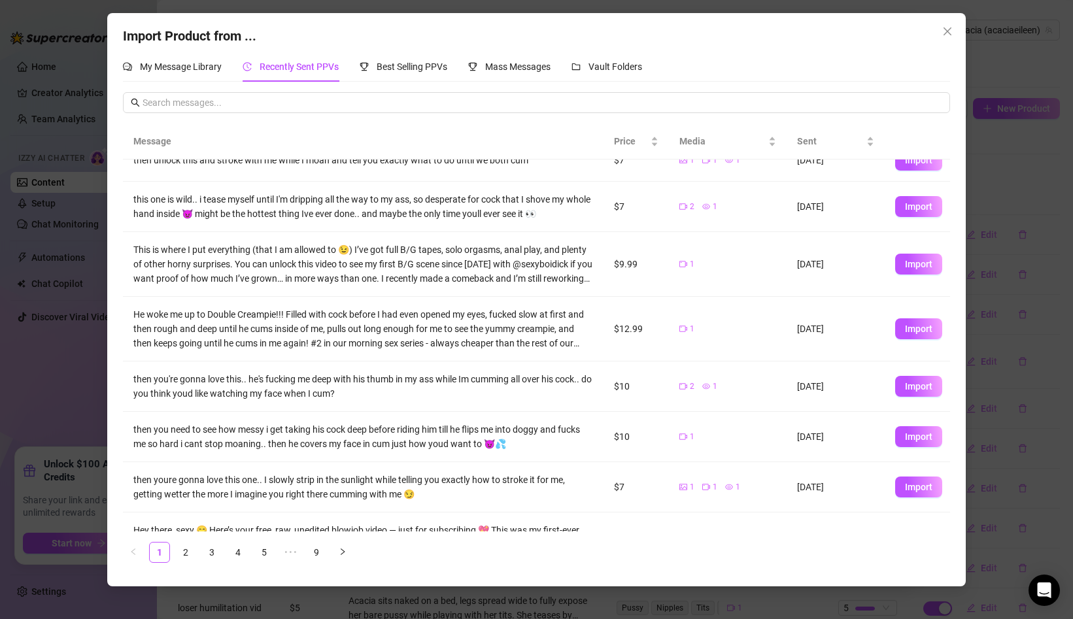
scroll to position [174, 0]
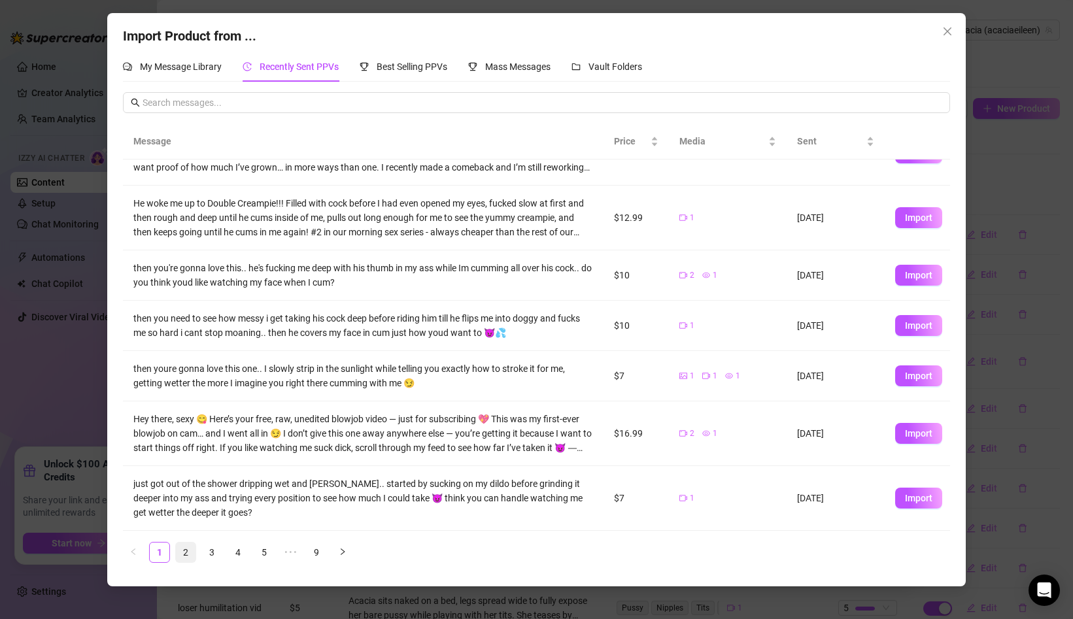
click at [184, 547] on link "2" at bounding box center [186, 553] width 20 height 20
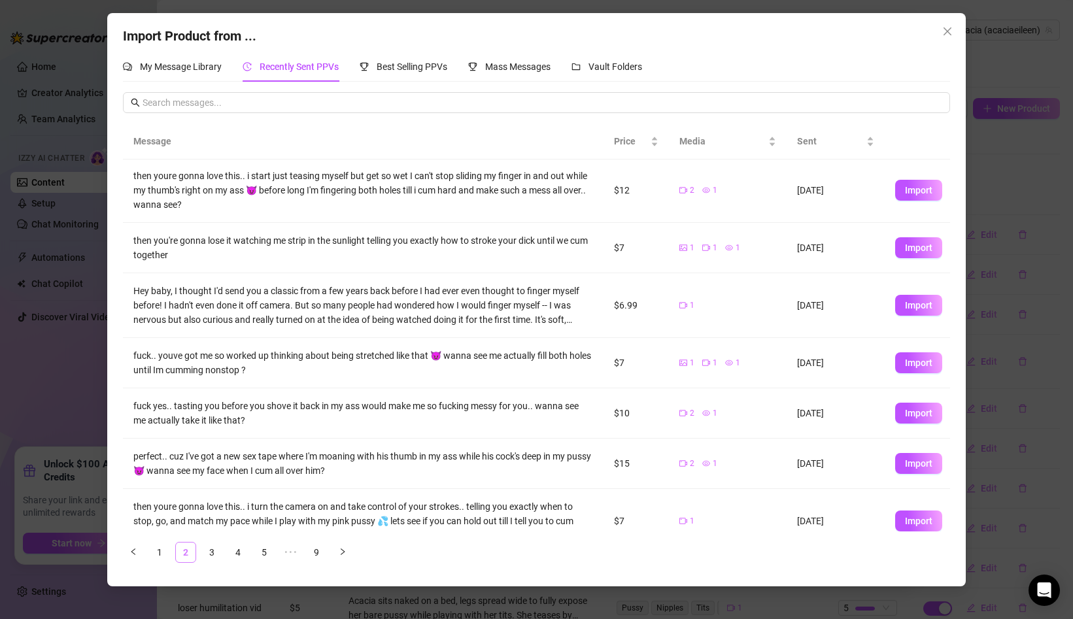
scroll to position [0, 0]
click at [952, 26] on icon "close" at bounding box center [947, 31] width 10 height 10
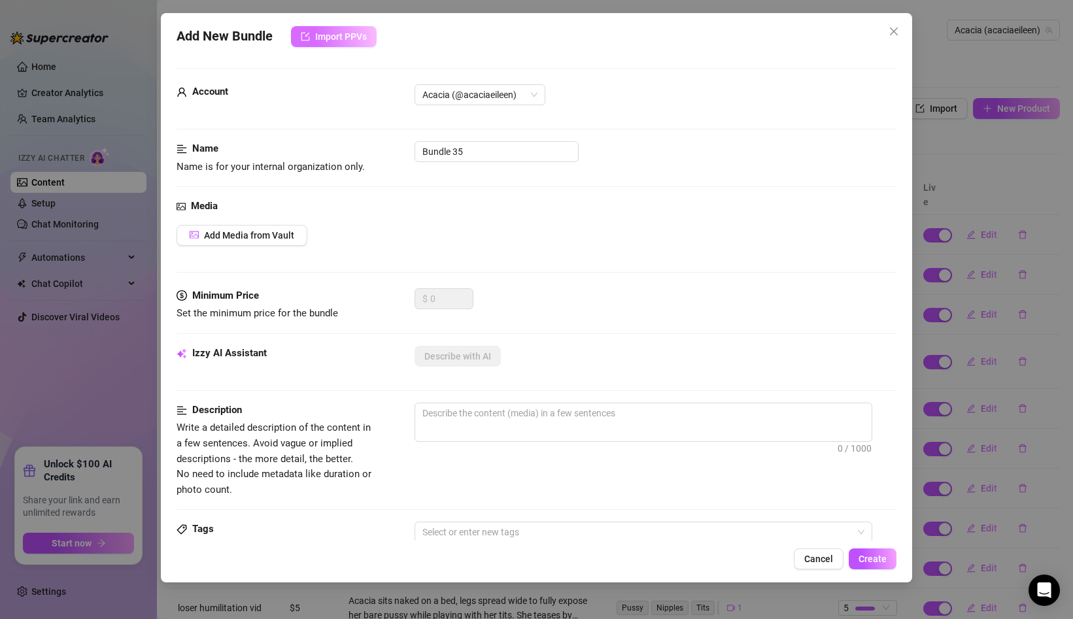
click at [357, 37] on span "Import PPVs" at bounding box center [341, 36] width 52 height 10
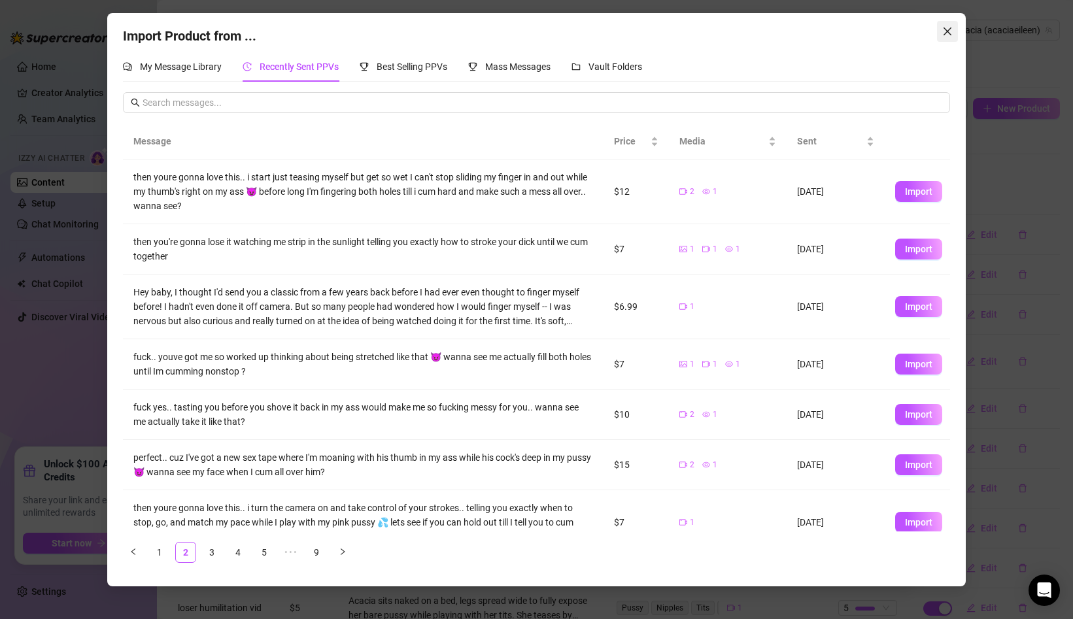
click at [945, 28] on icon "close" at bounding box center [947, 31] width 10 height 10
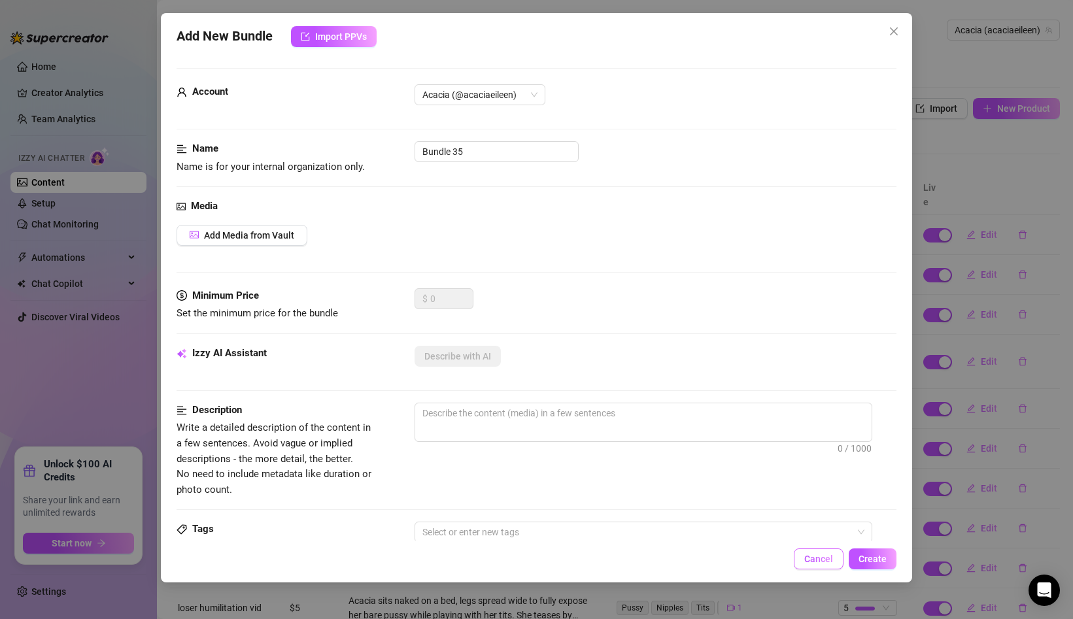
click at [813, 554] on span "Cancel" at bounding box center [818, 559] width 29 height 10
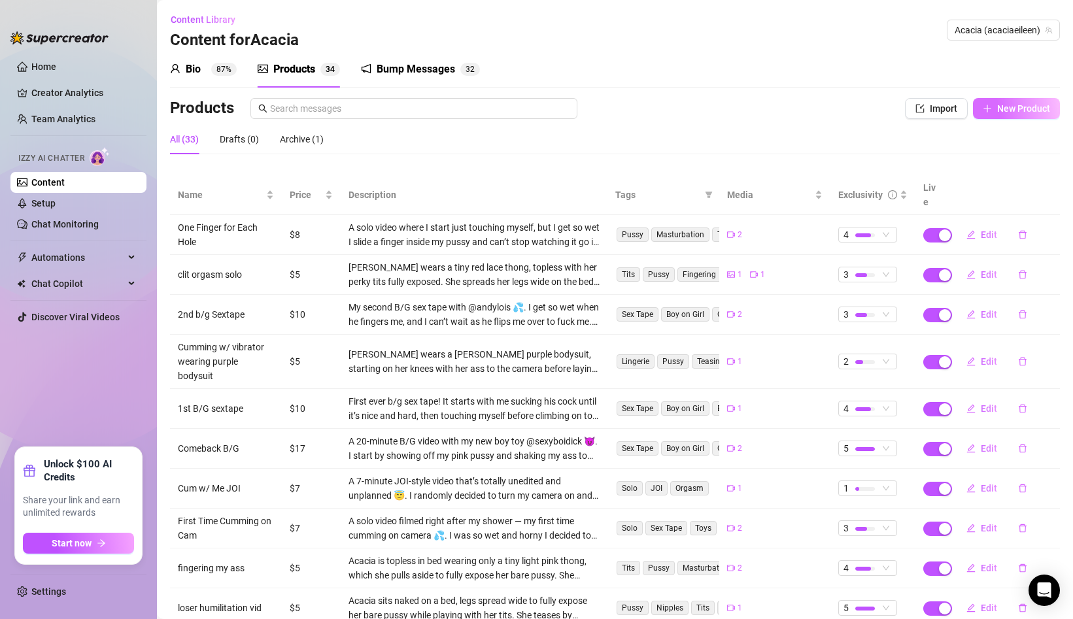
click at [989, 109] on icon "plus" at bounding box center [987, 108] width 9 height 9
type textarea "Type your message here..."
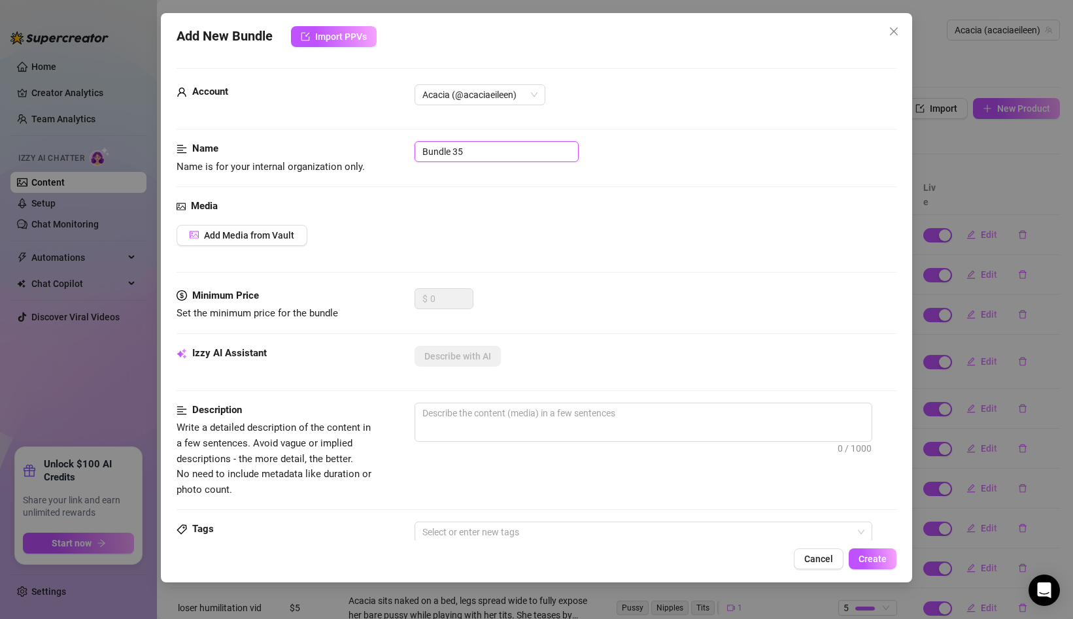
click at [456, 154] on input "Bundle 35" at bounding box center [497, 151] width 164 height 21
type input "wild shower fuck"
click at [438, 418] on textarea at bounding box center [643, 413] width 456 height 20
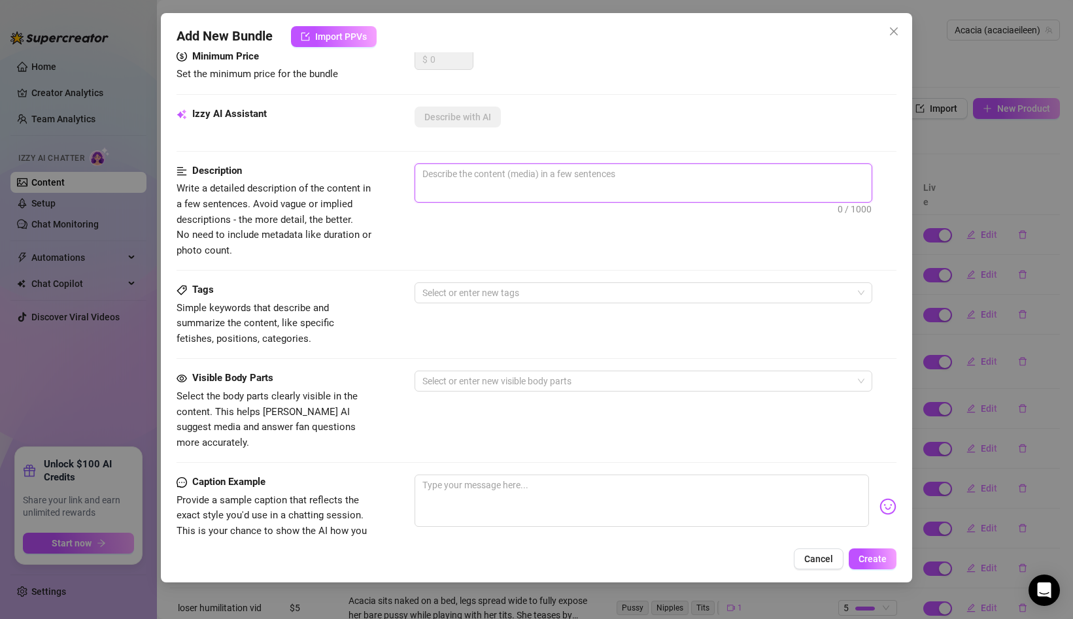
scroll to position [240, 0]
click at [440, 481] on textarea at bounding box center [642, 500] width 454 height 52
paste textarea "I’ve been holding onto this one for weeks… partly because I kept rewatching it …"
type textarea "I’ve been holding onto this one for weeks… partly because I kept rewatching it …"
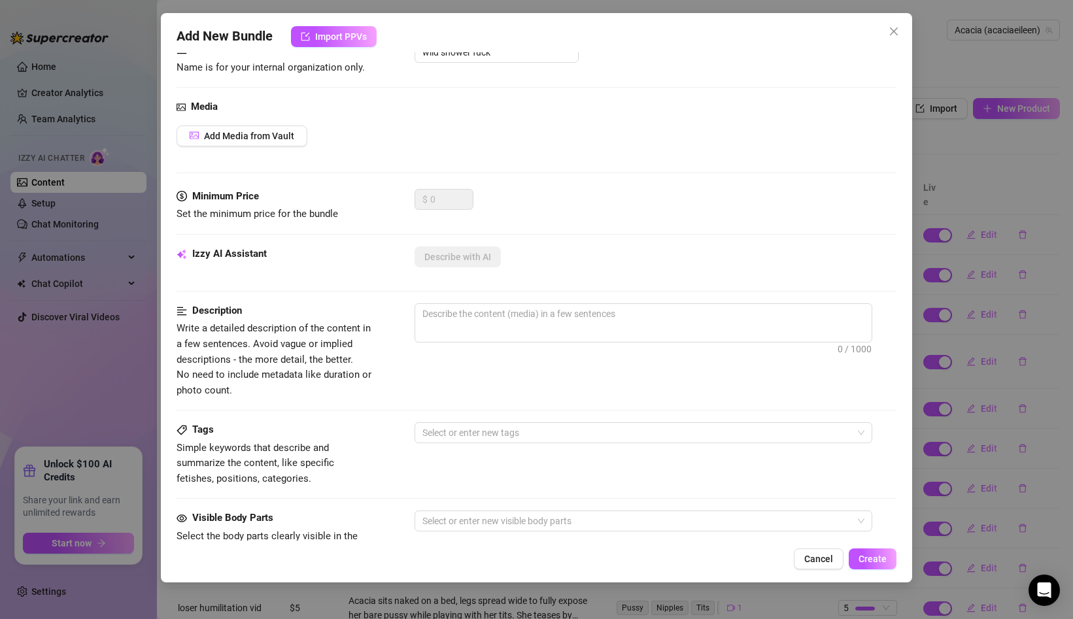
scroll to position [20, 0]
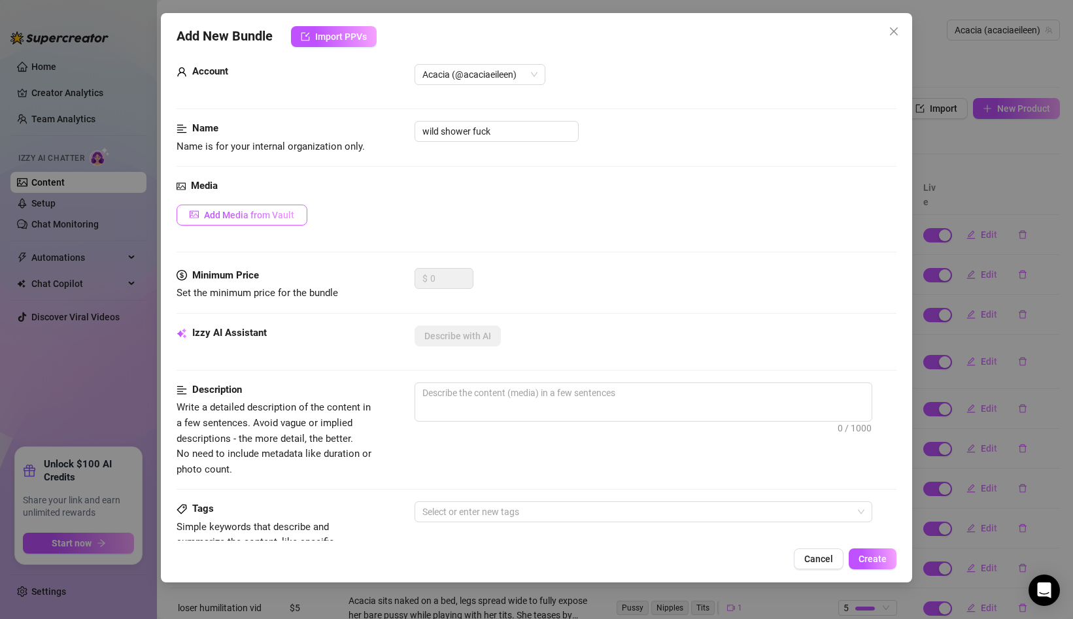
type textarea "I’ve been holding onto this one for weeks… partly because I kept rewatching it …"
click at [228, 218] on span "Add Media from Vault" at bounding box center [249, 215] width 90 height 10
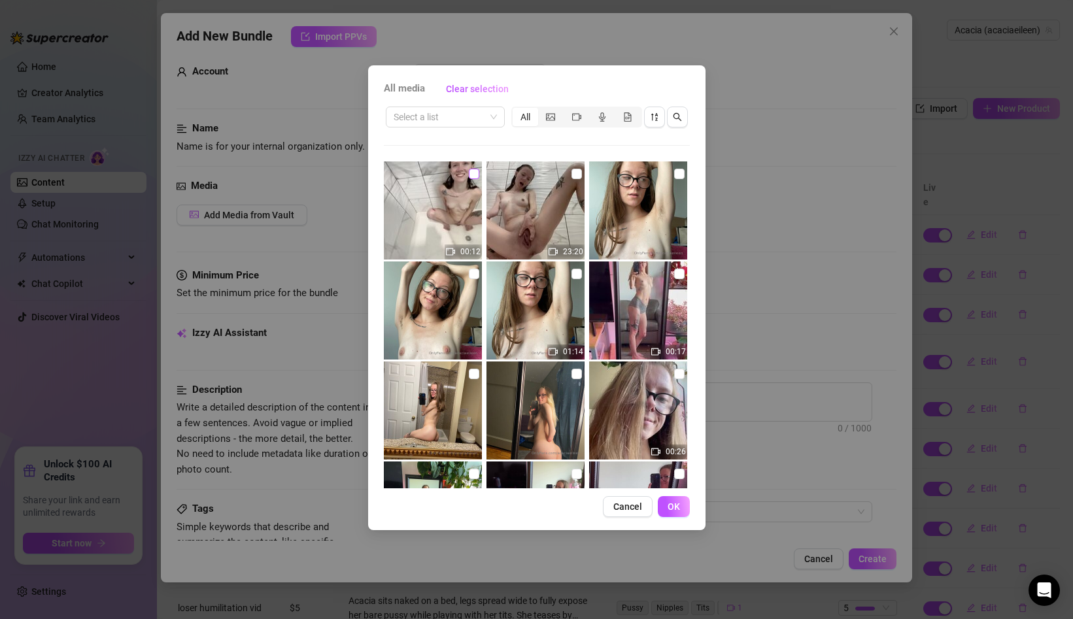
click at [472, 173] on input "checkbox" at bounding box center [474, 174] width 10 height 10
checkbox input "true"
click at [573, 175] on input "checkbox" at bounding box center [576, 174] width 10 height 10
checkbox input "true"
click at [668, 504] on span "OK" at bounding box center [674, 506] width 12 height 10
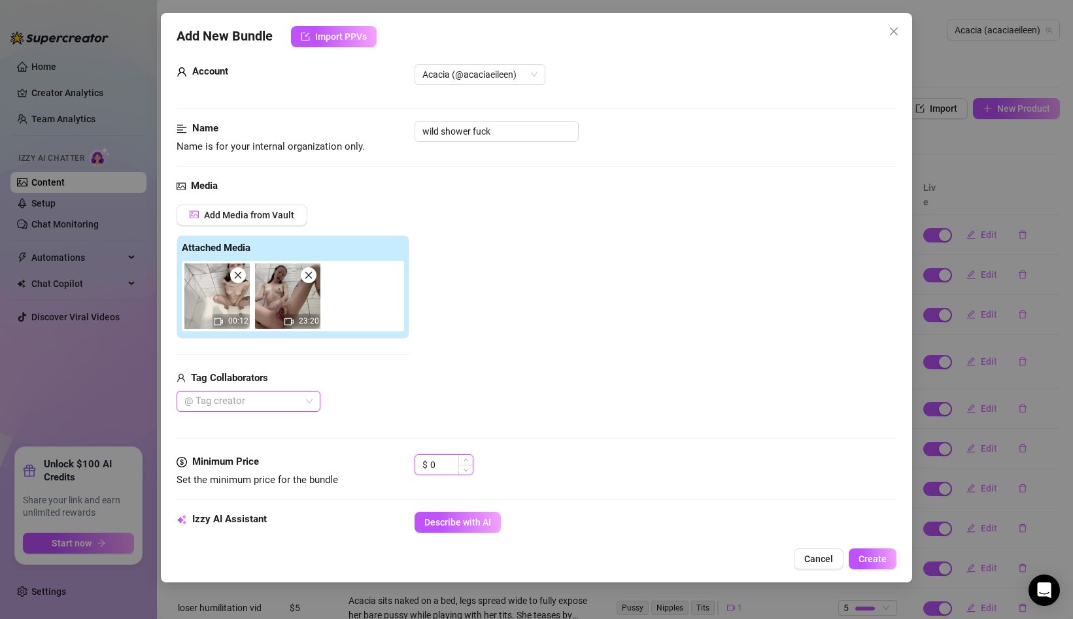
click at [441, 461] on input "0" at bounding box center [451, 465] width 42 height 20
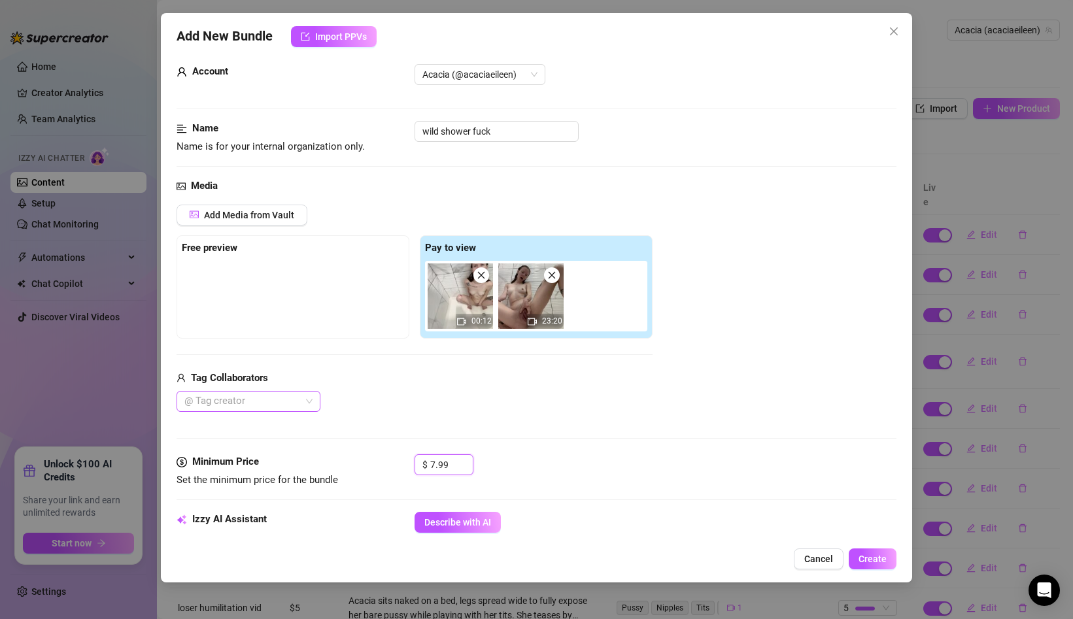
click at [297, 398] on div at bounding box center [241, 401] width 125 height 18
type input "7.99"
click at [286, 425] on div "Sexyboi" at bounding box center [248, 427] width 123 height 14
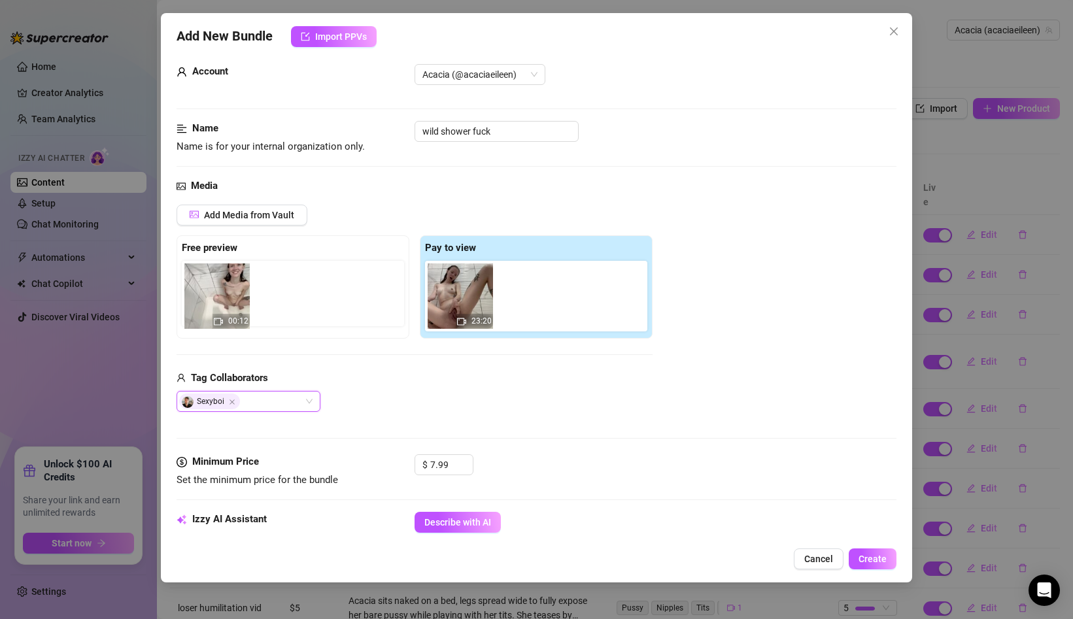
drag, startPoint x: 455, startPoint y: 290, endPoint x: 207, endPoint y: 290, distance: 247.8
click at [208, 290] on div "Free preview Pay to view 00:12 23:20" at bounding box center [415, 286] width 476 height 103
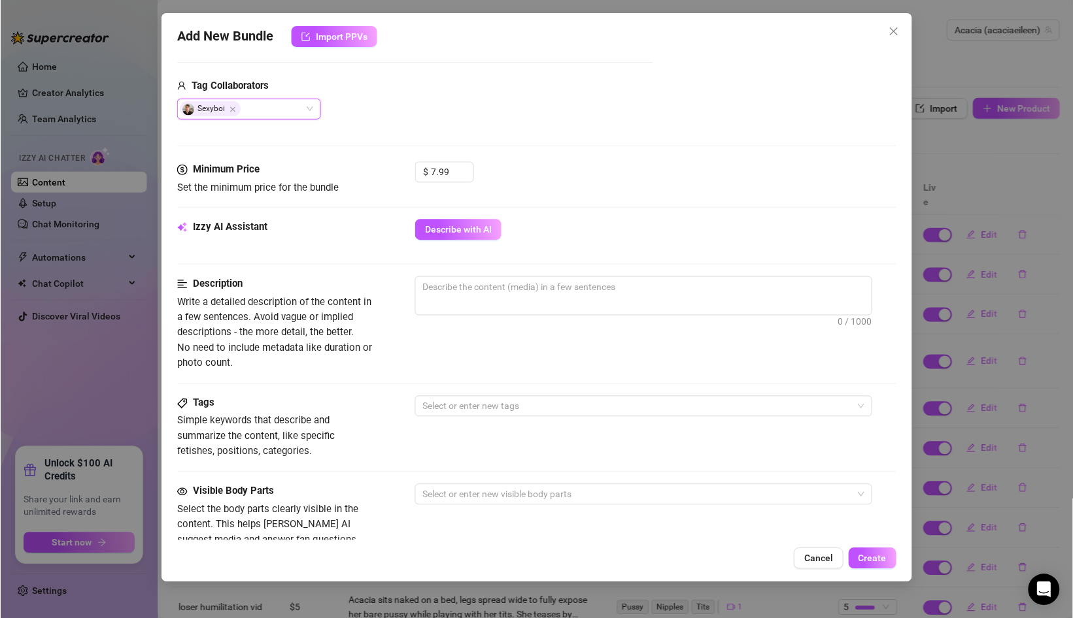
scroll to position [332, 0]
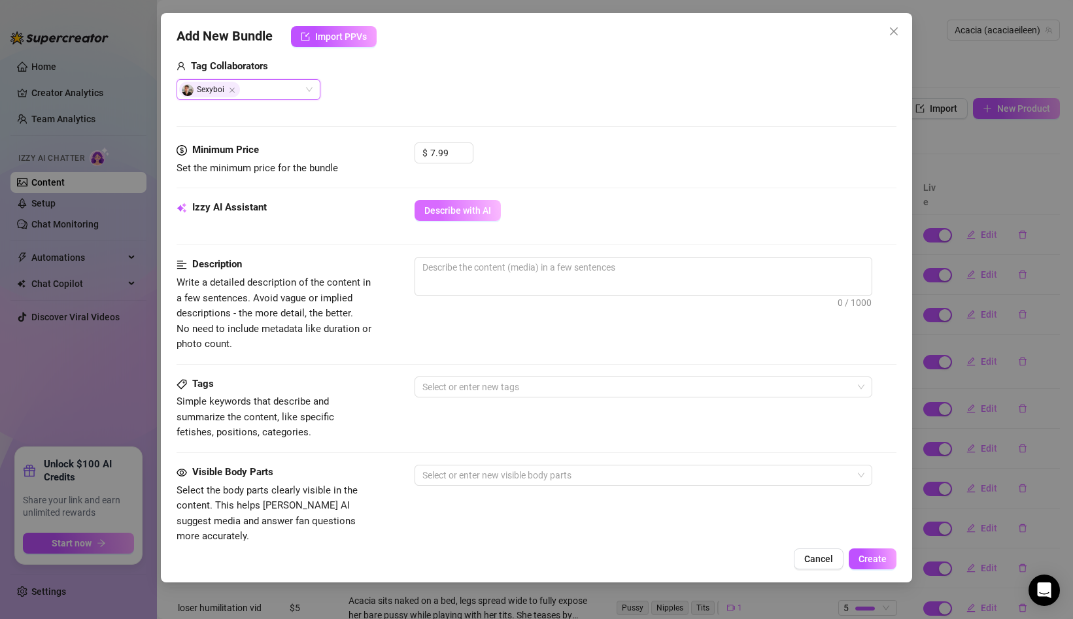
click at [454, 211] on span "Describe with AI" at bounding box center [457, 210] width 67 height 10
click at [556, 276] on textarea at bounding box center [643, 268] width 456 height 20
paste textarea "B/G shower sex video. Starts with me showing off my pussy and touching myself b…"
type textarea "B/G shower sex video. Starts with me showing off my pussy and touching myself b…"
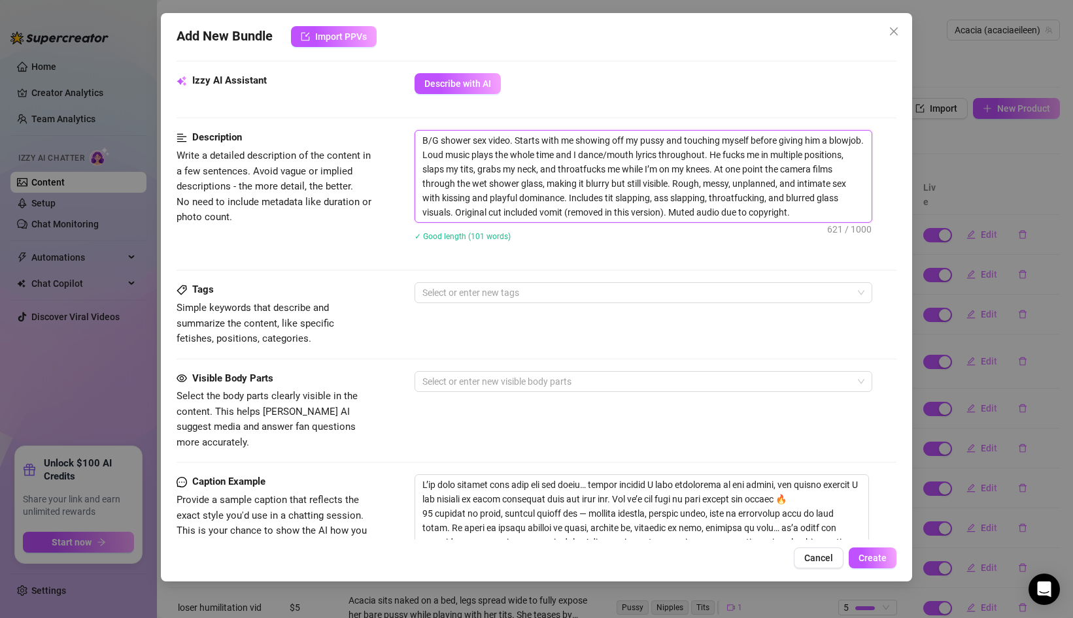
scroll to position [473, 0]
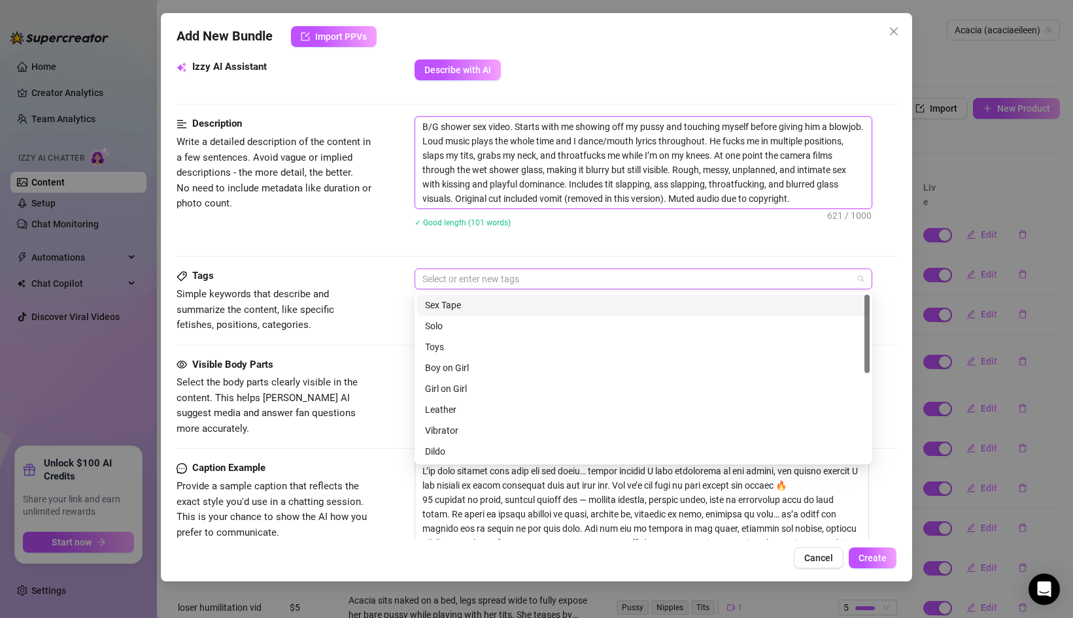
click at [475, 280] on div at bounding box center [636, 279] width 439 height 18
type textarea "B/G shower sex video. Starts with me showing off my pussy and touching myself b…"
click at [463, 301] on div "Sex Tape" at bounding box center [643, 305] width 437 height 14
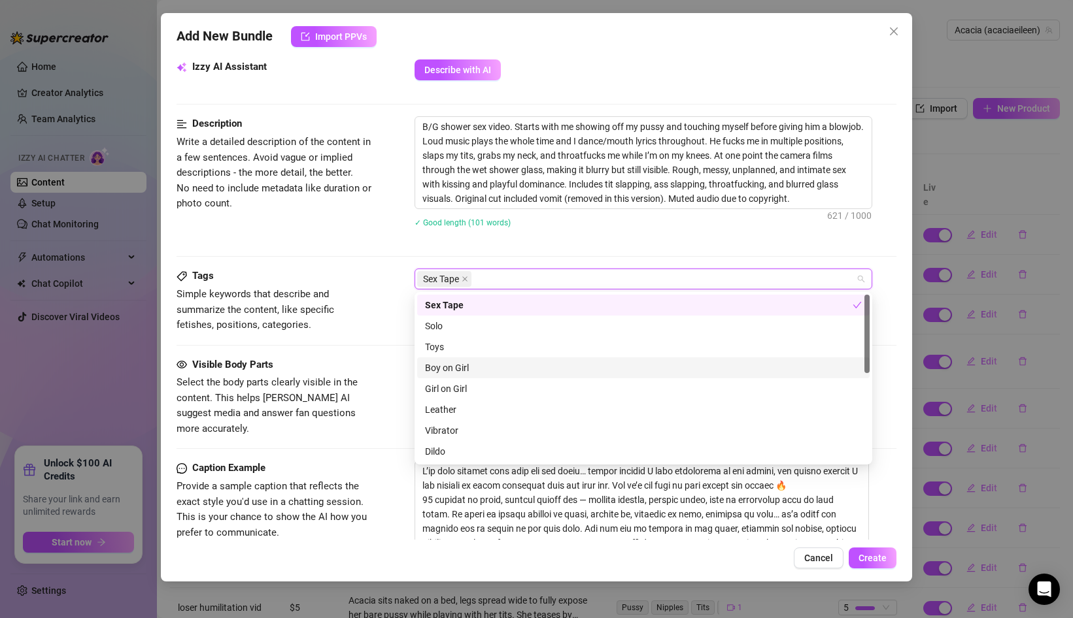
click at [457, 367] on div "Boy on Girl" at bounding box center [643, 368] width 437 height 14
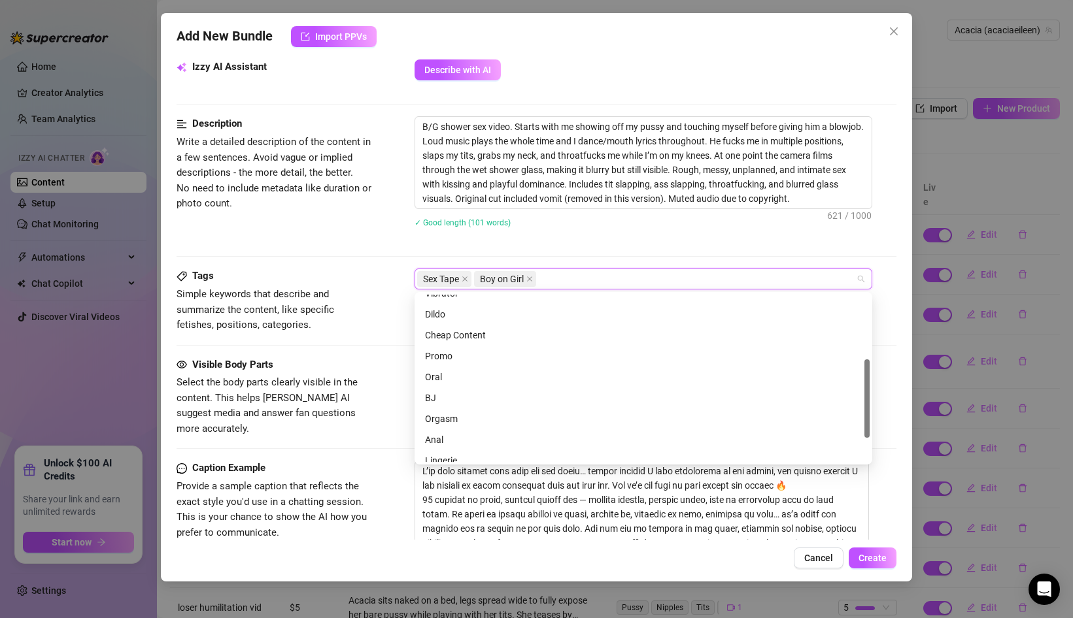
scroll to position [138, 0]
click at [468, 335] on div "Cheap Content" at bounding box center [643, 335] width 437 height 14
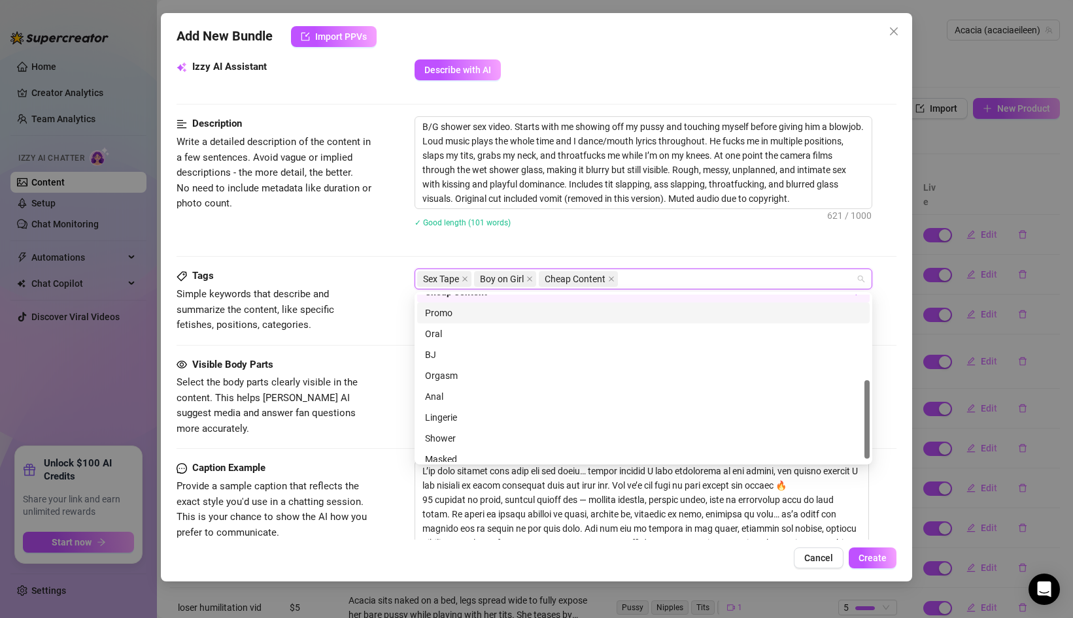
scroll to position [181, 0]
click at [467, 337] on div "Oral" at bounding box center [643, 333] width 437 height 14
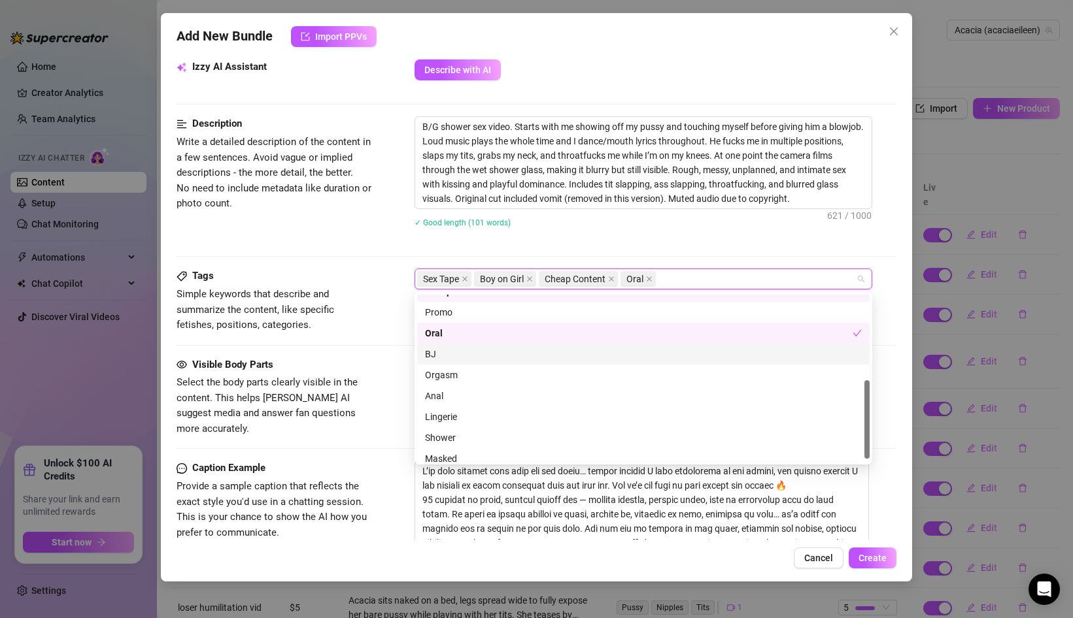
click at [467, 354] on div "BJ" at bounding box center [643, 354] width 437 height 14
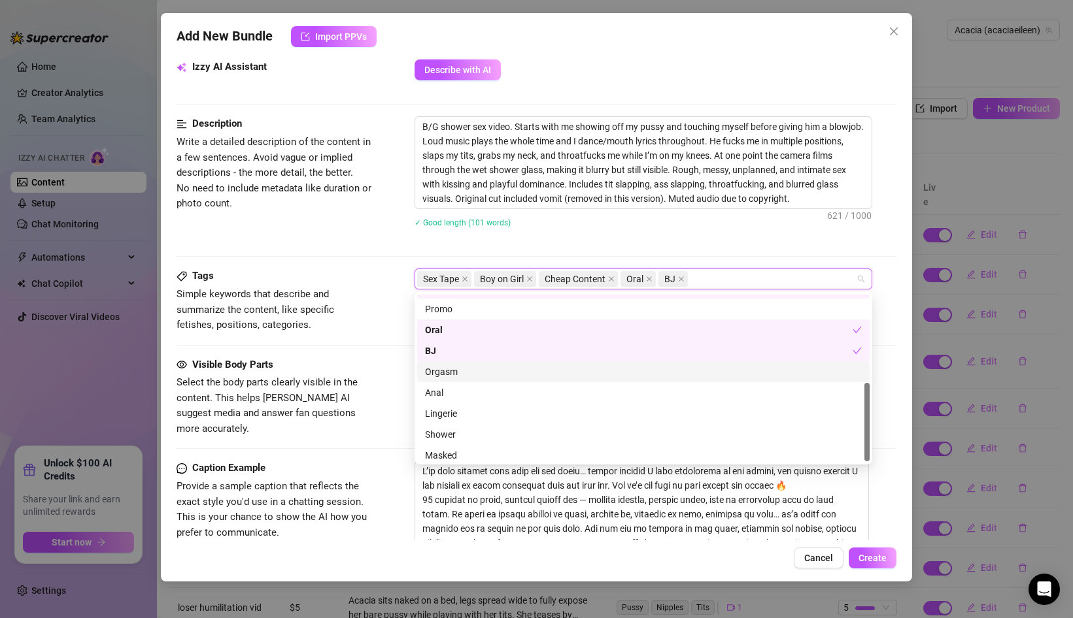
scroll to position [188, 0]
click at [471, 368] on div "Orgasm" at bounding box center [643, 368] width 437 height 14
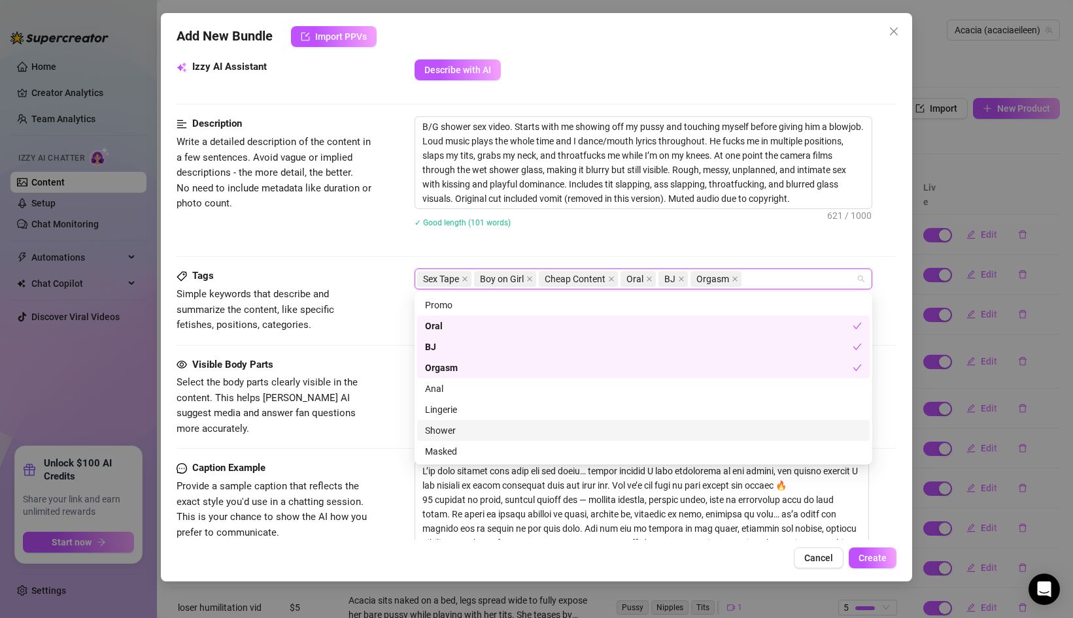
click at [462, 430] on div "Shower" at bounding box center [643, 431] width 437 height 14
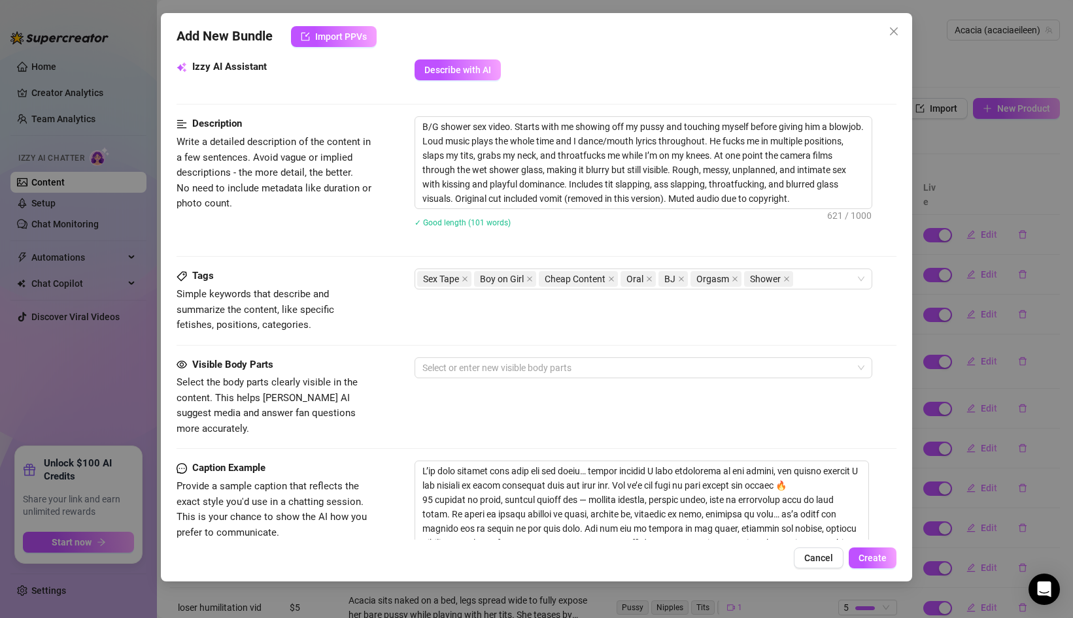
click at [378, 411] on div "Visible Body Parts Select the body parts clearly visible in the content. This h…" at bounding box center [537, 398] width 720 height 80
click at [452, 371] on div at bounding box center [636, 368] width 439 height 18
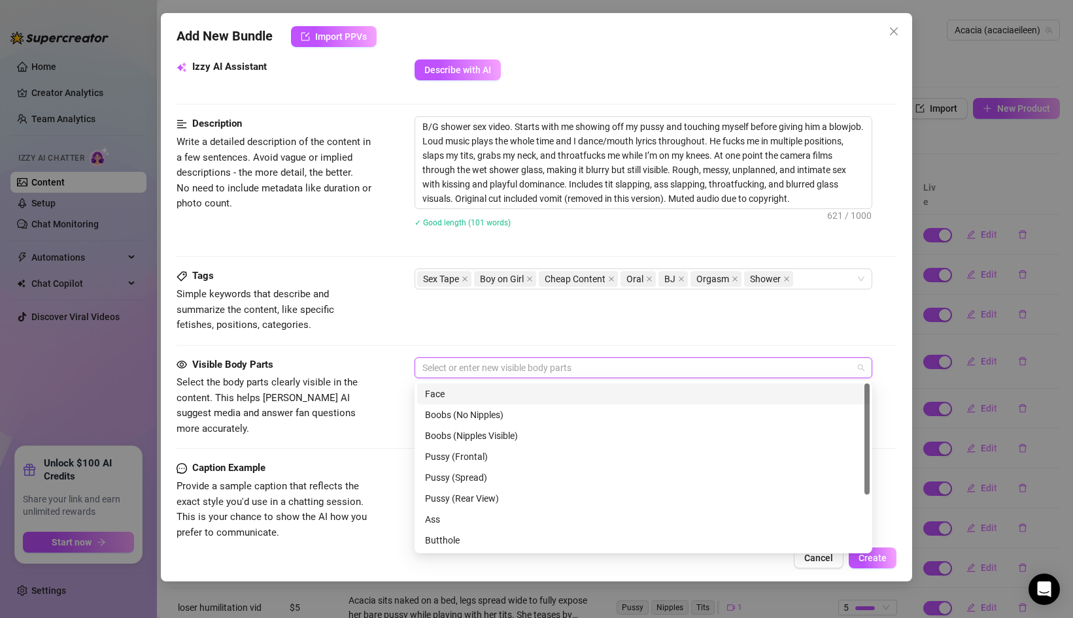
click at [454, 390] on div "Face" at bounding box center [643, 394] width 437 height 14
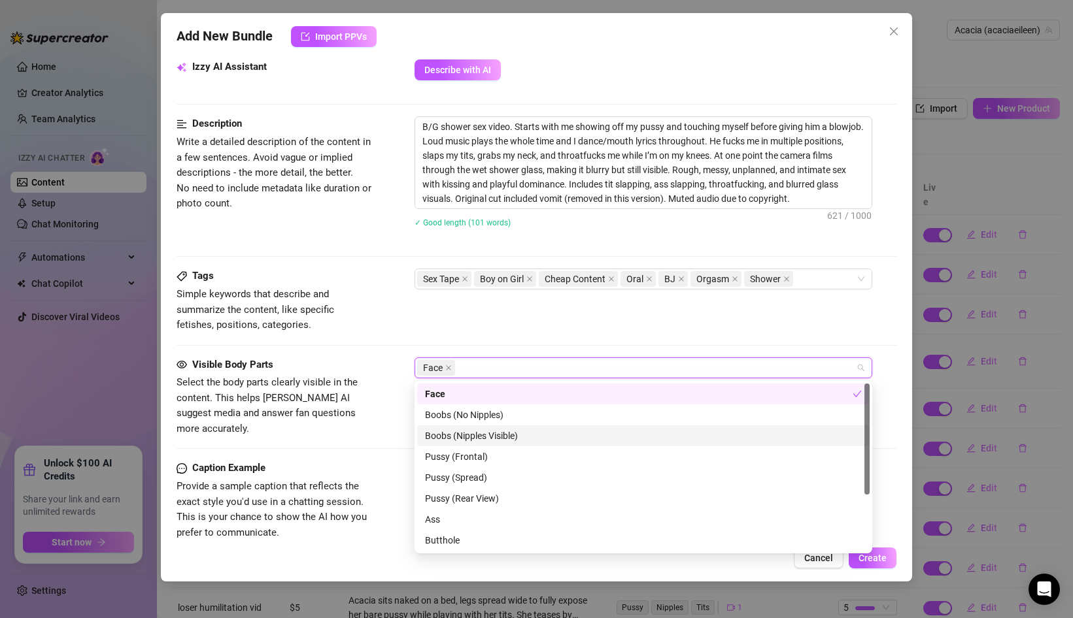
click at [458, 431] on div "Boobs (Nipples Visible)" at bounding box center [643, 436] width 437 height 14
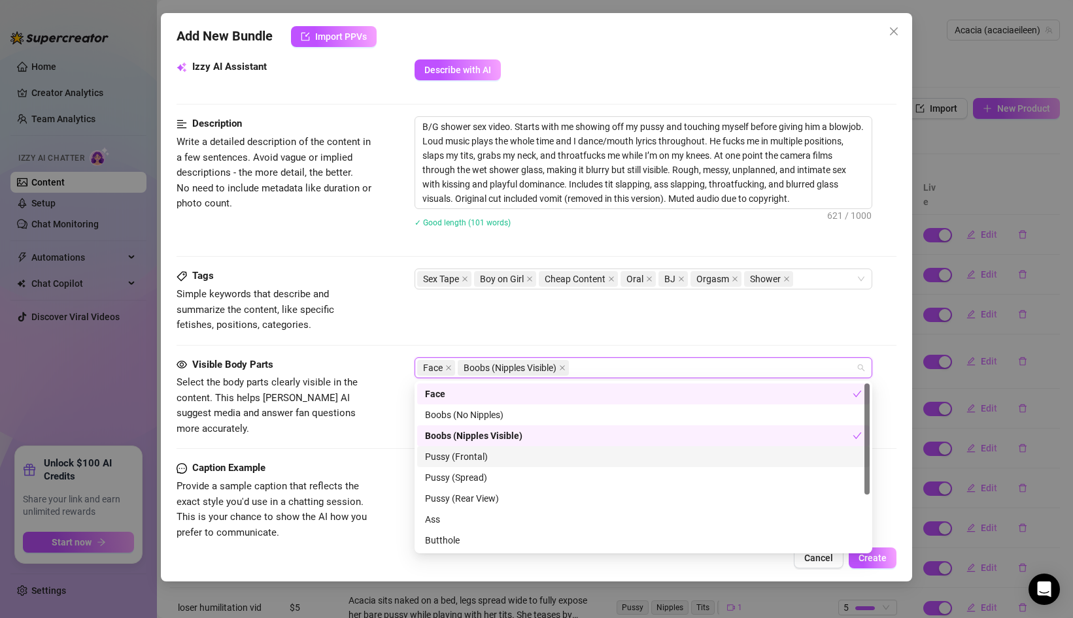
click at [457, 453] on div "Pussy (Frontal)" at bounding box center [643, 457] width 437 height 14
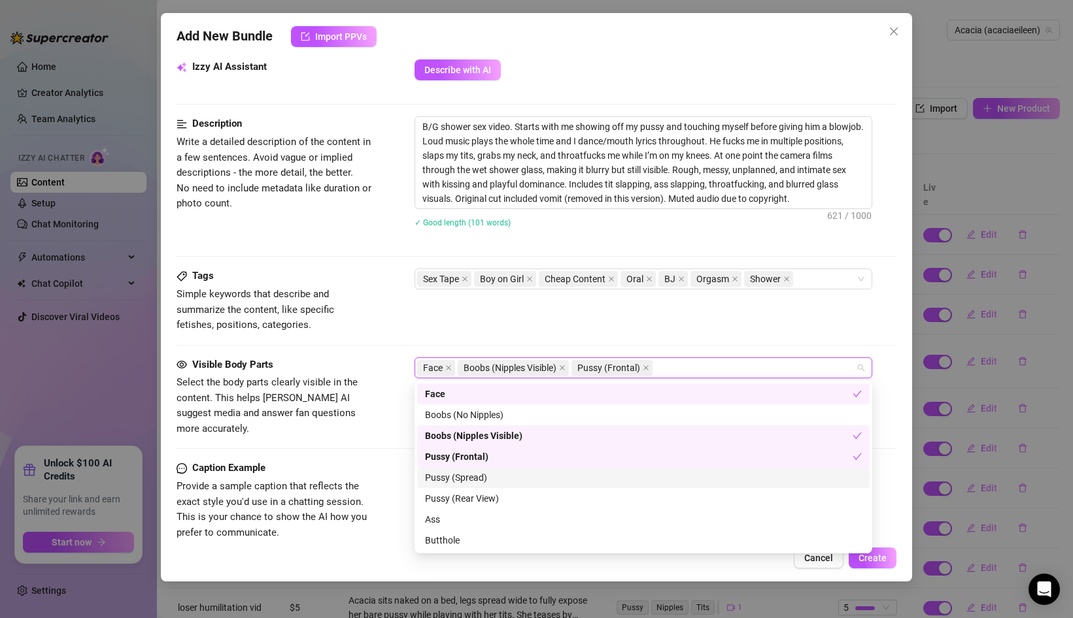
click at [455, 473] on div "Pussy (Spread)" at bounding box center [643, 478] width 437 height 14
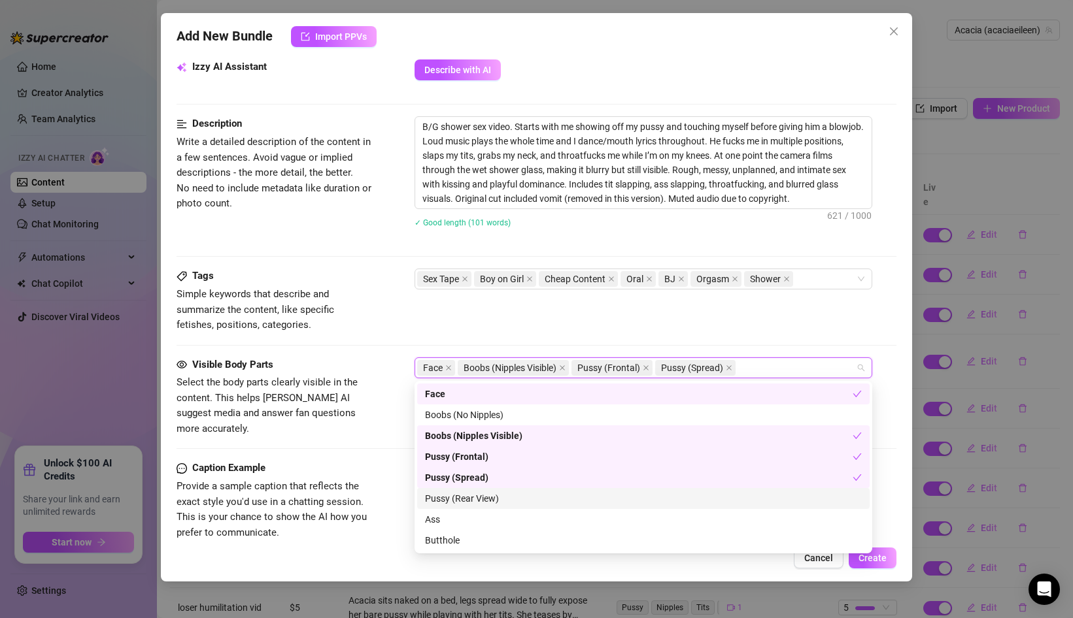
click at [448, 496] on div "Pussy (Rear View)" at bounding box center [643, 499] width 437 height 14
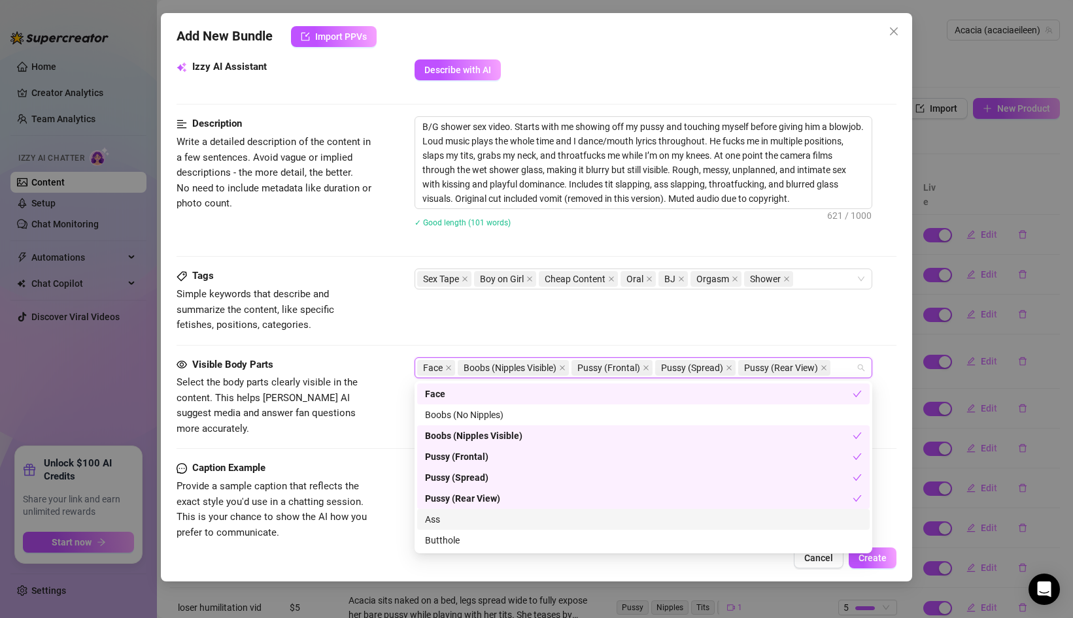
click at [439, 521] on div "Ass" at bounding box center [643, 520] width 437 height 14
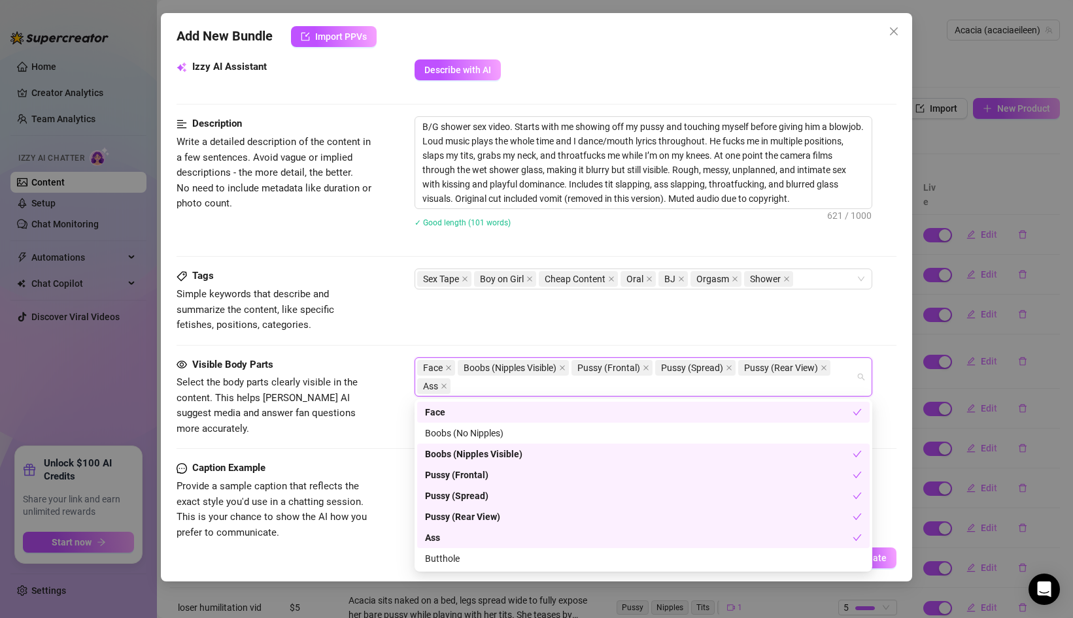
click at [439, 539] on div "Ass" at bounding box center [639, 538] width 428 height 14
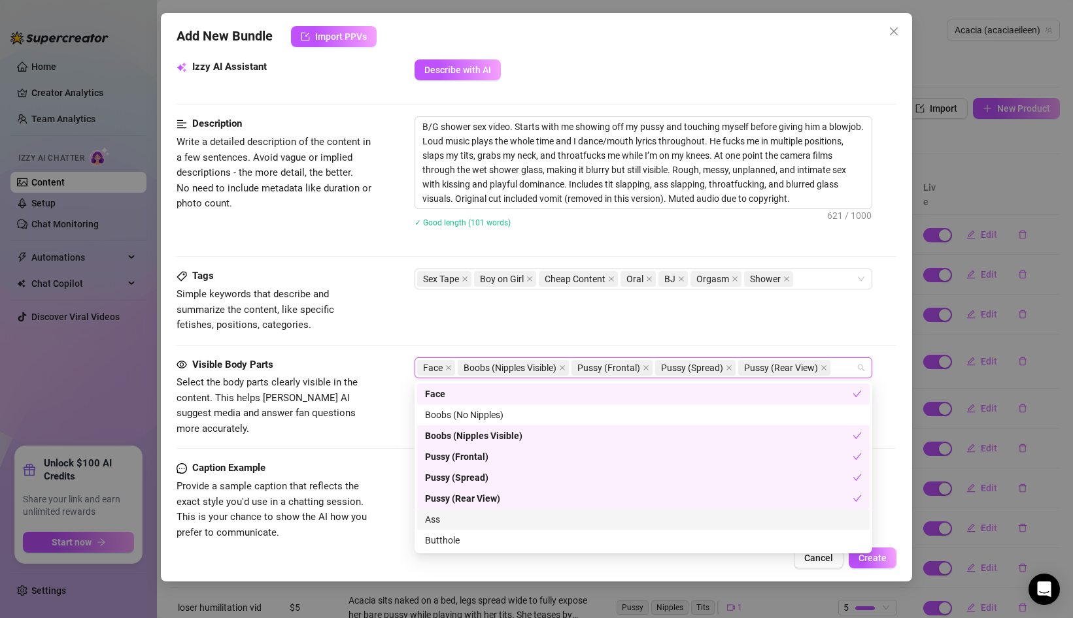
click at [443, 517] on div "Ass" at bounding box center [643, 520] width 437 height 14
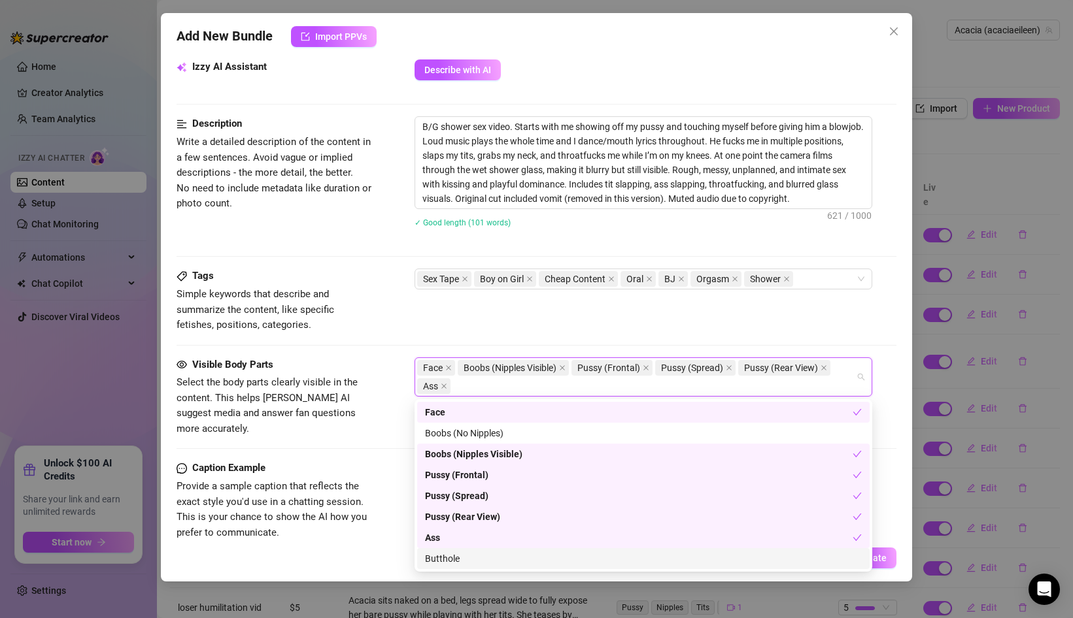
click at [439, 558] on div "Butthole" at bounding box center [643, 559] width 437 height 14
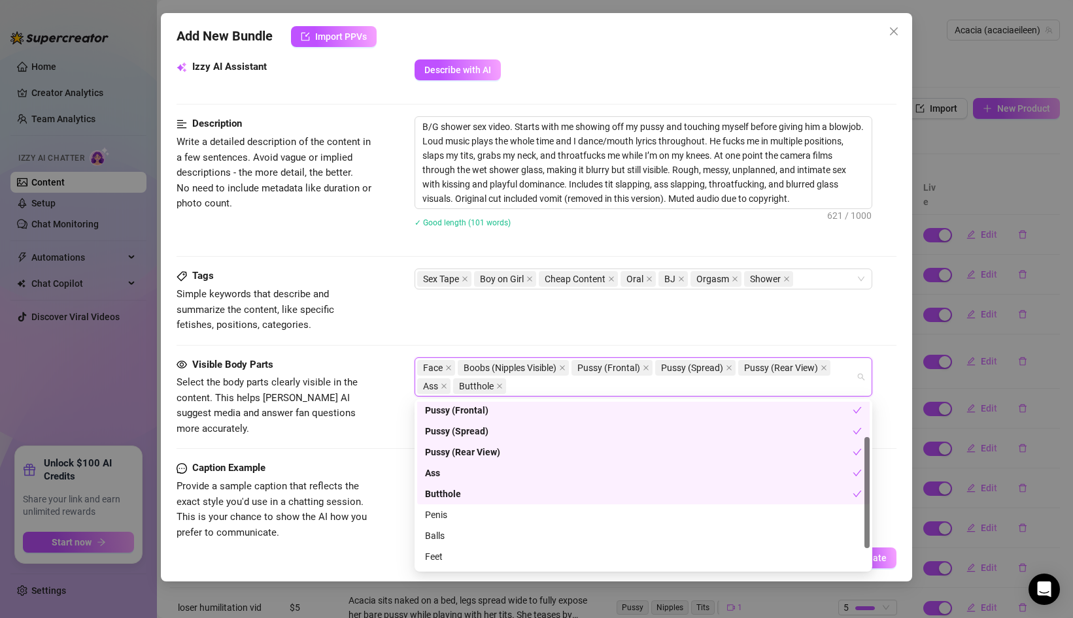
scroll to position [84, 0]
click at [445, 499] on div "Penis" at bounding box center [643, 496] width 437 height 14
click at [445, 513] on div "Balls" at bounding box center [643, 517] width 437 height 14
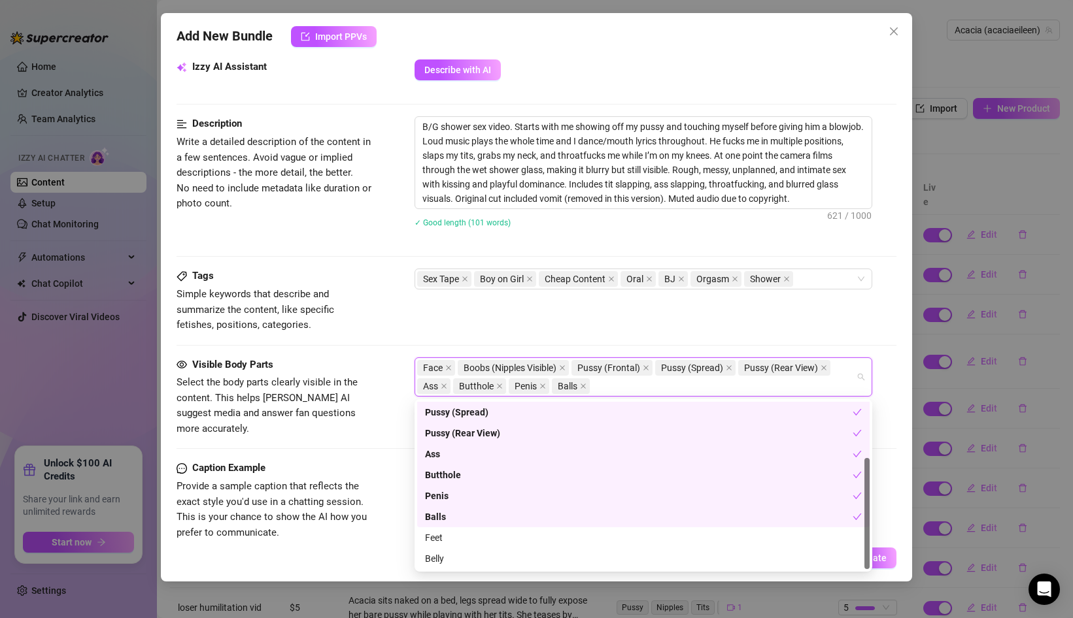
click at [445, 531] on div "Feet" at bounding box center [643, 538] width 437 height 14
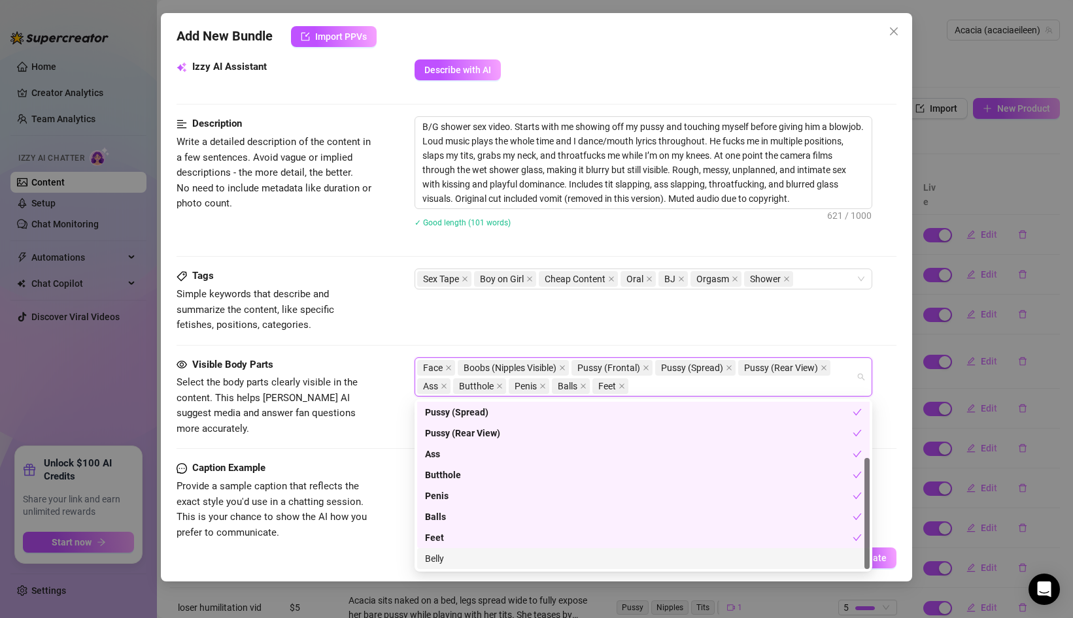
click at [439, 556] on div "Belly" at bounding box center [643, 559] width 437 height 14
click at [448, 540] on div "Feet" at bounding box center [639, 538] width 428 height 14
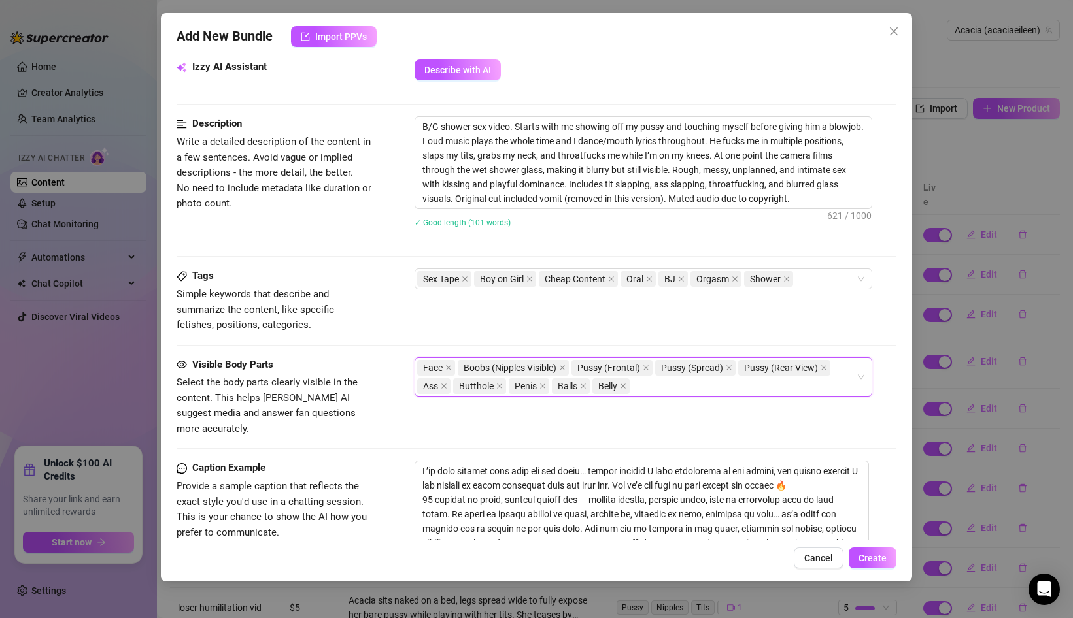
click at [369, 492] on span "Provide a sample caption that reflects the exact style you'd use in a chatting …" at bounding box center [275, 509] width 196 height 61
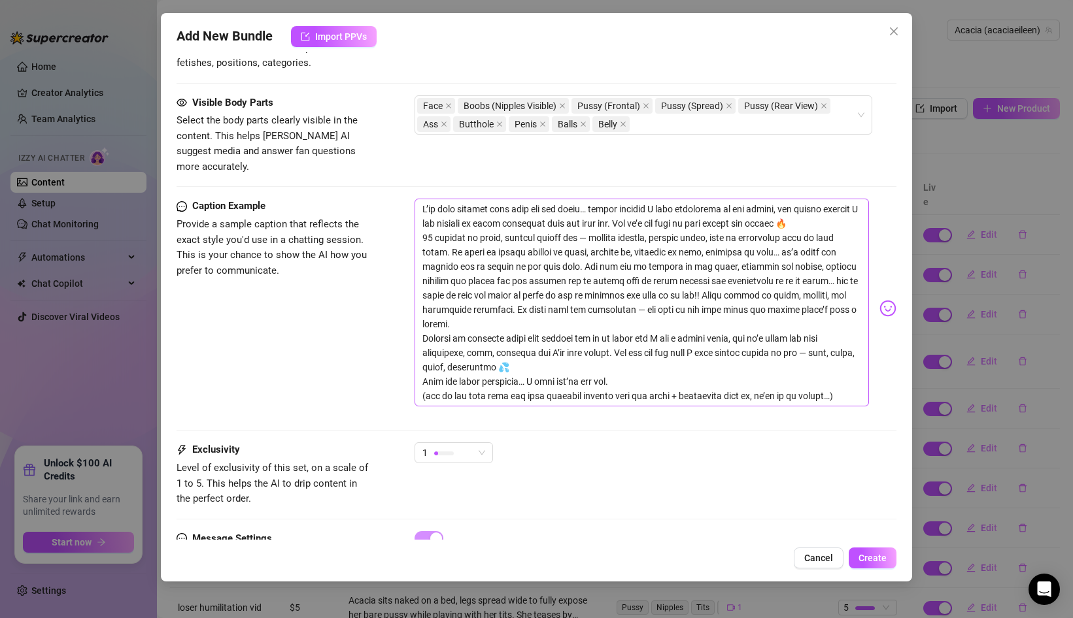
scroll to position [784, 0]
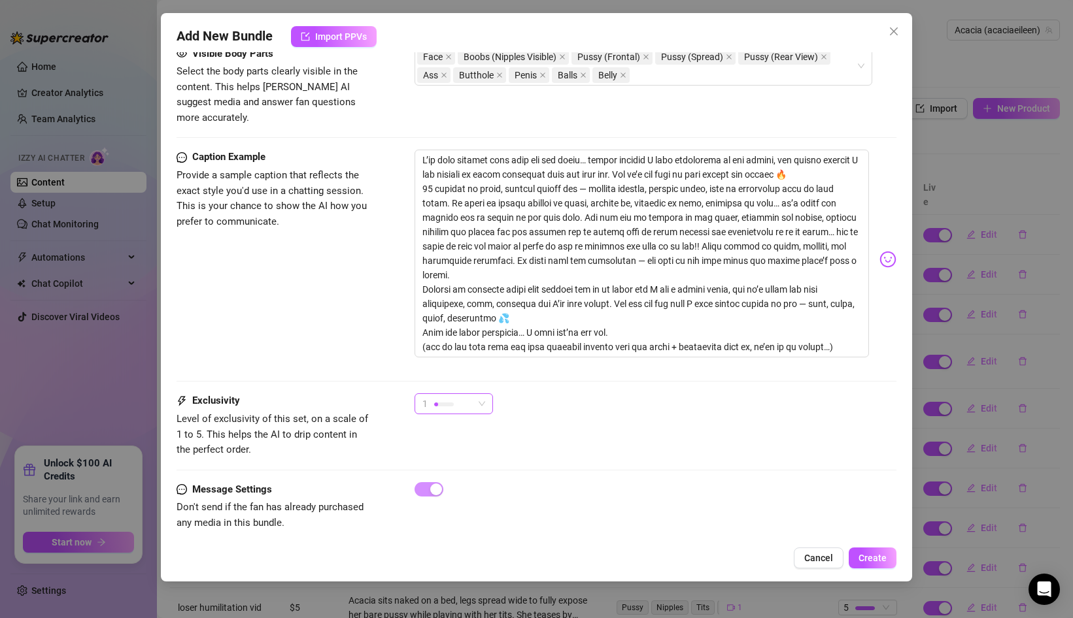
click at [485, 394] on div "1" at bounding box center [454, 404] width 78 height 21
click at [483, 454] on span "3" at bounding box center [467, 457] width 85 height 14
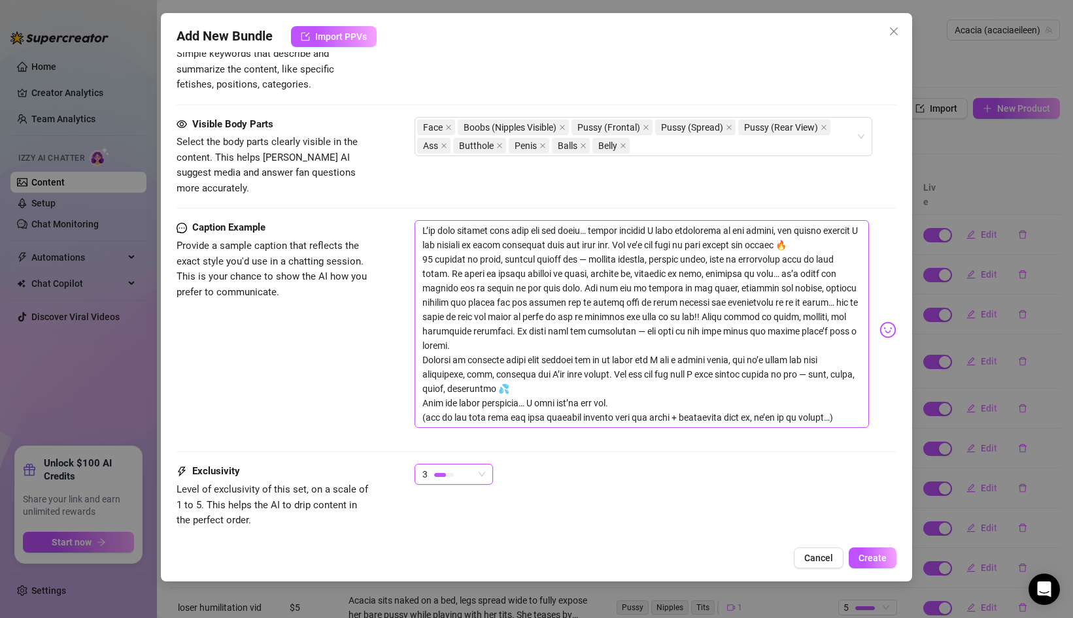
scroll to position [712, 0]
drag, startPoint x: 456, startPoint y: 216, endPoint x: 424, endPoint y: 219, distance: 32.2
click at [424, 222] on textarea at bounding box center [642, 326] width 454 height 208
type textarea "I holding onto this one for weeks… partly because I kept rewatching it for myse…"
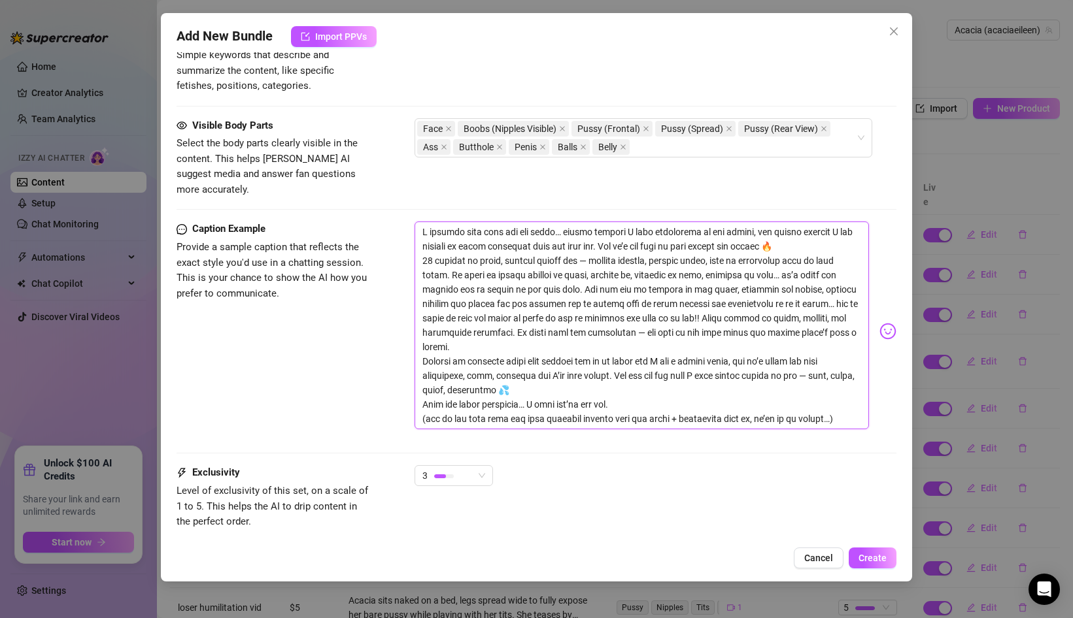
click at [458, 222] on textarea at bounding box center [642, 326] width 454 height 208
type textarea "I holdin onto this one for weeks… partly because I kept rewatching it for mysel…"
type textarea "I holdi onto this one for weeks… partly because I kept rewatching it for myself…"
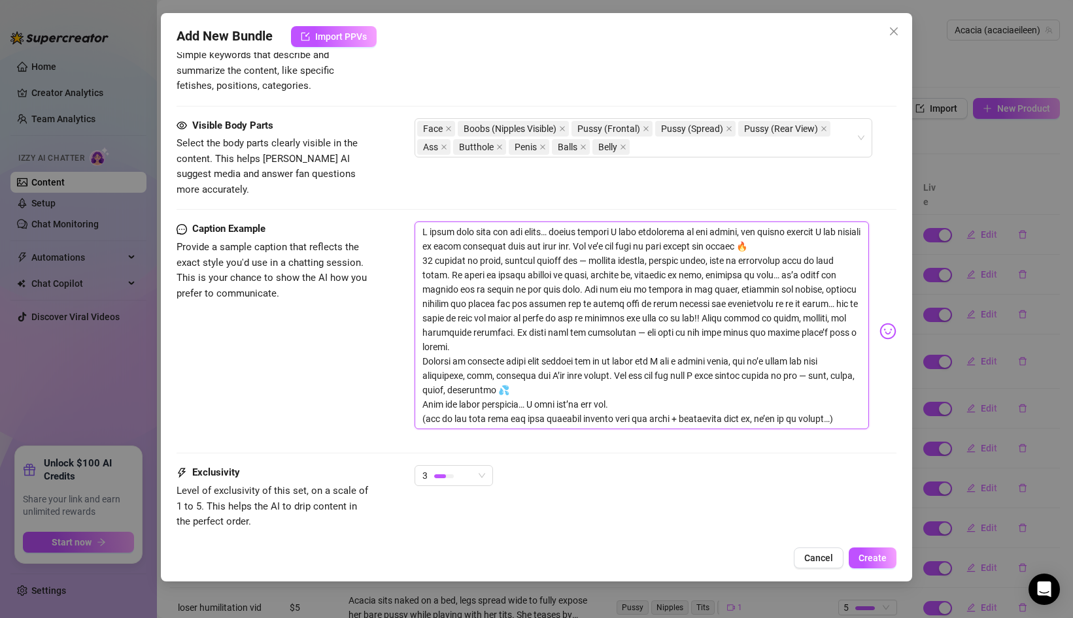
type textarea "I hold onto this one for weeks… partly because I kept rewatching it for myself,…"
type textarea "I hol onto this one for weeks… partly because I kept rewatching it for myself, …"
type textarea "I ho onto this one for weeks… partly because I kept rewatching it for myself, a…"
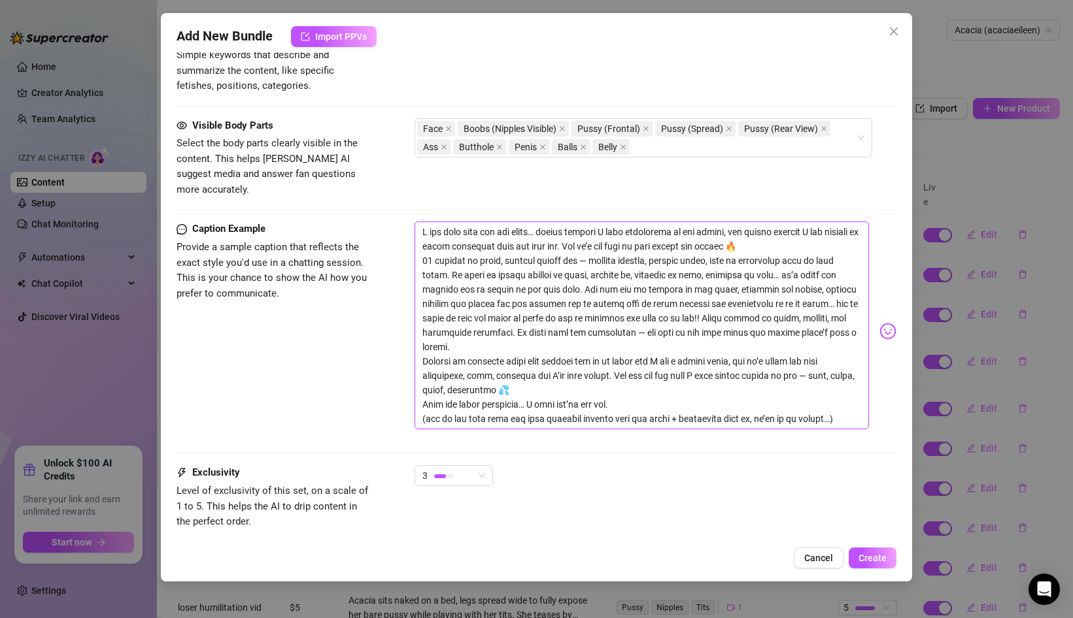
type textarea "I ho onto this one for weeks… partly because I kept rewatching it for myself, a…"
type textarea "I h onto this one for weeks… partly because I kept rewatching it for myself, an…"
type textarea "I he onto this one for weeks… partly because I kept rewatching it for myself, a…"
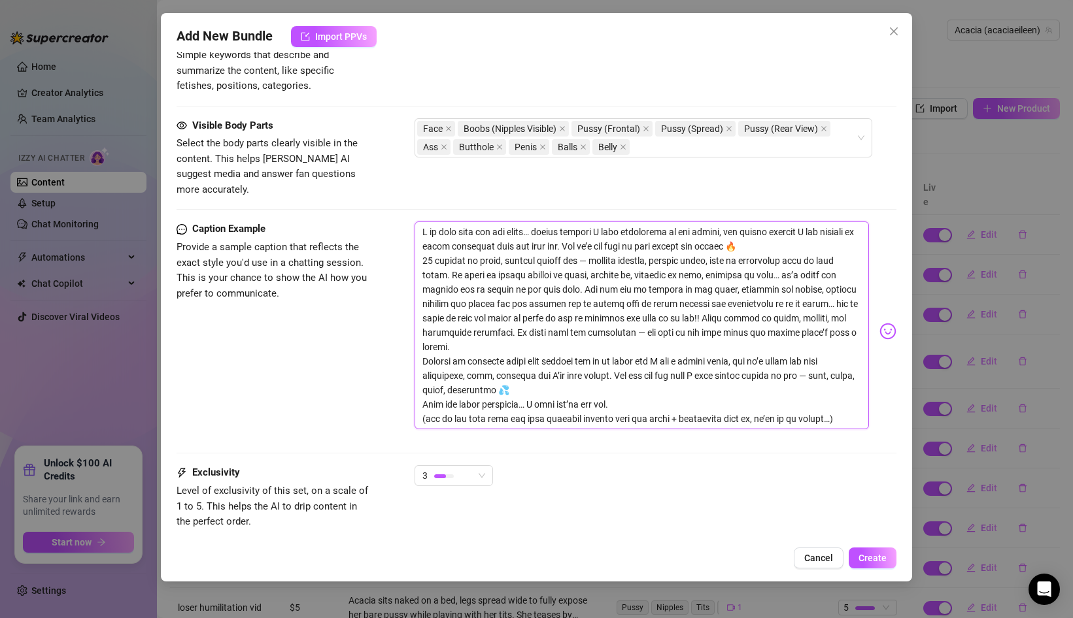
type textarea "I hel onto this one for weeks… partly because I kept rewatching it for myself, …"
type textarea "I held onto this one for weeks… partly because I kept rewatching it for myself,…"
click at [515, 222] on textarea at bounding box center [642, 326] width 454 height 208
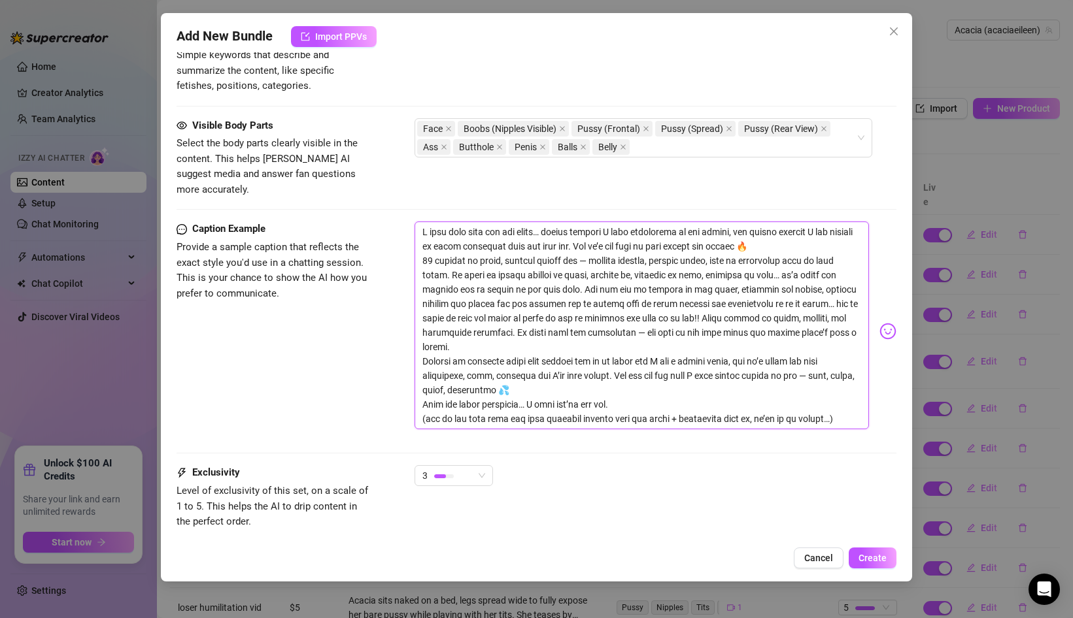
type textarea "I held onto this one for mweeks… partly because I kept rewatching it for myself…"
type textarea "I held onto this one for myweeks… partly because I kept rewatching it for mysel…"
type textarea "I held onto this one for mysweeks… partly because I kept rewatching it for myse…"
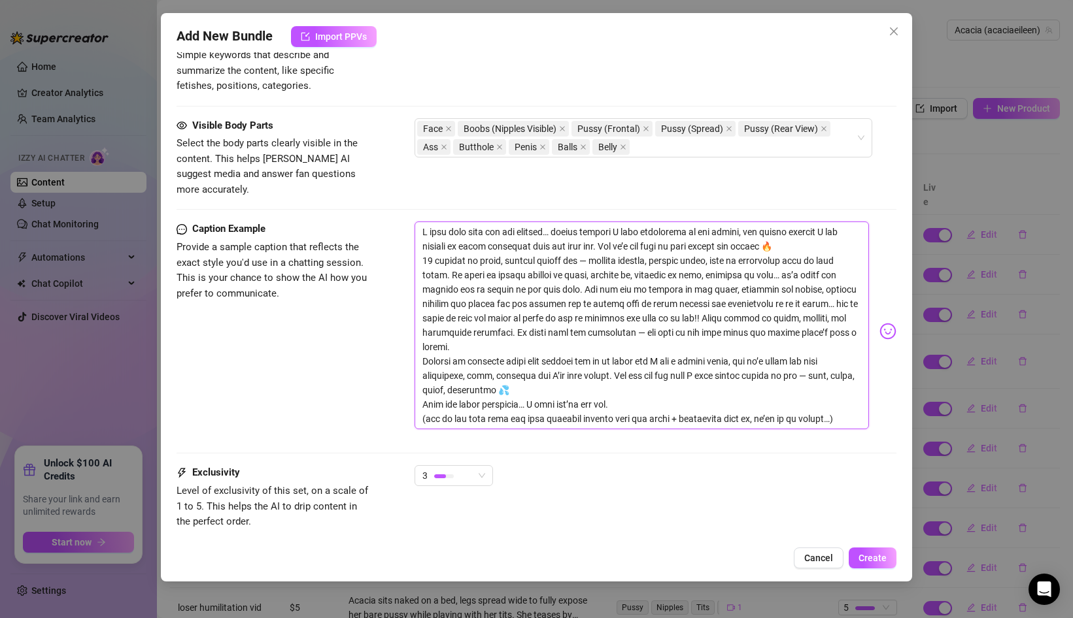
type textarea "I held onto this one for mysweeks… partly because I kept rewatching it for myse…"
type textarea "I held onto this one for myseweeks… partly because I kept rewatching it for mys…"
type textarea "I held onto this one for myselweeks… partly because I kept rewatching it for my…"
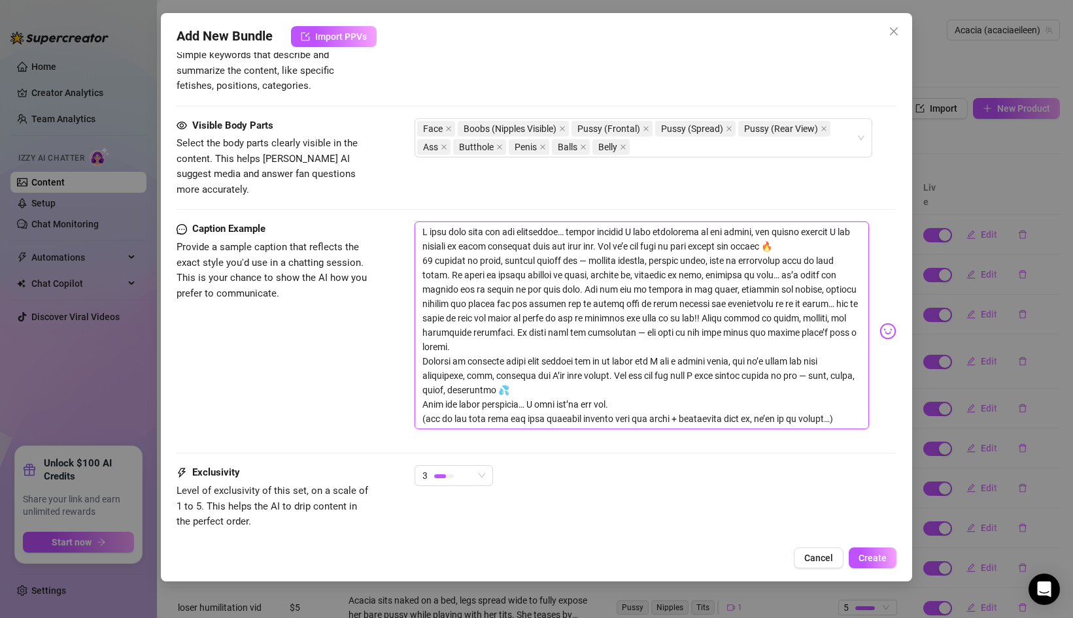
type textarea "I held onto this one for myseleweeks… partly because I kept rewatching it for m…"
type textarea "I held onto this one for myselevweeks… partly because I kept rewatching it for …"
type textarea "I held onto this one for myseleweeks… partly because I kept rewatching it for m…"
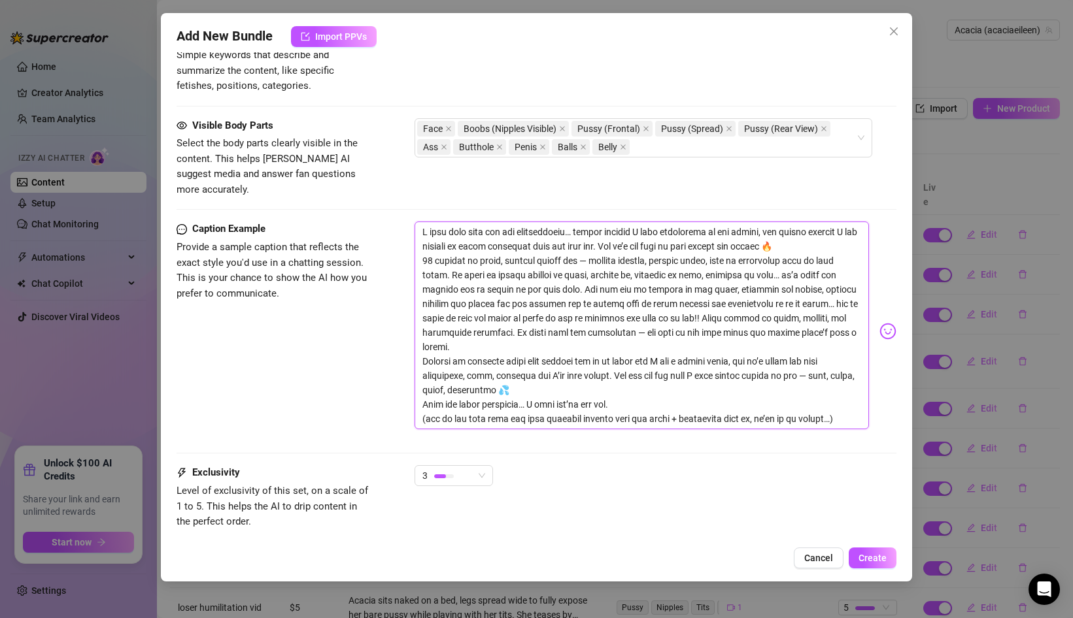
type textarea "I held onto this one for myseleweeks… partly because I kept rewatching it for m…"
type textarea "I held onto this one for myselweeks… partly because I kept rewatching it for my…"
type textarea "I held onto this one for myseweeks… partly because I kept rewatching it for mys…"
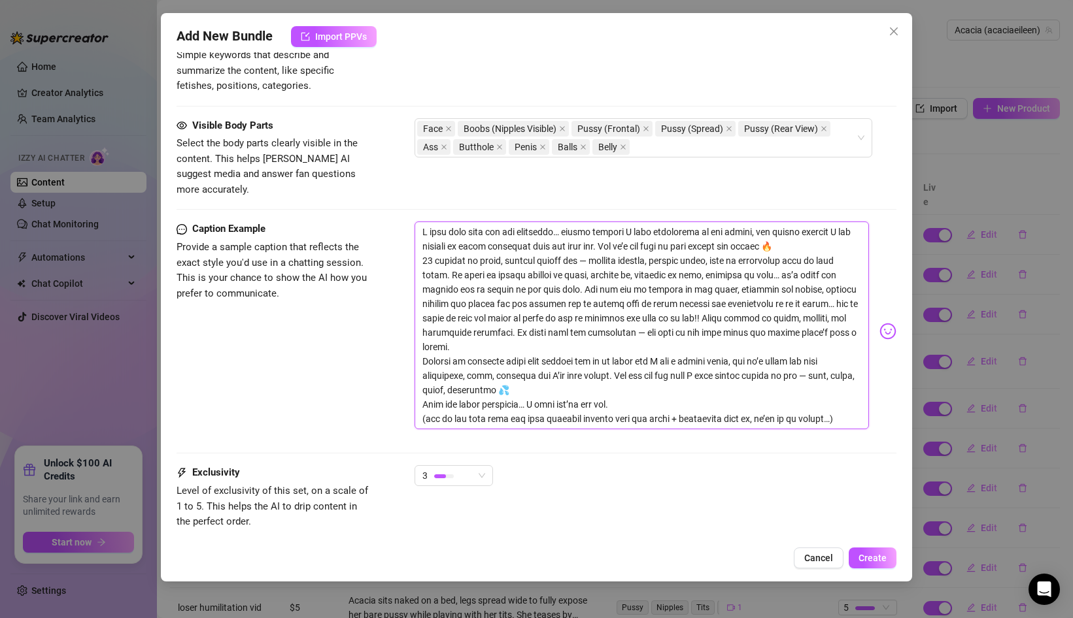
type textarea "I held onto this one for mysweeks… partly because I kept rewatching it for myse…"
type textarea "I held onto this one for myweeks… partly because I kept rewatching it for mysel…"
type textarea "I held onto this one for mweeks… partly because I kept rewatching it for myself…"
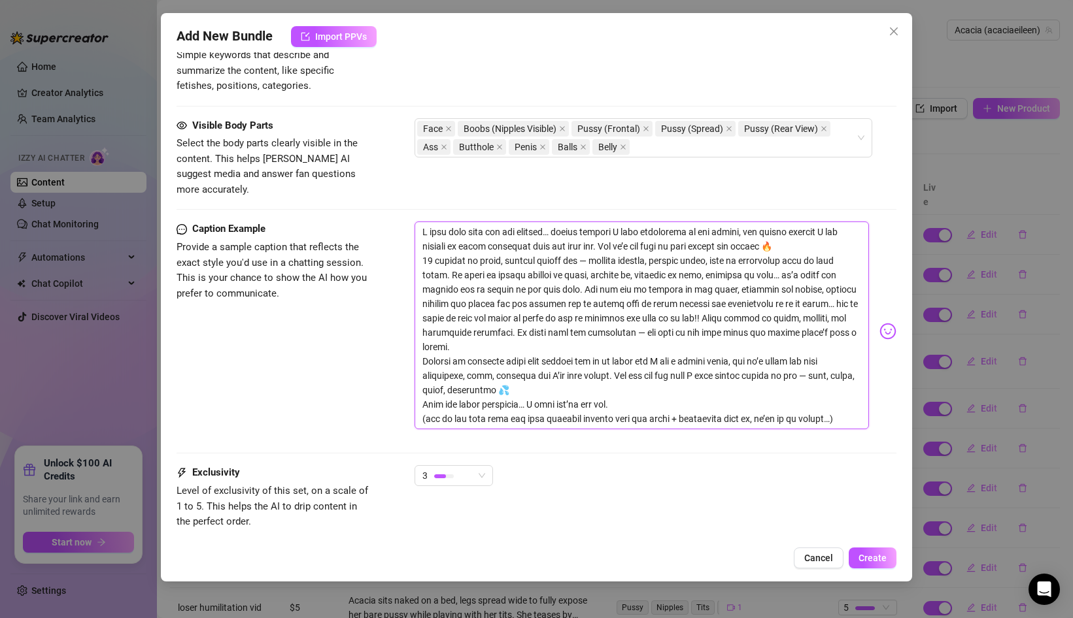
type textarea "I held onto this one for mweeks… partly because I kept rewatching it for myself…"
type textarea "I held onto this one for weeks… partly because I kept rewatching it for myself,…"
type textarea "I held onto this one forweeks… partly because I kept rewatching it for myself, …"
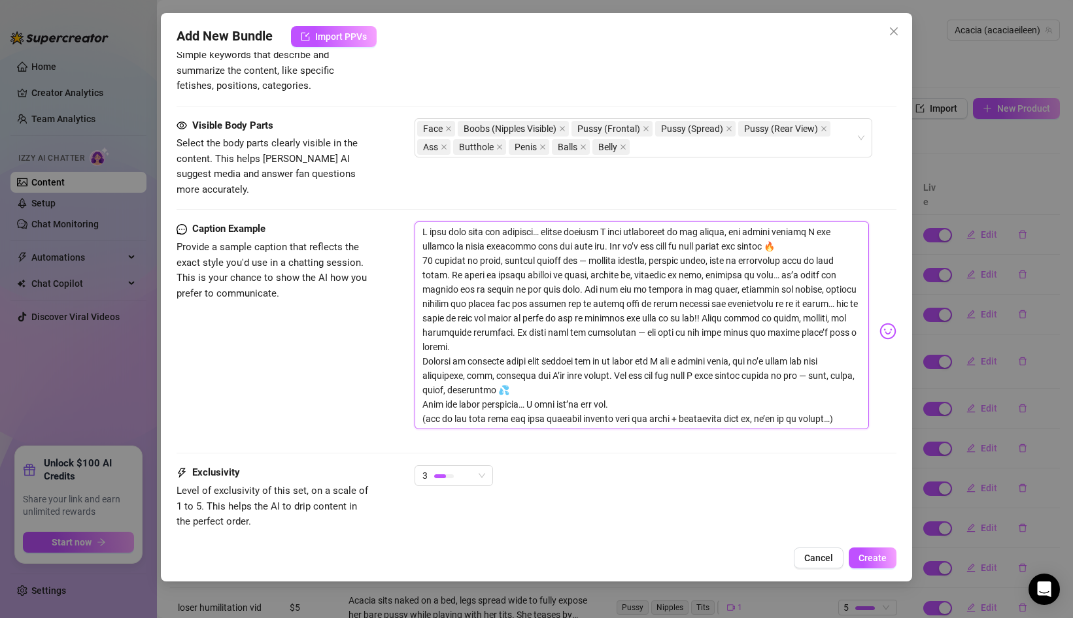
type textarea "I held onto this one foweeks… partly because I kept rewatching it for myself, a…"
drag, startPoint x: 428, startPoint y: 216, endPoint x: 464, endPoint y: 217, distance: 36.0
click at [464, 222] on textarea at bounding box center [642, 326] width 454 height 208
type textarea "I k this one foweeks… partly because I kept rewatching it for myself, and partl…"
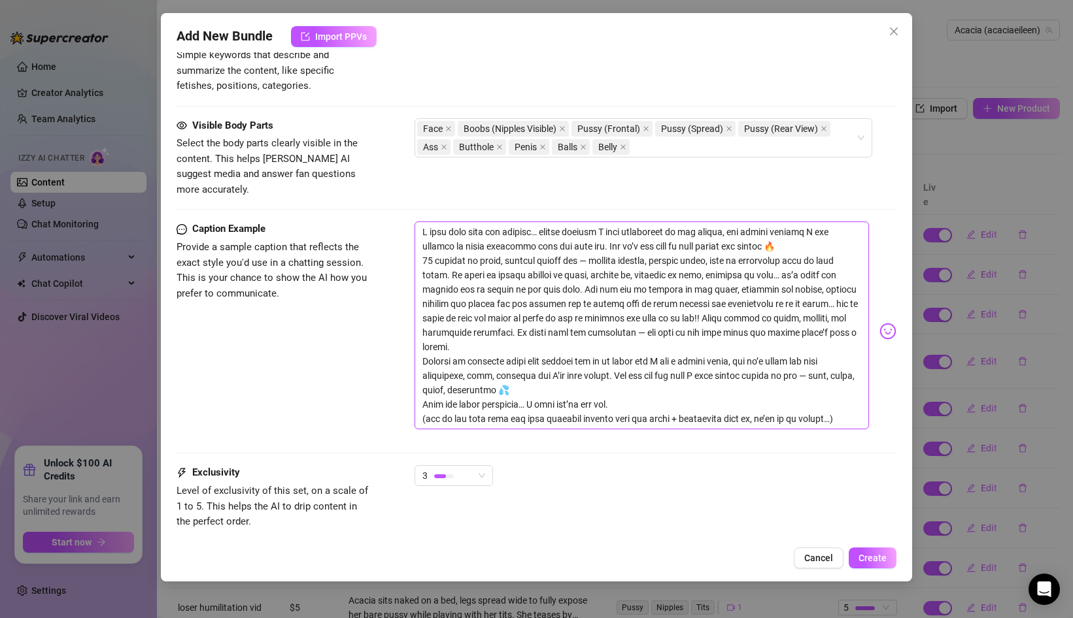
type textarea "I k this one foweeks… partly because I kept rewatching it for myself, and partl…"
type textarea "I ke this one foweeks… partly because I kept rewatching it for myself, and part…"
type textarea "I kep this one foweeks… partly because I kept rewatching it for myself, and par…"
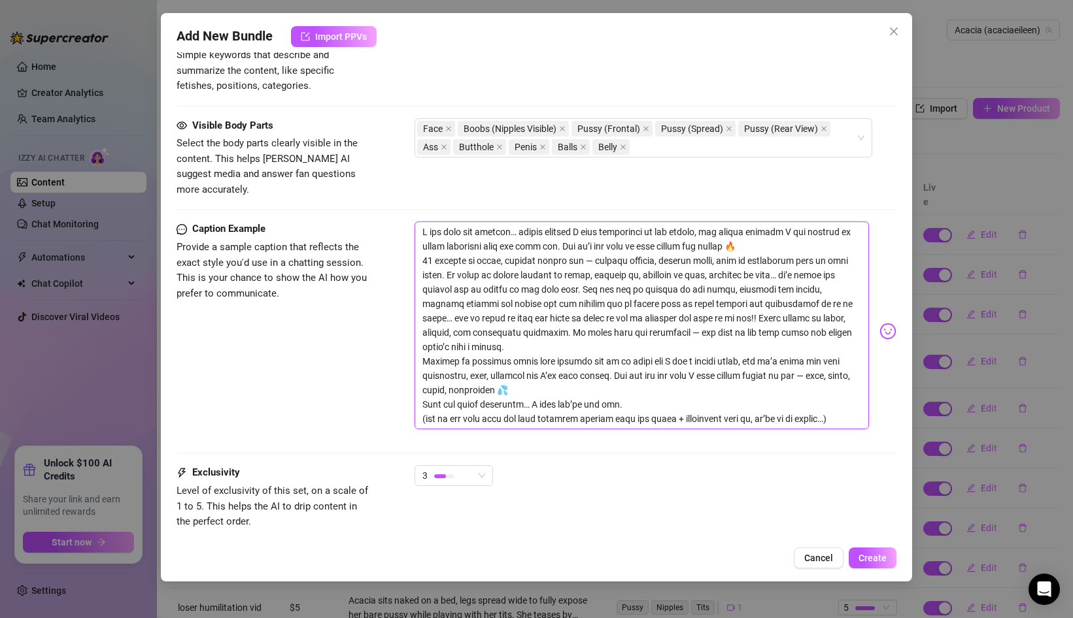
type textarea "I kept this one foweeks… partly because I kept rewatching it for myself, and pa…"
click at [477, 222] on textarea at bounding box center [642, 326] width 454 height 208
type textarea "I kept this one foweeks… partly because I kept rewatching it for myself, and pa…"
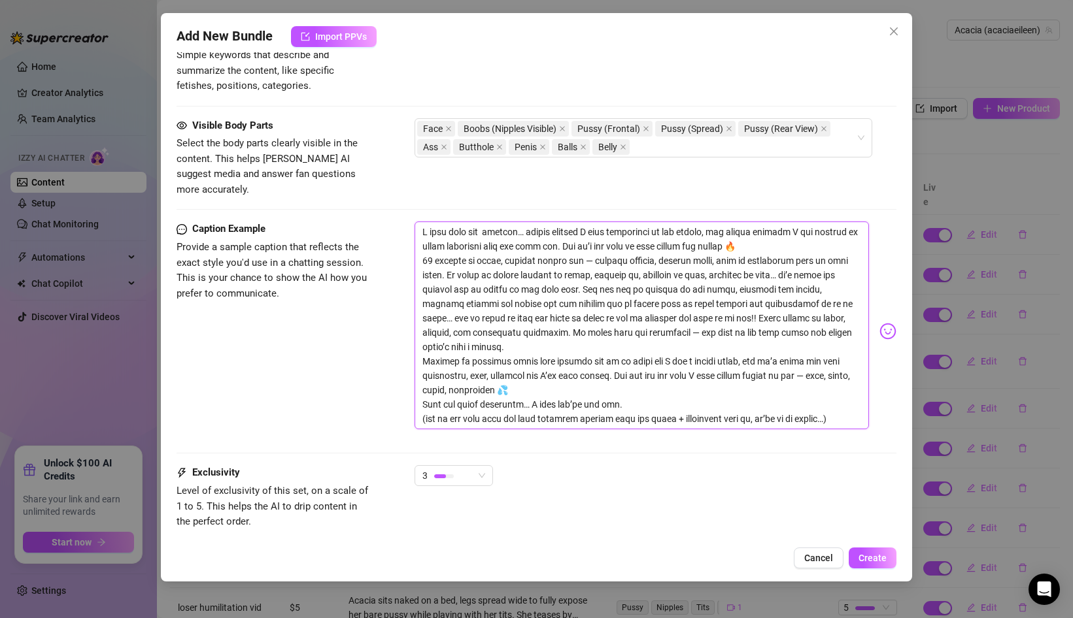
type textarea "I kept this one t foweeks… partly because I kept rewatching it for myself, and …"
type textarea "I kept this one to foweeks… partly because I kept rewatching it for myself, and…"
type textarea "I kept this one to; foweeks… partly because I kept rewatching it for myself, an…"
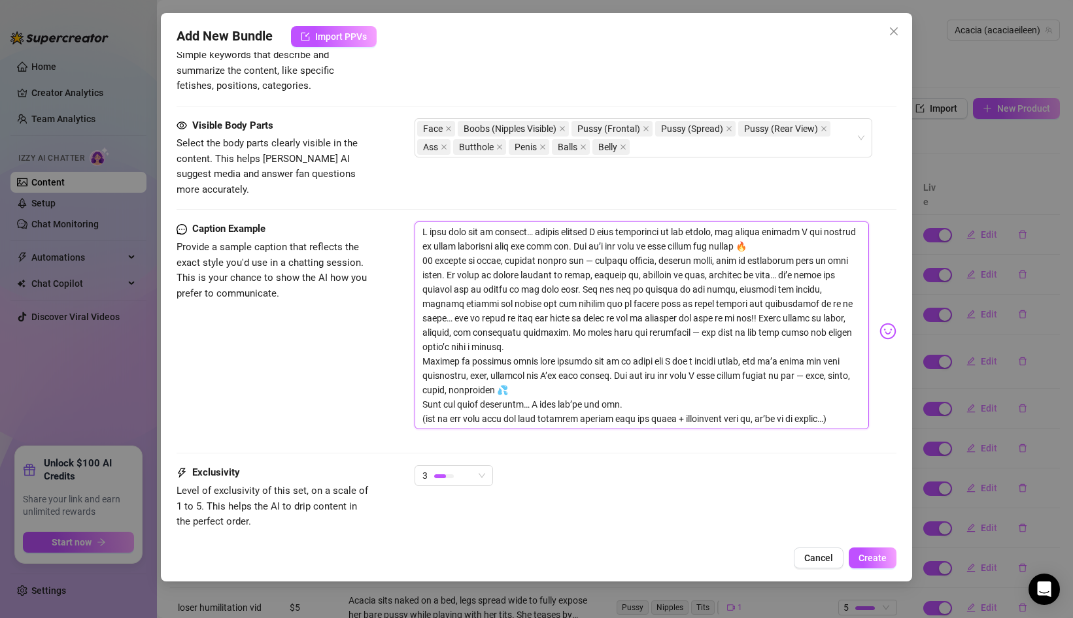
type textarea "I kept this one to; foweeks… partly because I kept rewatching it for myself, an…"
type textarea "I kept this one to foweeks… partly because I kept rewatching it for myself, and…"
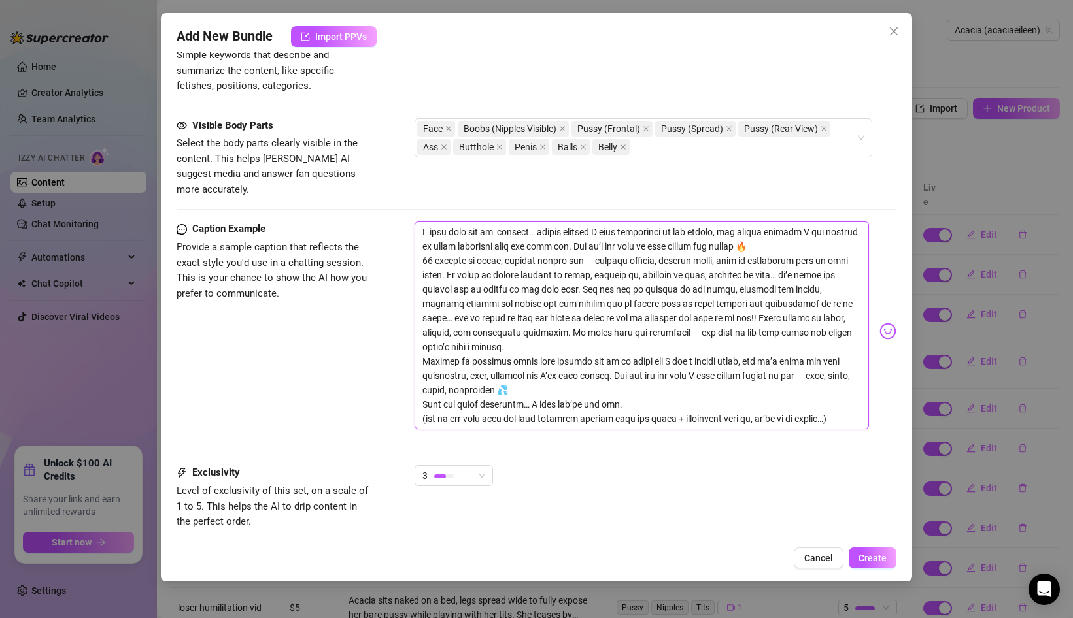
type textarea "I kept this one to m foweeks… partly because I kept rewatching it for myself, a…"
type textarea "I kept this one to my foweeks… partly because I kept rewatching it for myself, …"
type textarea "I kept this one to mys foweeks… partly because I kept rewatching it for myself,…"
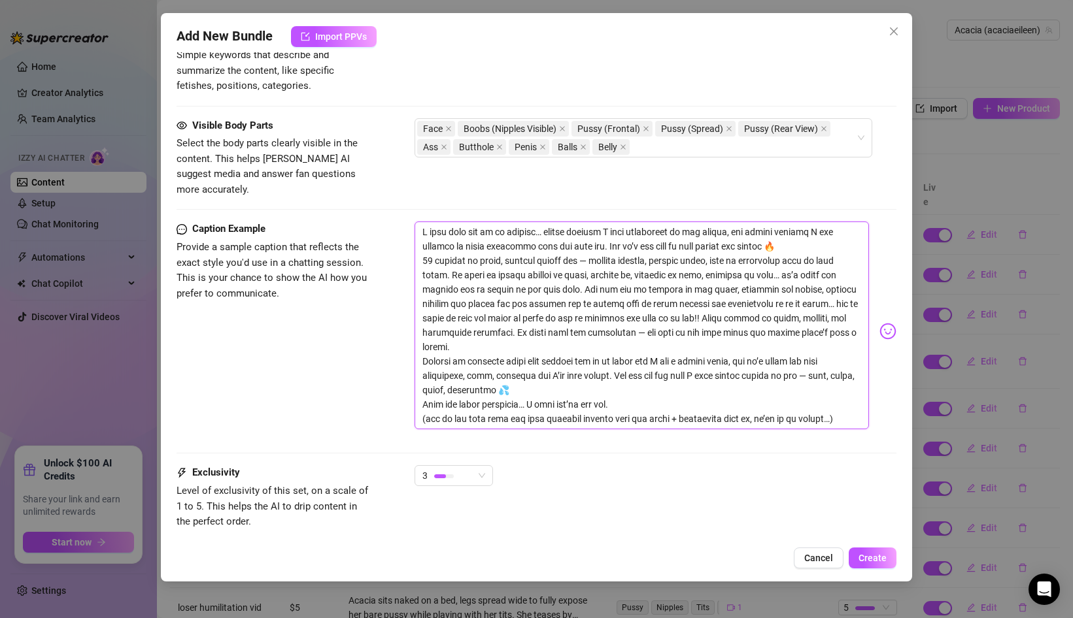
type textarea "I kept this one to mys foweeks… partly because I kept rewatching it for myself,…"
type textarea "I kept this one to myse foweeks… partly because I kept rewatching it for myself…"
type textarea "I kept this one to mysel foweeks… partly because I kept rewatching it for mysel…"
type textarea "I kept this one to myself foweeks… partly because I kept rewatching it for myse…"
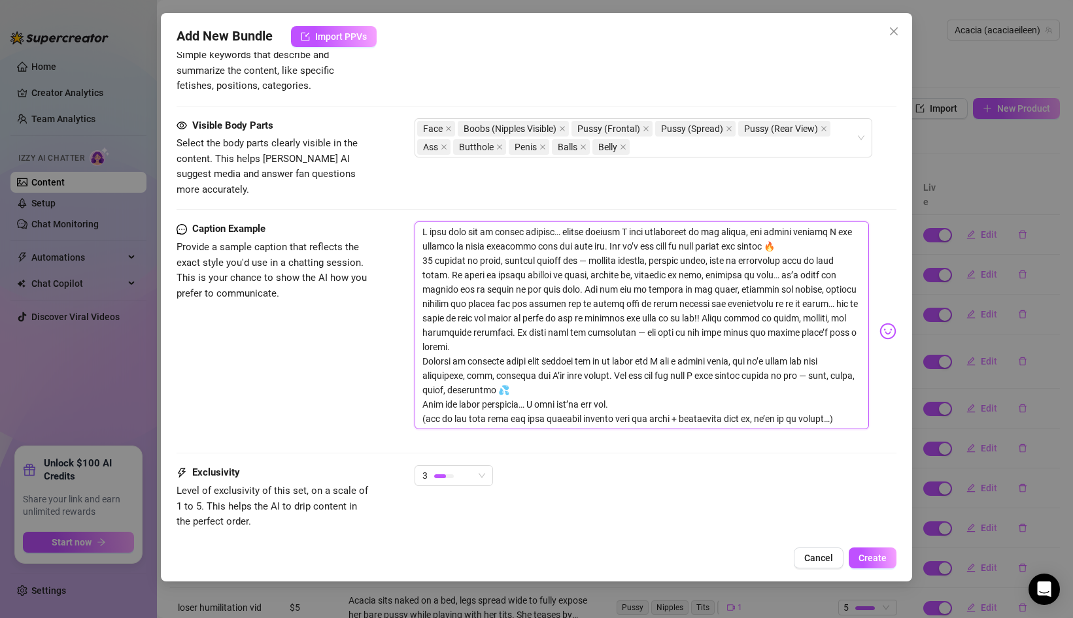
type textarea "I kept this one to myself foweeks… partly because I kept rewatching it for myse…"
type textarea "I kept this one to myself f foweeks… partly because I kept rewatching it for my…"
type textarea "I kept this one to myself fo foweeks… partly because I kept rewatching it for m…"
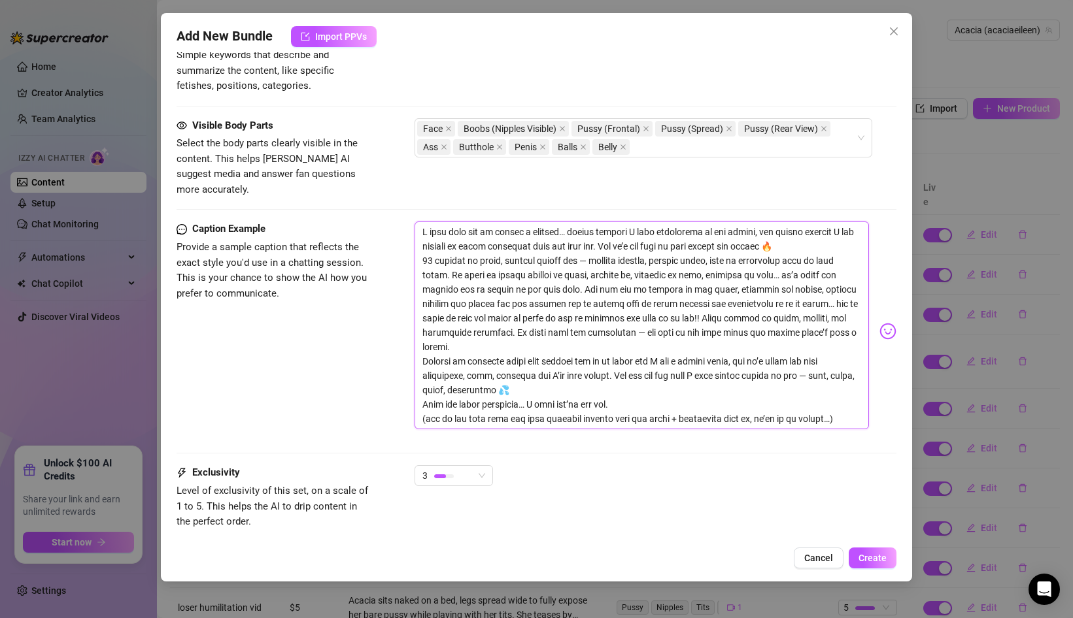
type textarea "I kept this one to myself fo foweeks… partly because I kept rewatching it for m…"
type textarea "I kept this one to myself for foweeks… partly because I kept rewatching it for …"
type textarea "I kept this one to myself fo foweeks… partly because I kept rewatching it for m…"
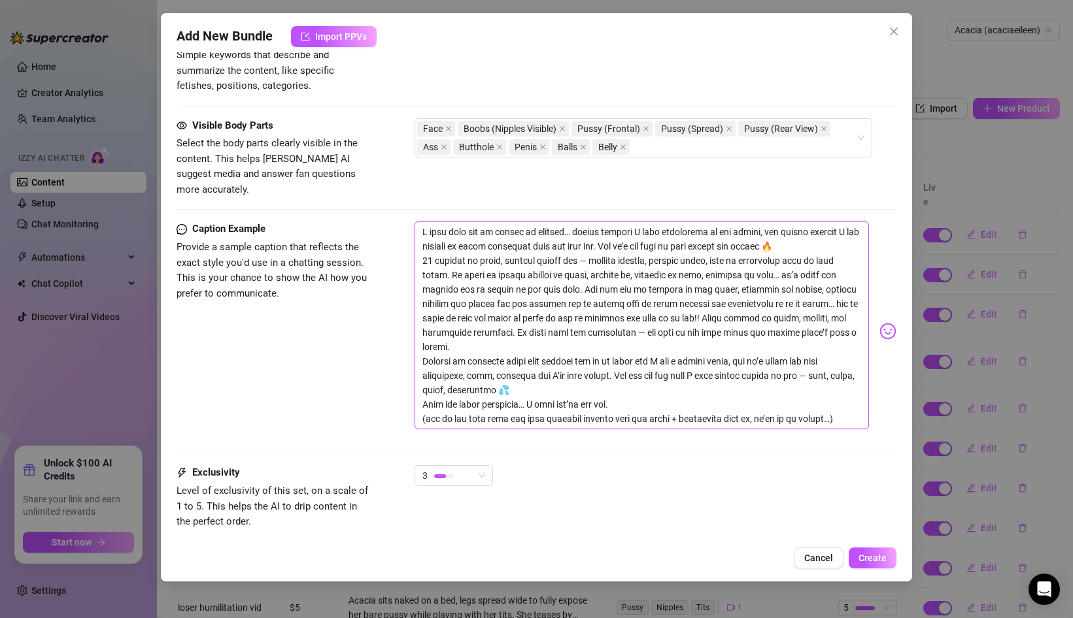
type textarea "I kept this one to myself f foweeks… partly because I kept rewatching it for my…"
type textarea "I kept this one to myself foweeks… partly because I kept rewatching it for myse…"
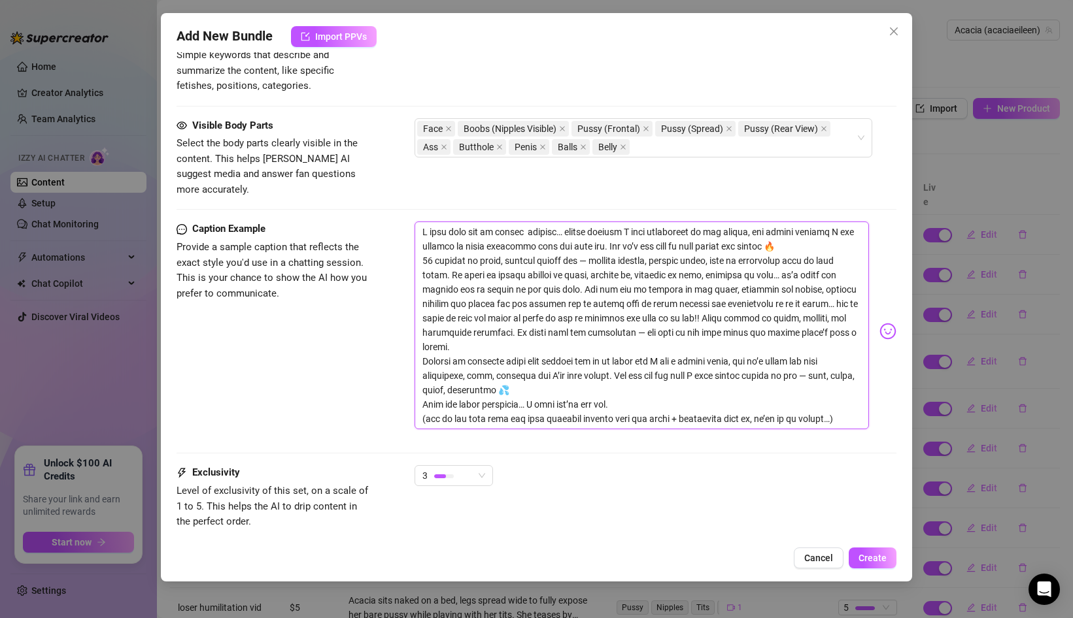
type textarea "I kept this one to myself foweeks… partly because I kept rewatching it for myse…"
click at [528, 222] on textarea at bounding box center [642, 326] width 454 height 208
type textarea "I kept this one to myself forweeks… partly because I kept rewatching it for mys…"
type textarea "I kept this one to myself for weeks… partly because I kept rewatching it for my…"
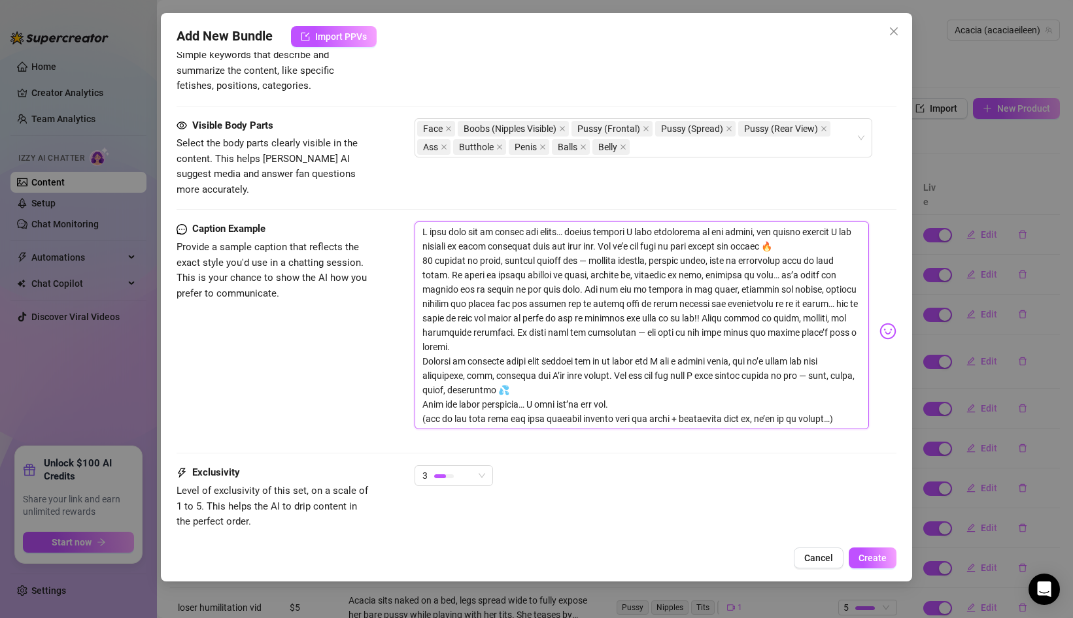
drag, startPoint x: 752, startPoint y: 217, endPoint x: 711, endPoint y: 220, distance: 41.3
click at [711, 222] on textarea at bounding box center [642, 326] width 454 height 208
click at [743, 248] on textarea at bounding box center [642, 326] width 454 height 208
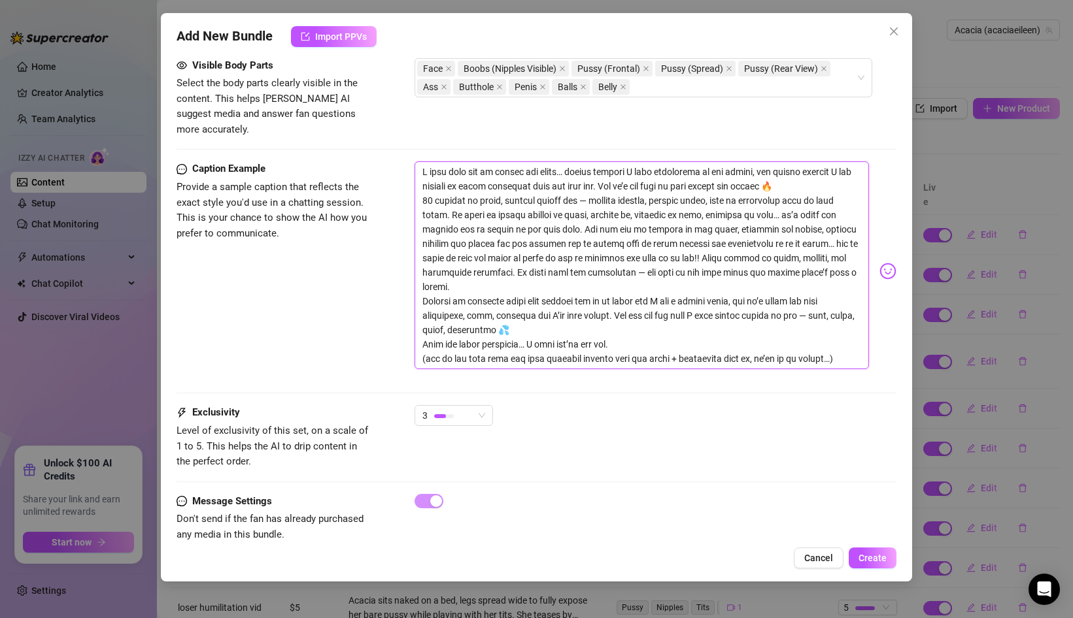
scroll to position [784, 0]
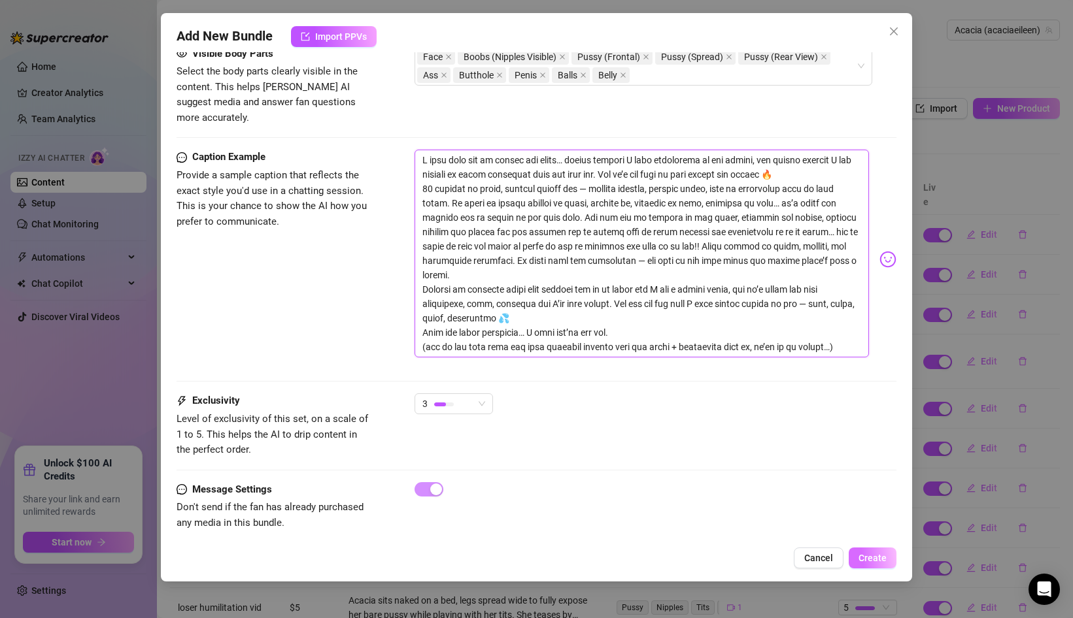
type textarea "I kept this one to myself for weeks… partly because I kept rewatching it for my…"
click at [874, 555] on span "Create" at bounding box center [872, 558] width 28 height 10
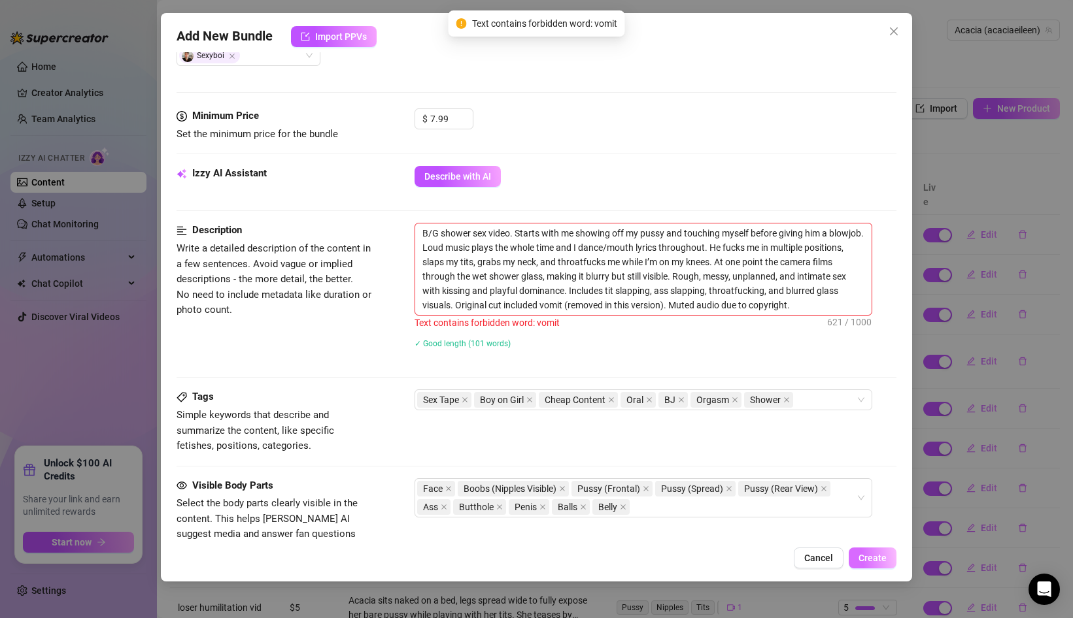
scroll to position [339, 0]
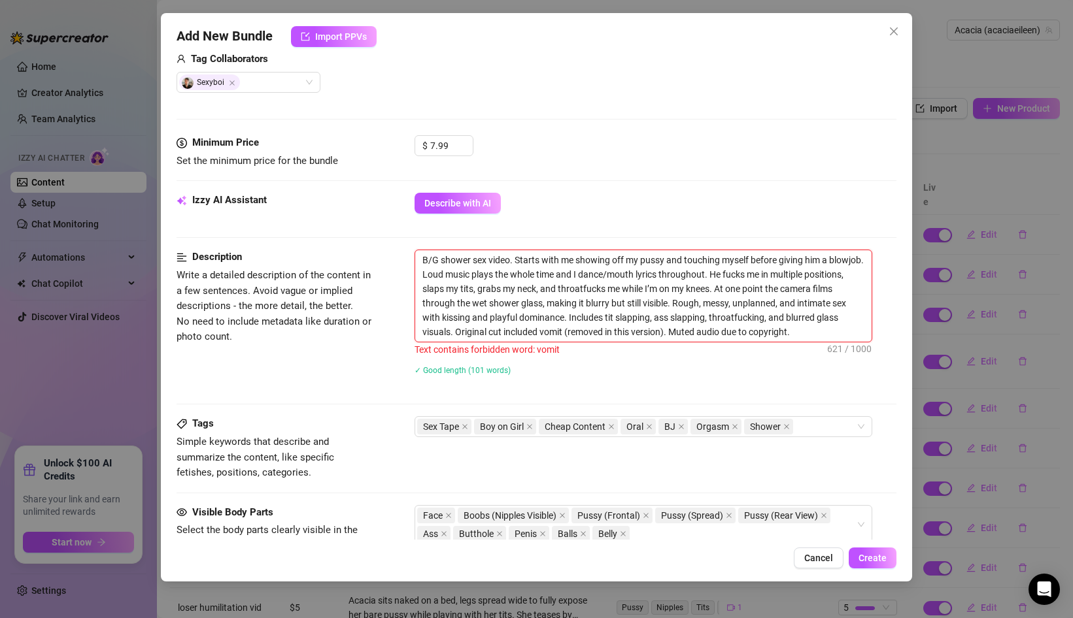
drag, startPoint x: 504, startPoint y: 332, endPoint x: 530, endPoint y: 333, distance: 26.2
click at [530, 333] on textarea "B/G shower sex video. Starts with me showing off my pussy and touching myself b…" at bounding box center [643, 296] width 456 height 92
click at [542, 333] on textarea "B/G shower sex video. Starts with me showing off my pussy and touching myself b…" at bounding box center [643, 296] width 456 height 92
drag, startPoint x: 542, startPoint y: 333, endPoint x: 568, endPoint y: 334, distance: 26.2
click at [568, 334] on textarea "B/G shower sex video. Starts with me showing off my pussy and touching myself b…" at bounding box center [643, 296] width 456 height 92
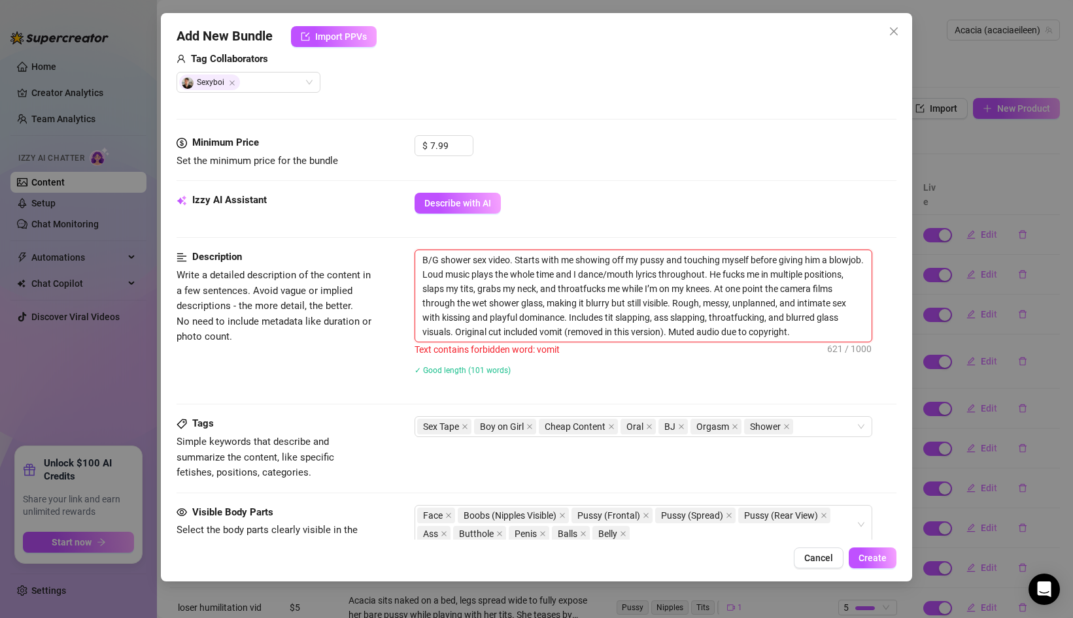
type textarea "B/G shower sex video. Starts with me showing off my pussy and touching myself b…"
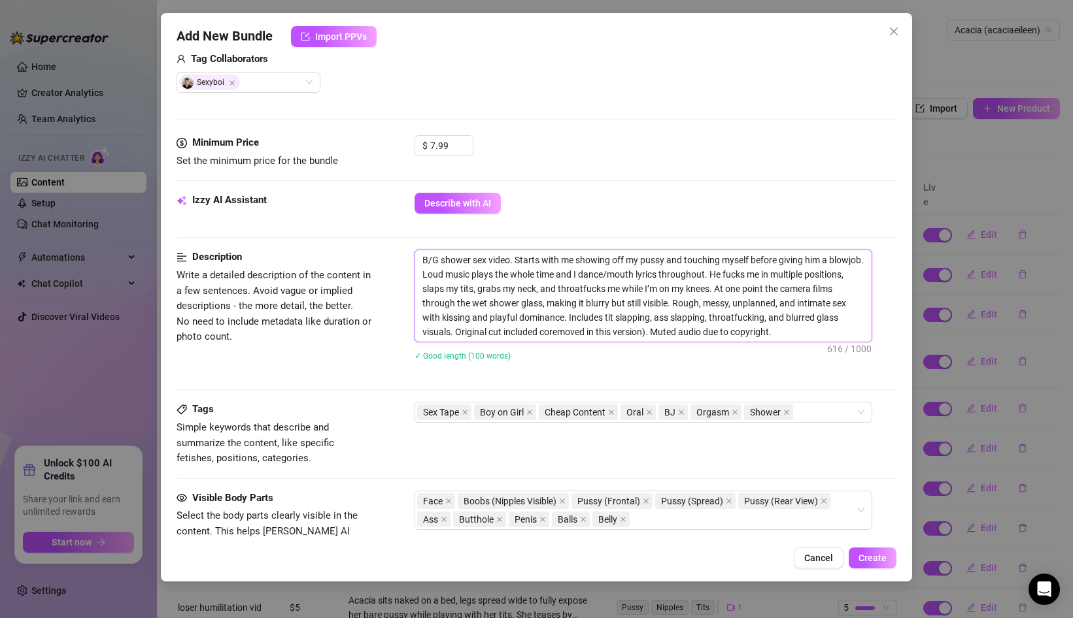
type textarea "B/G shower sex video. Starts with me showing off my pussy and touching myself b…"
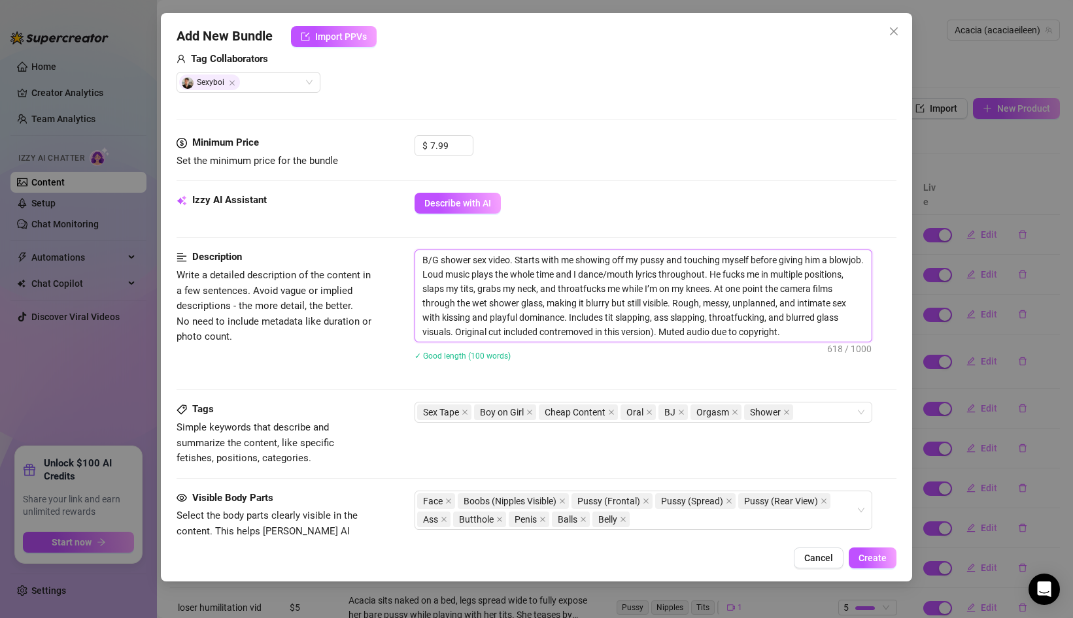
type textarea "B/G shower sex video. Starts with me showing off my pussy and touching myself b…"
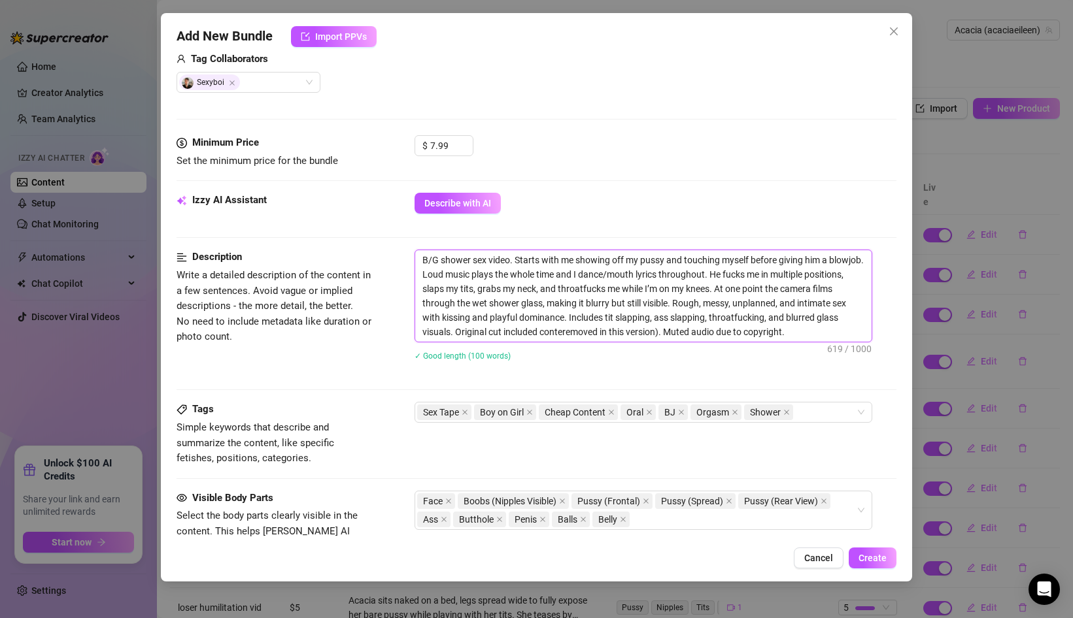
type textarea "B/G shower sex video. Starts with me showing off my pussy and touching myself b…"
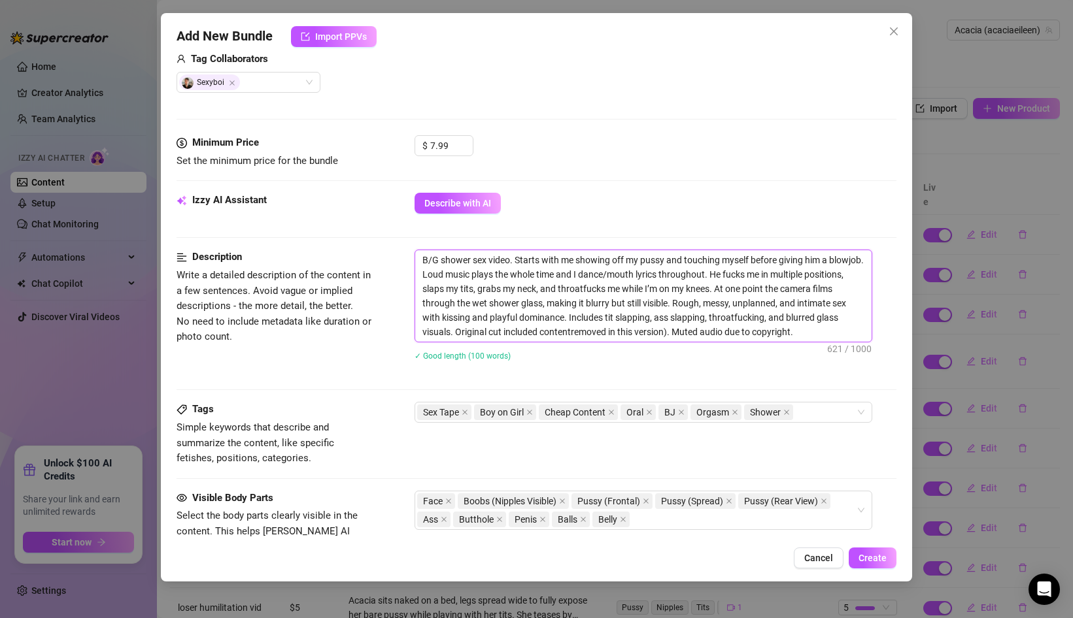
type textarea "B/G shower sex video. Starts with me showing off my pussy and touching myself b…"
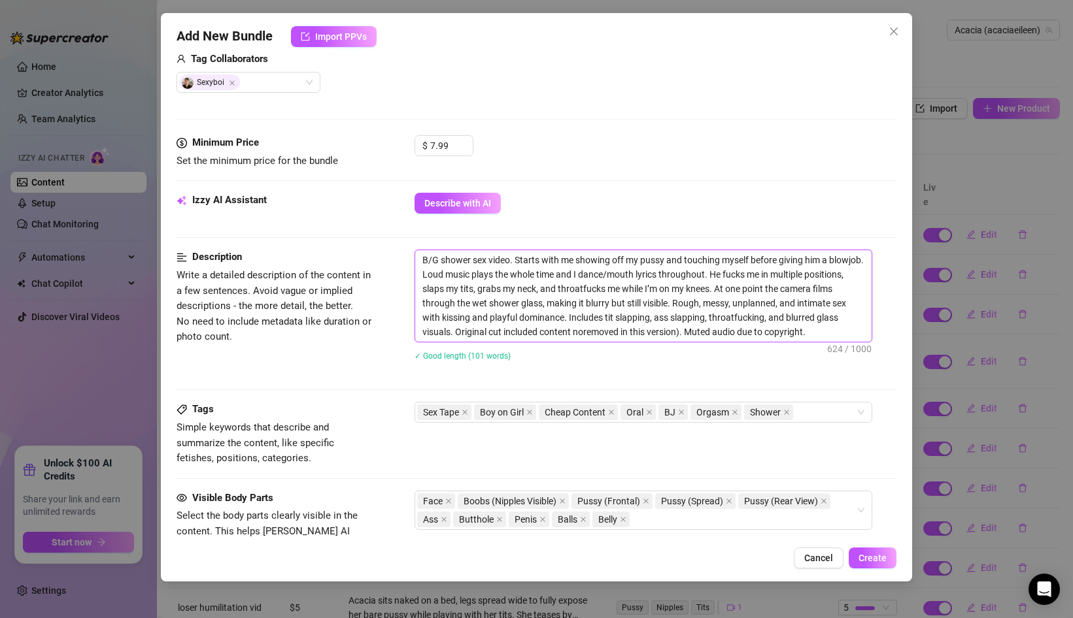
type textarea "B/G shower sex video. Starts with me showing off my pussy and touching myself b…"
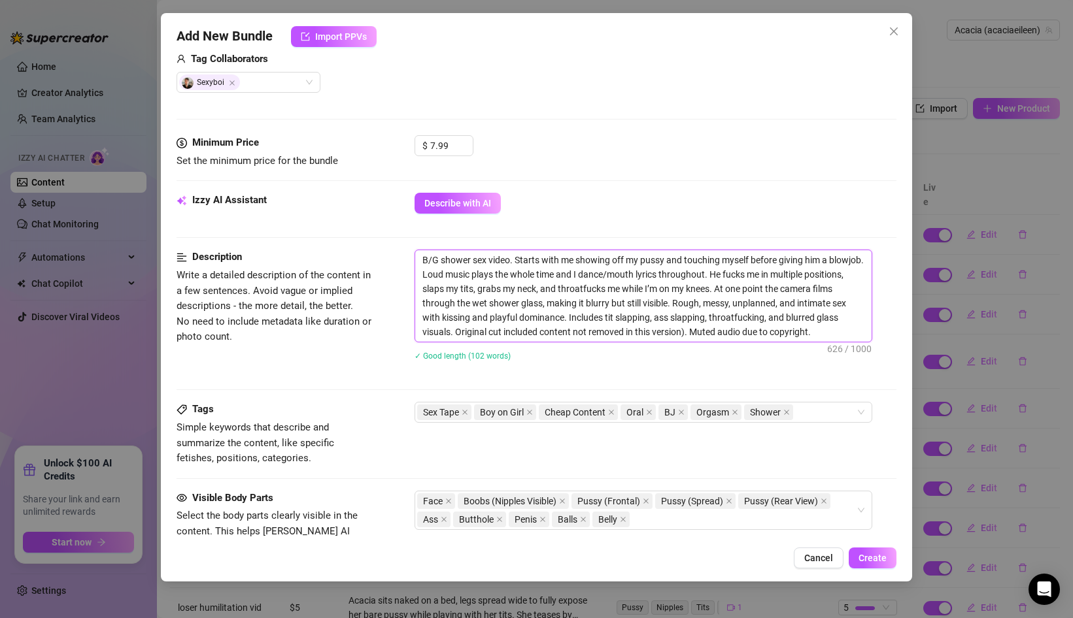
type textarea "B/G shower sex video. Starts with me showing off my pussy and touching myself b…"
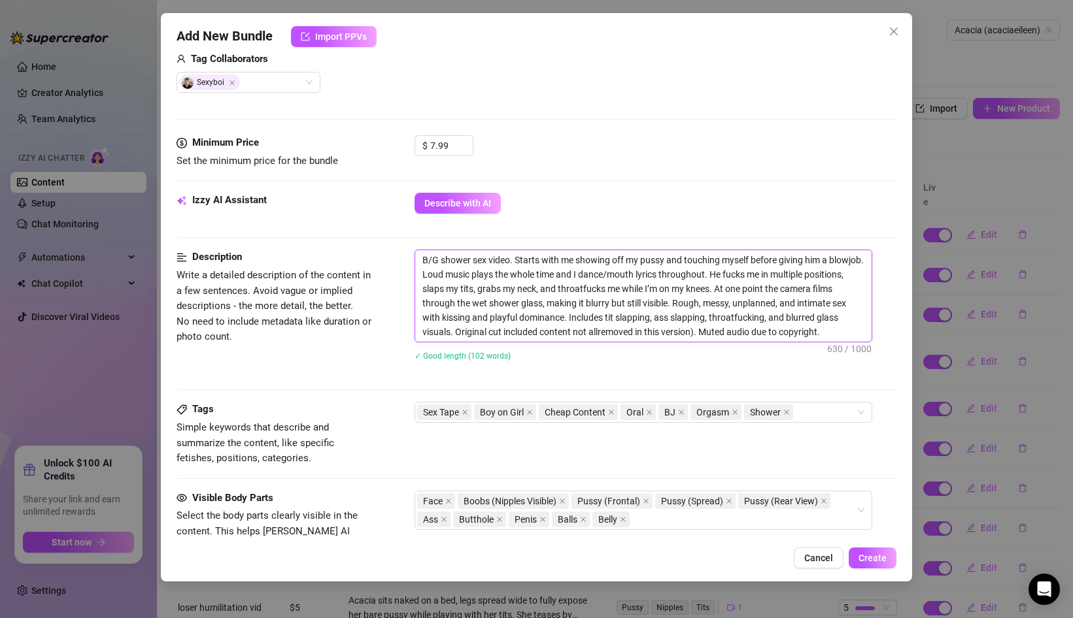
type textarea "B/G shower sex video. Starts with me showing off my pussy and touching myself b…"
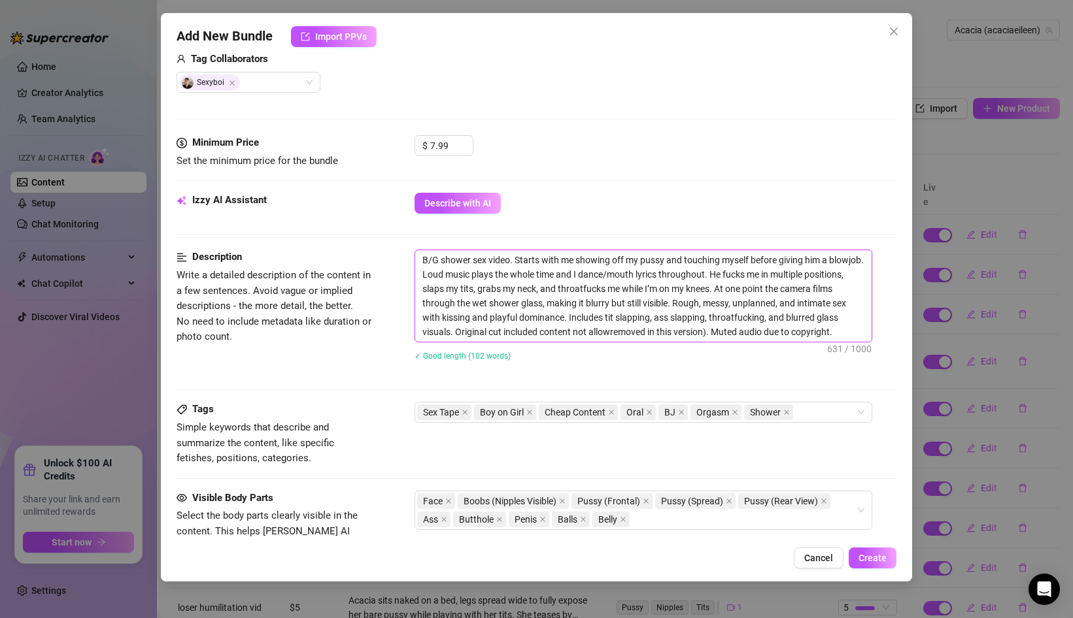
type textarea "B/G shower sex video. Starts with me showing off my pussy and touching myself b…"
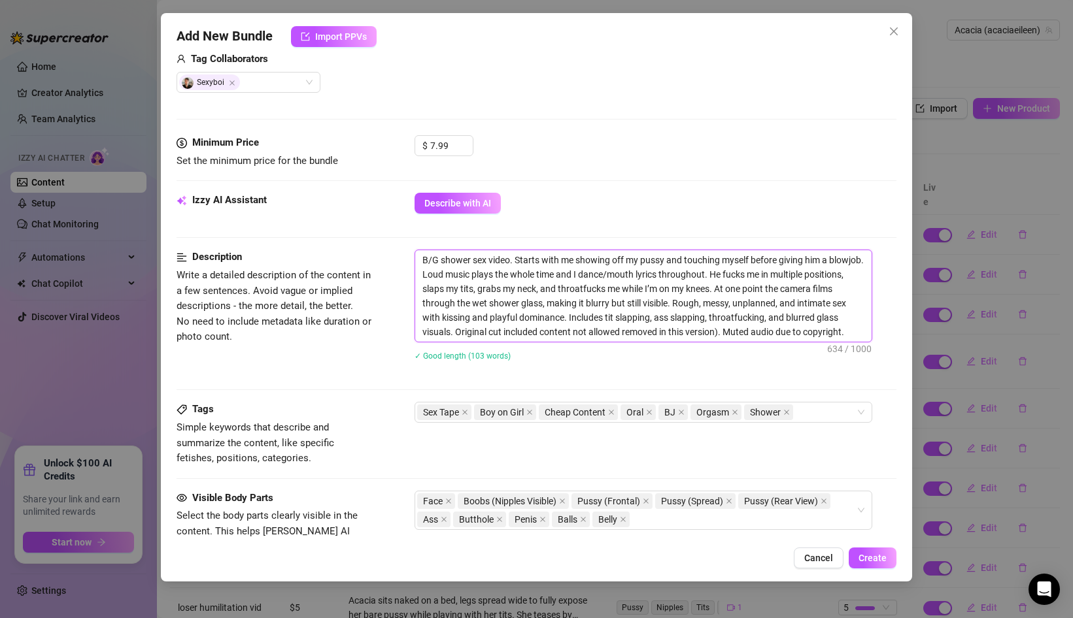
type textarea "B/G shower sex video. Starts with me showing off my pussy and touching myself b…"
click at [726, 335] on textarea "B/G shower sex video. Starts with me showing off my pussy and touching myself b…" at bounding box center [643, 296] width 456 height 92
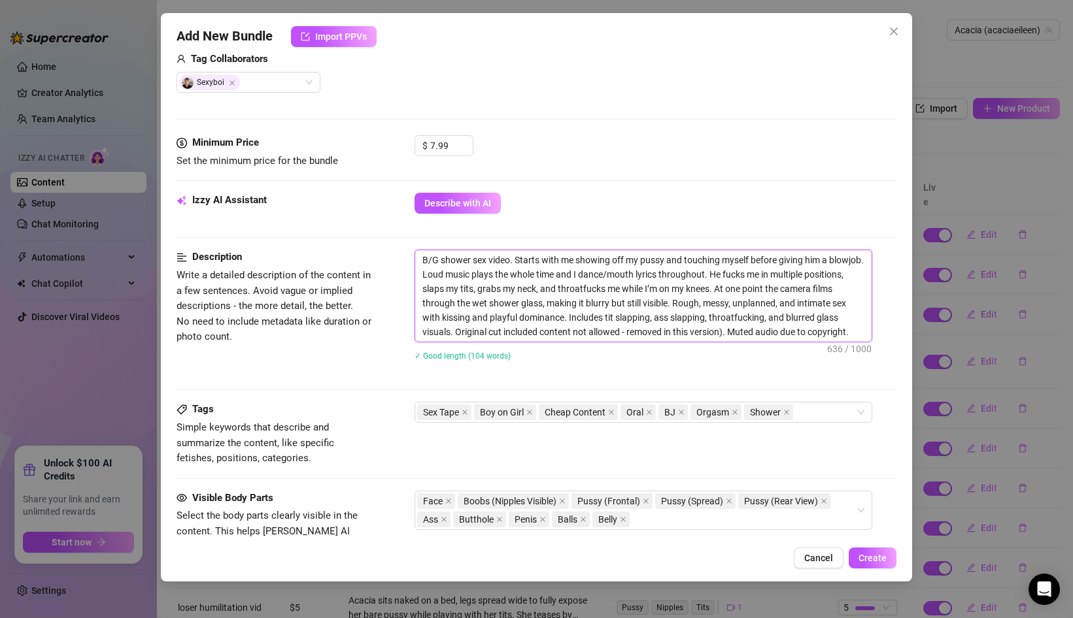
type textarea "B/G shower sex video. Starts with me showing off my pussy and touching myself b…"
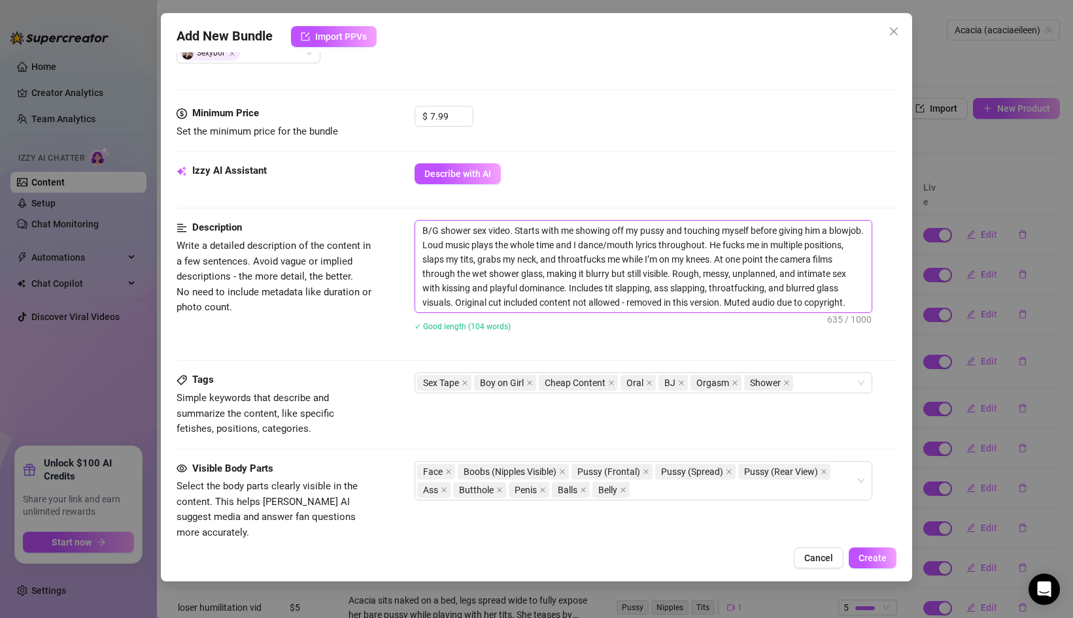
scroll to position [371, 0]
click at [853, 305] on textarea "B/G shower sex video. Starts with me showing off my pussy and touching myself b…" at bounding box center [643, 265] width 456 height 92
click at [425, 228] on textarea "B/G shower sex video. Starts with me showing off my pussy and touching myself b…" at bounding box center [643, 265] width 456 height 92
type textarea "B/G shower sex video. Starts with me showing off my pussy and touching myself b…"
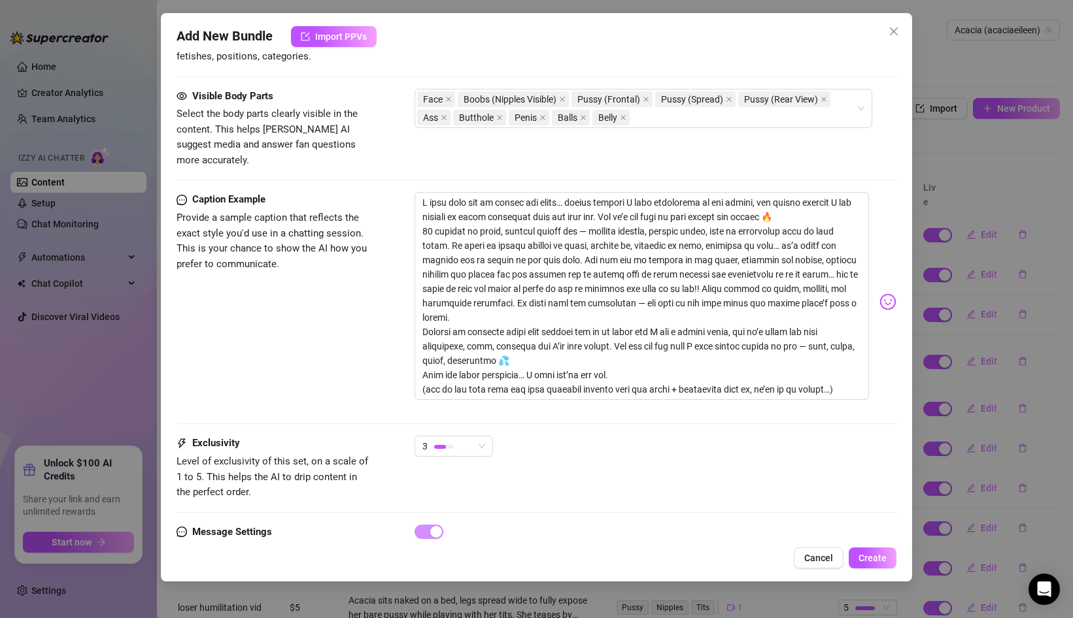
scroll to position [750, 0]
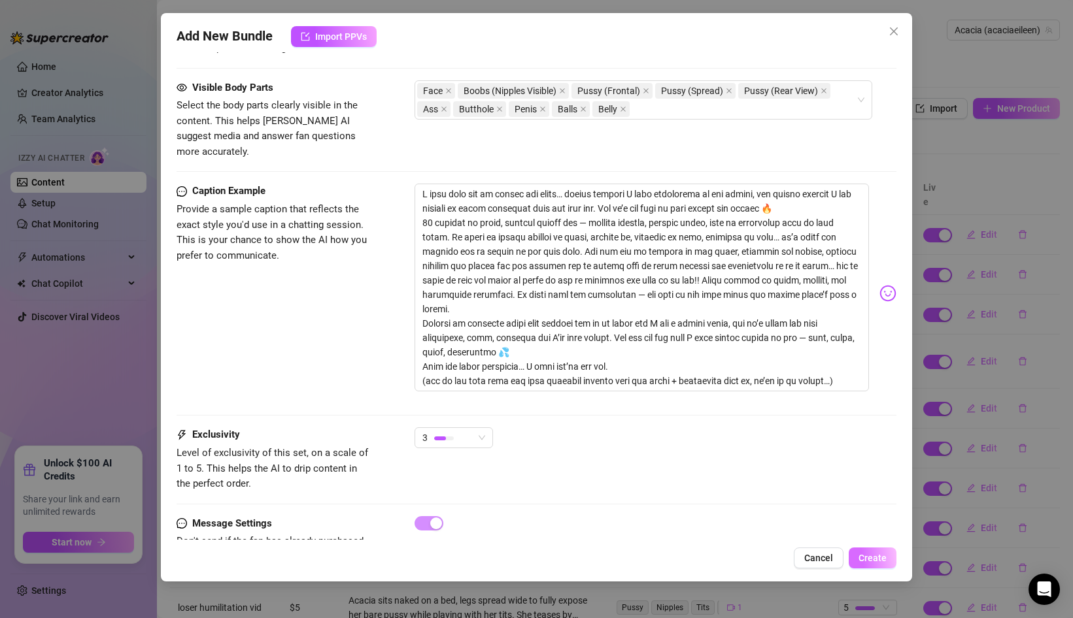
type textarea "B/G shower sex video. Starts with me showing off my pussy and touching myself b…"
click at [874, 560] on span "Create" at bounding box center [872, 558] width 28 height 10
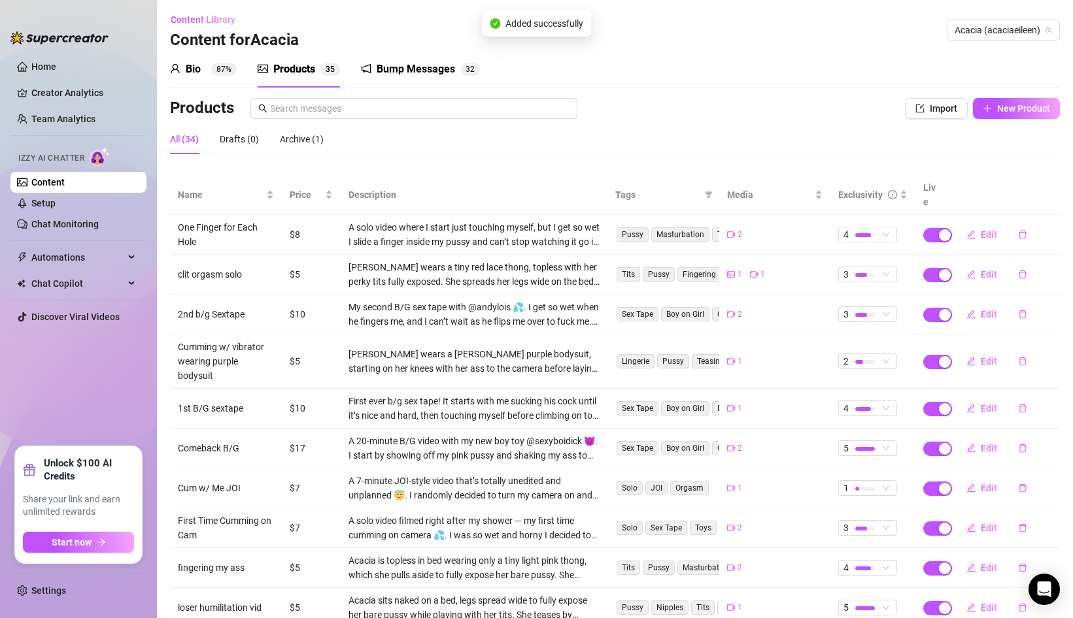
scroll to position [71, 0]
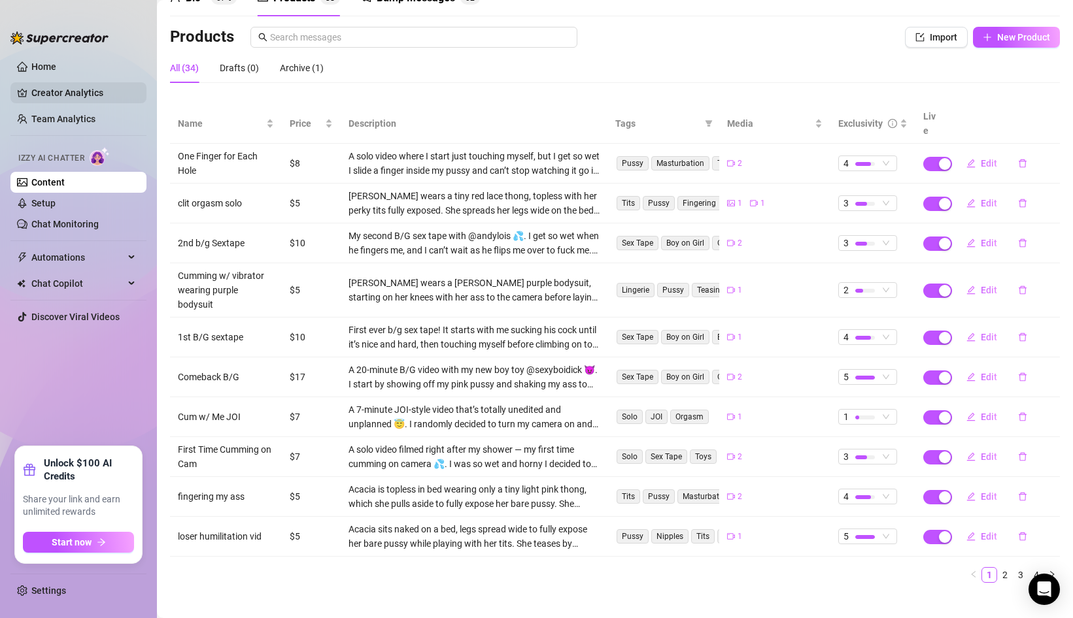
click at [95, 90] on link "Creator Analytics" at bounding box center [83, 92] width 105 height 21
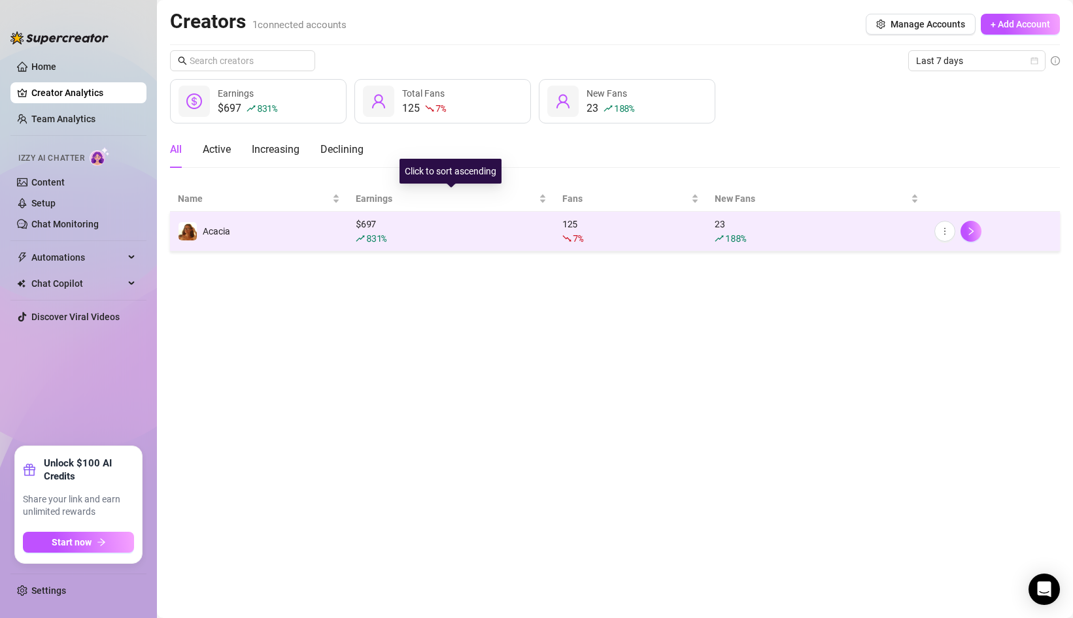
click at [453, 227] on div "$ 697 831 %" at bounding box center [451, 231] width 191 height 29
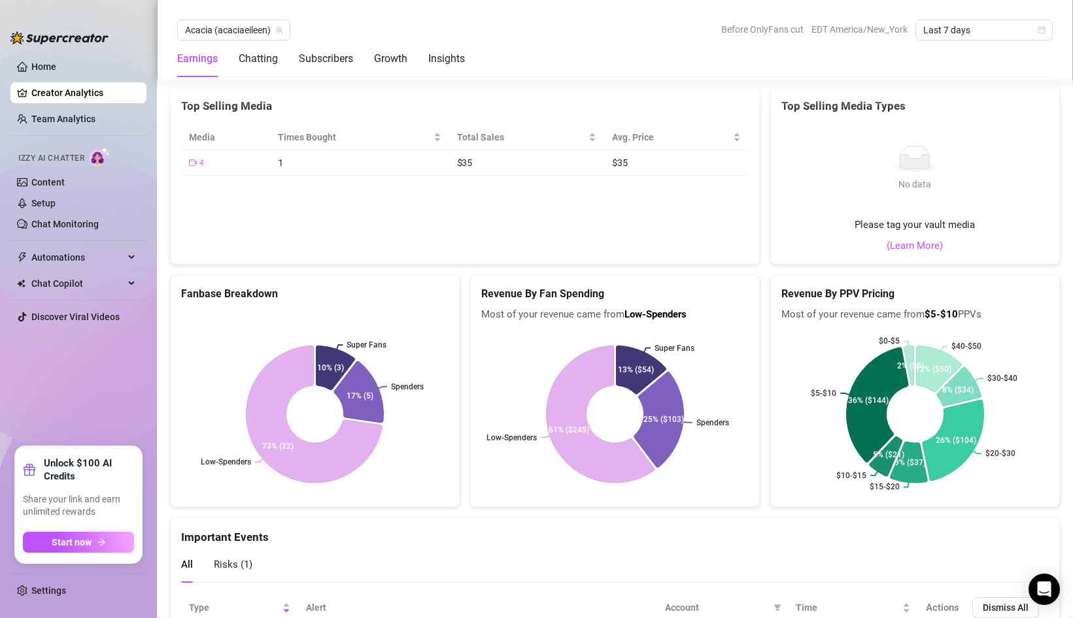
scroll to position [2197, 0]
